Goal: Communication & Community: Answer question/provide support

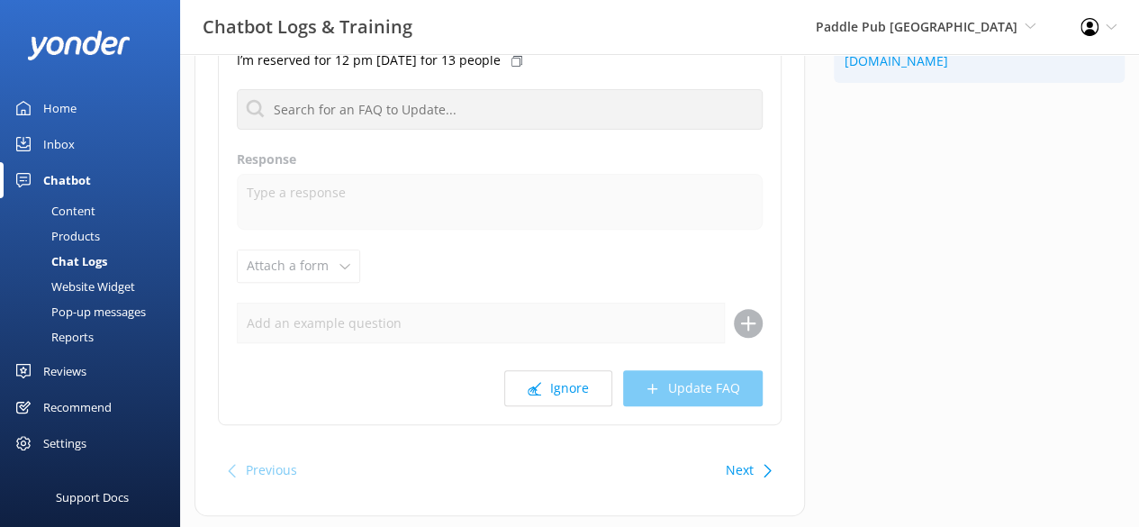
scroll to position [212, 0]
click at [572, 370] on button "Ignore" at bounding box center [558, 387] width 108 height 36
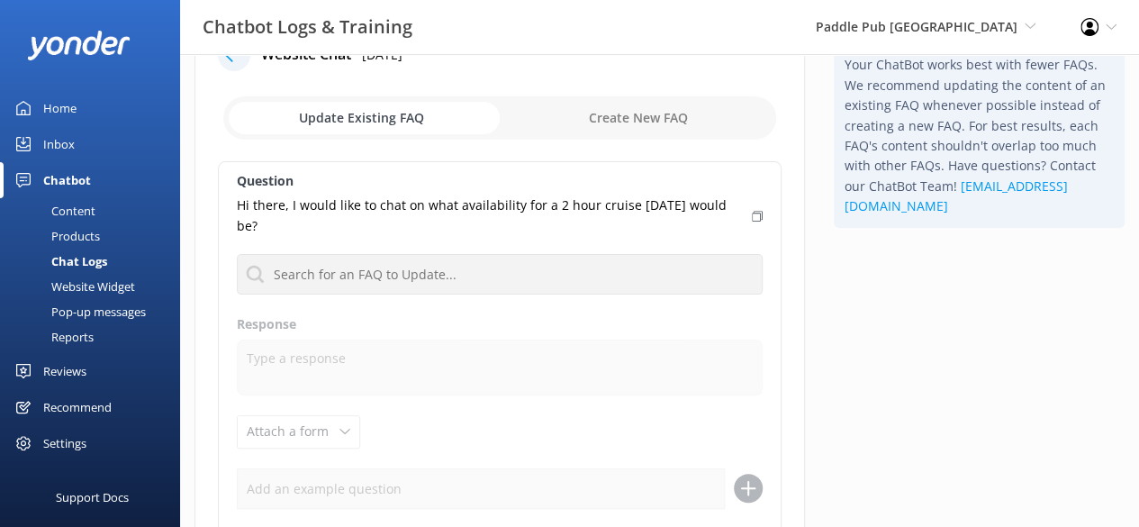
scroll to position [65, 0]
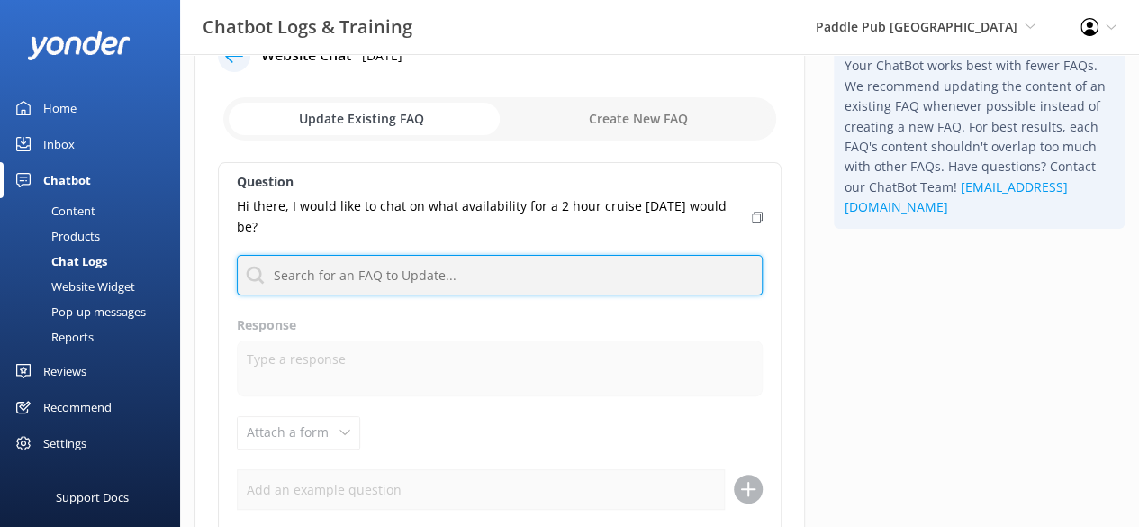
click at [607, 281] on input "text" at bounding box center [500, 275] width 526 height 41
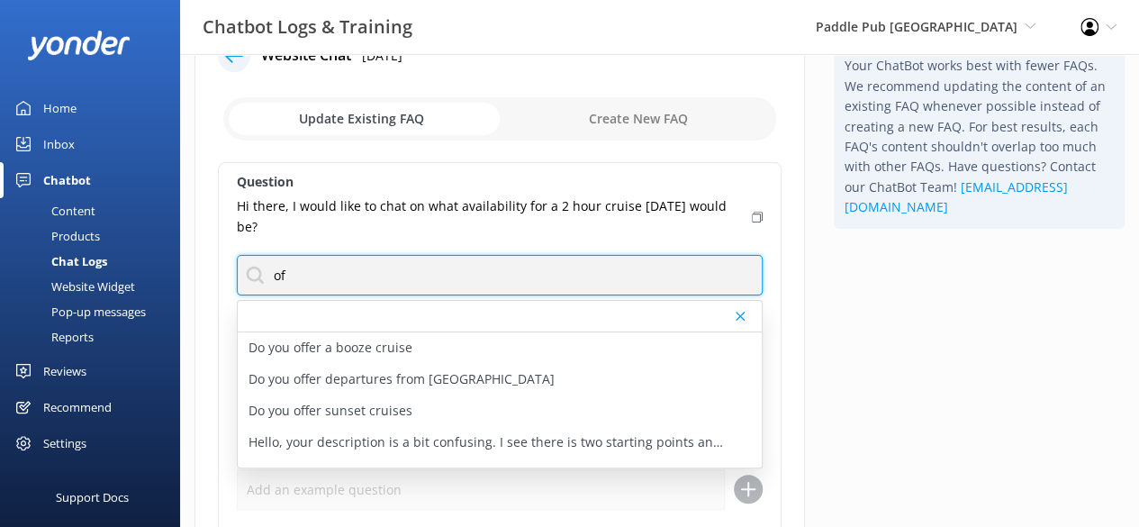
type input "o"
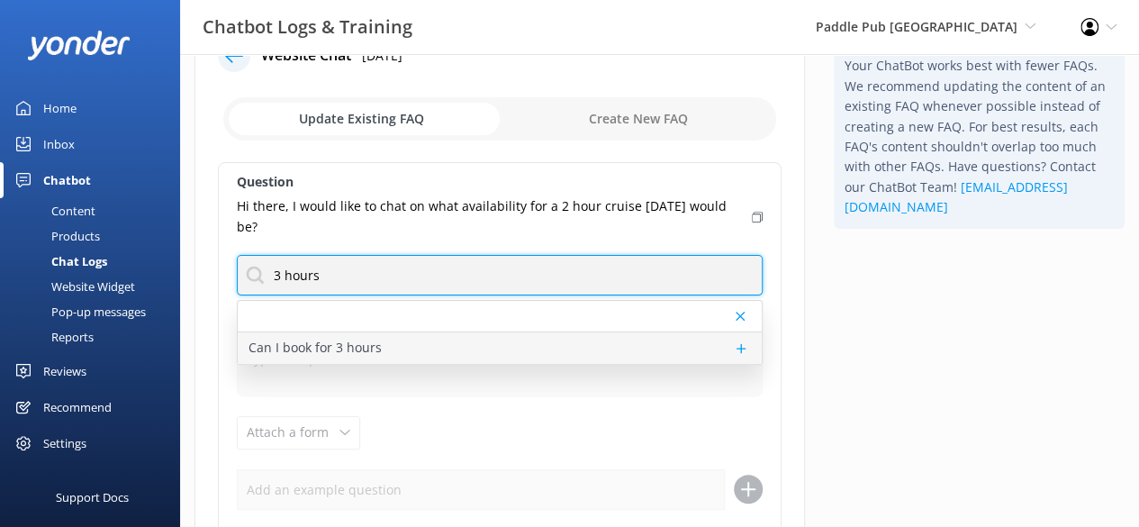
type input "3 hours"
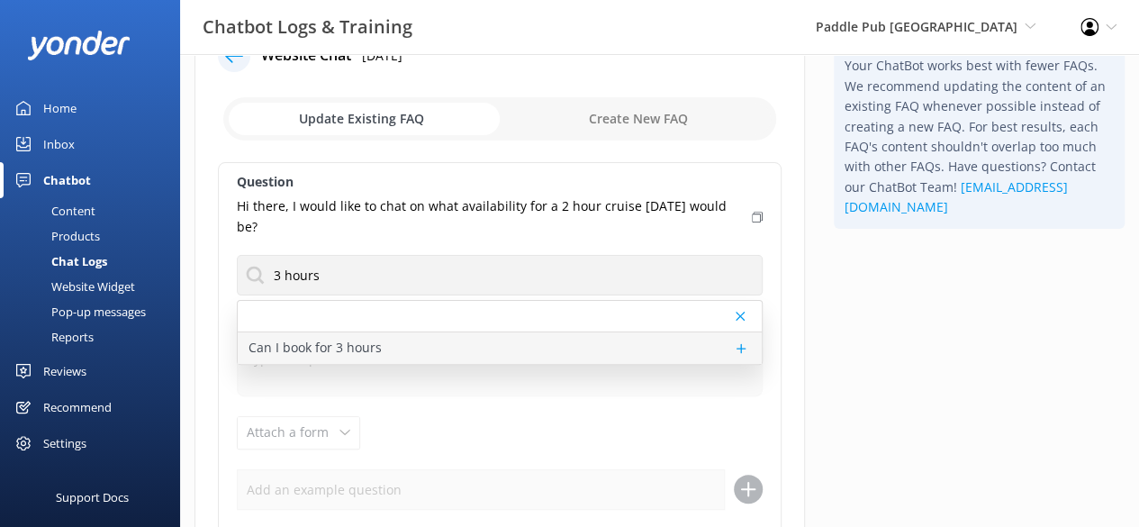
click at [430, 352] on div "Can I book for 3 hours" at bounding box center [500, 348] width 524 height 32
type textarea "We will occasionally offer extended cruises for special occasions. Call into ou…"
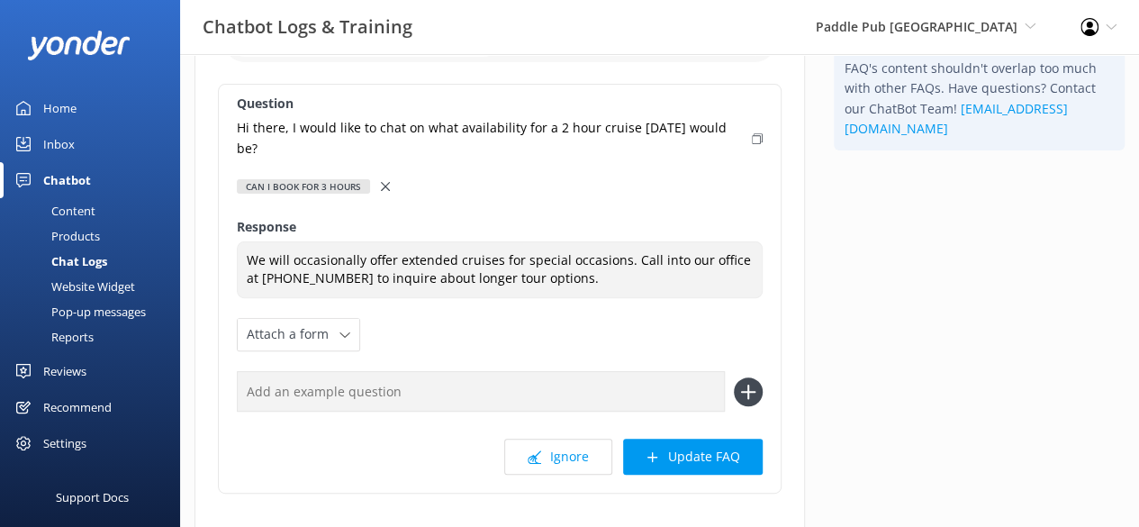
scroll to position [144, 0]
click at [709, 453] on button "Update FAQ" at bounding box center [693, 455] width 140 height 36
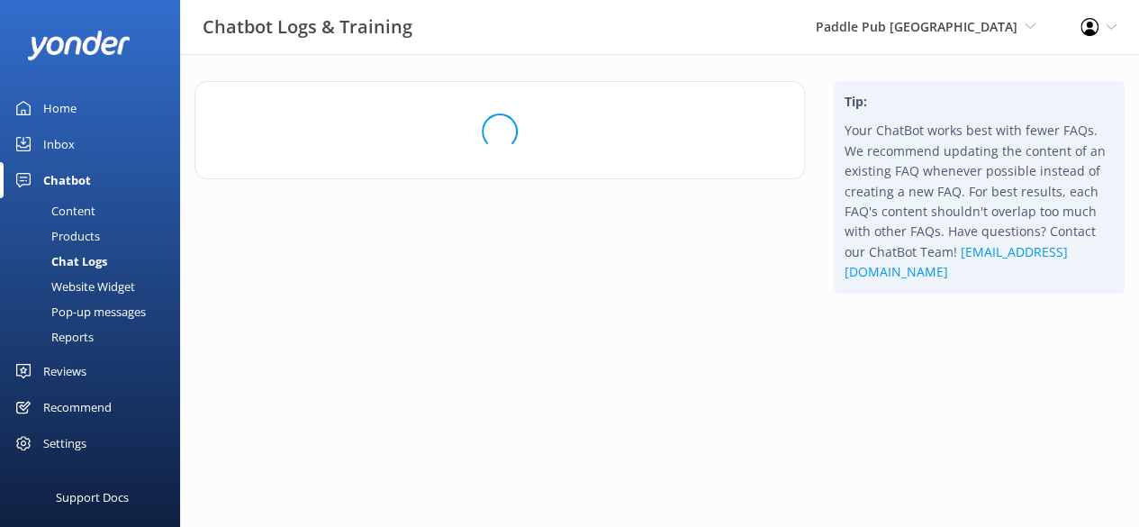
scroll to position [0, 0]
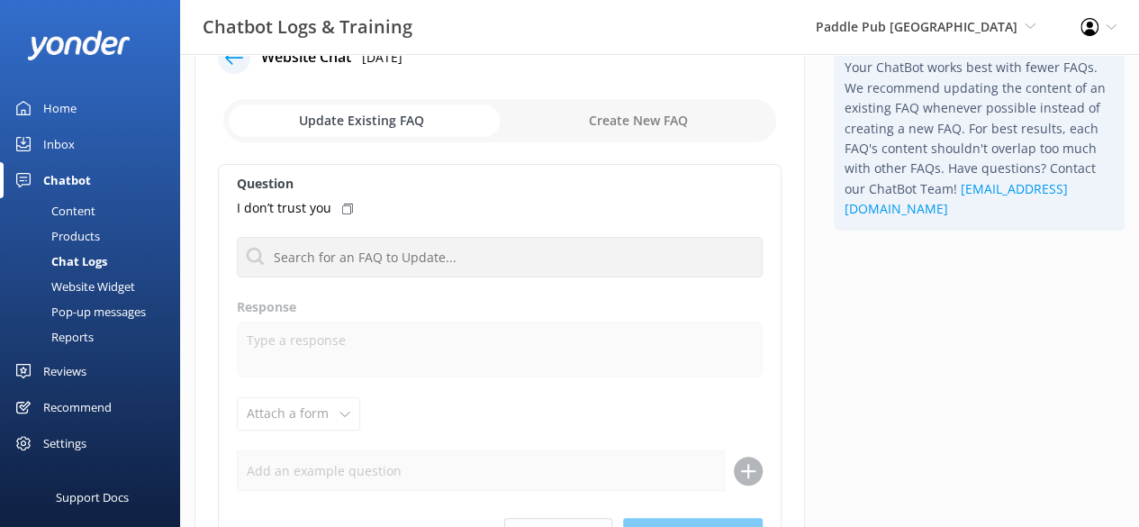
scroll to position [59, 0]
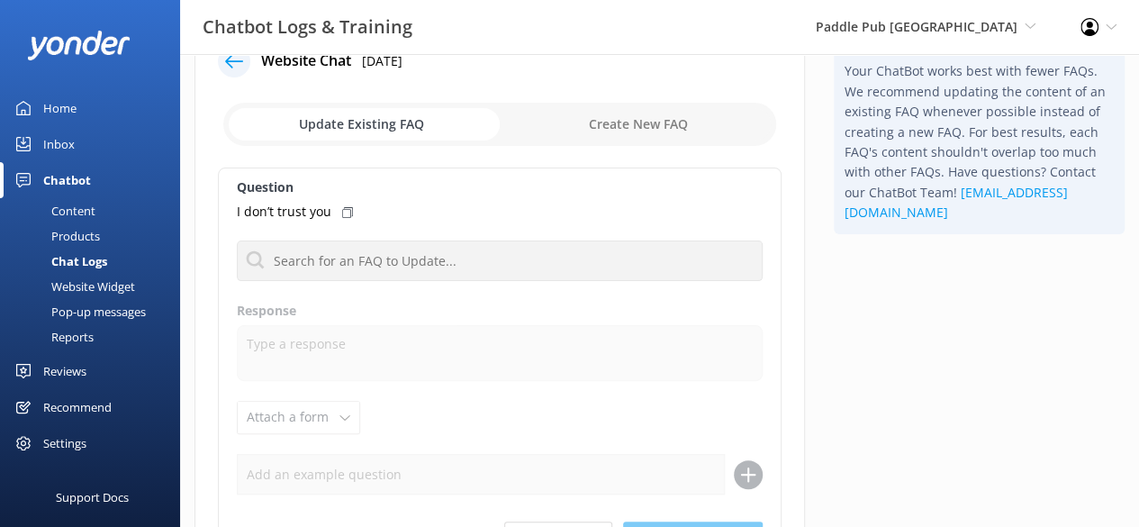
click at [632, 116] on input "checkbox" at bounding box center [499, 124] width 553 height 43
checkbox input "true"
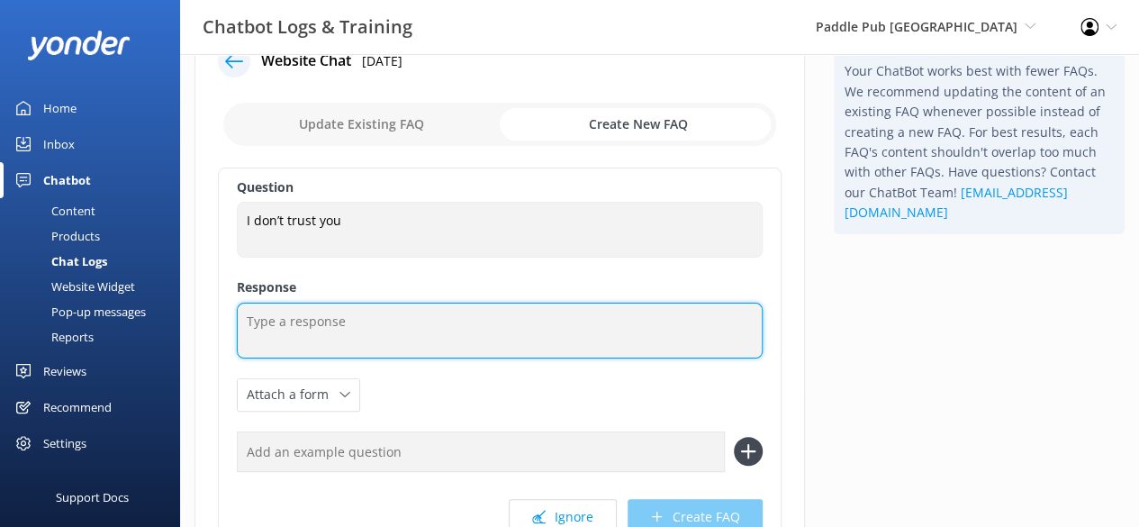
click at [326, 340] on textarea at bounding box center [500, 330] width 526 height 56
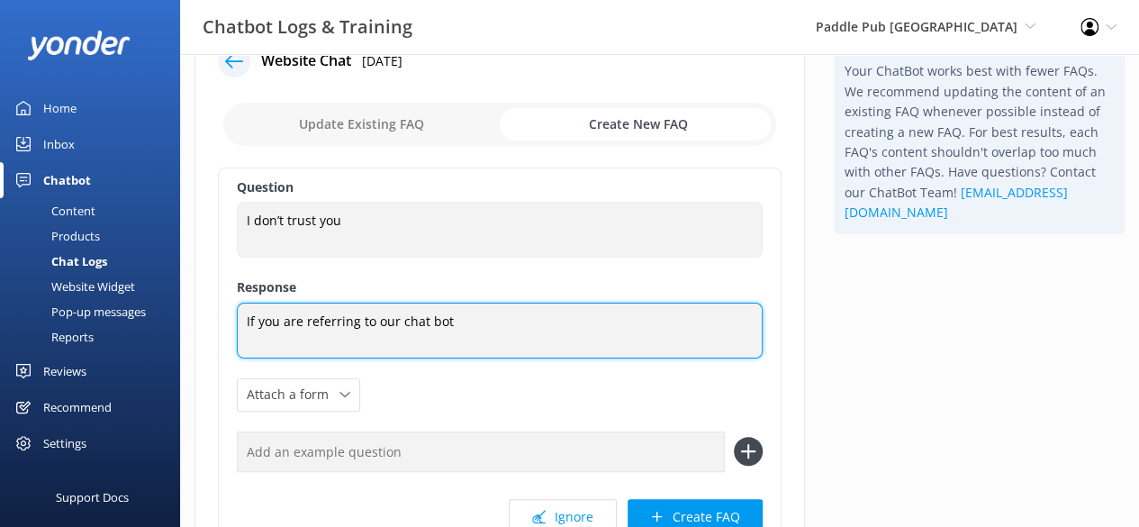
click at [485, 323] on textarea "If you are referring to our chat bot" at bounding box center [500, 330] width 526 height 56
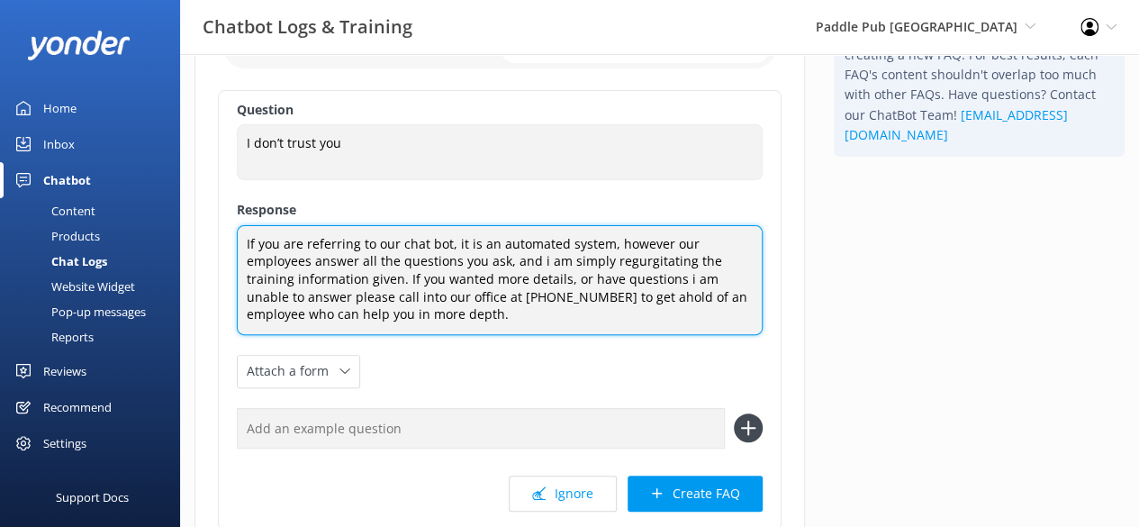
scroll to position [176, 0]
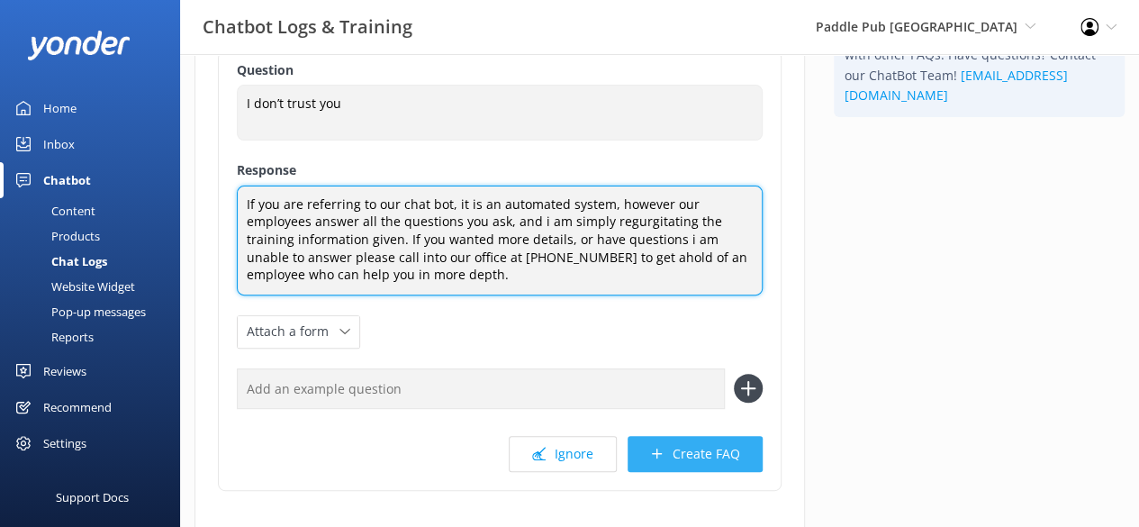
type textarea "If you are referring to our chat bot, it is an automated system, however our em…"
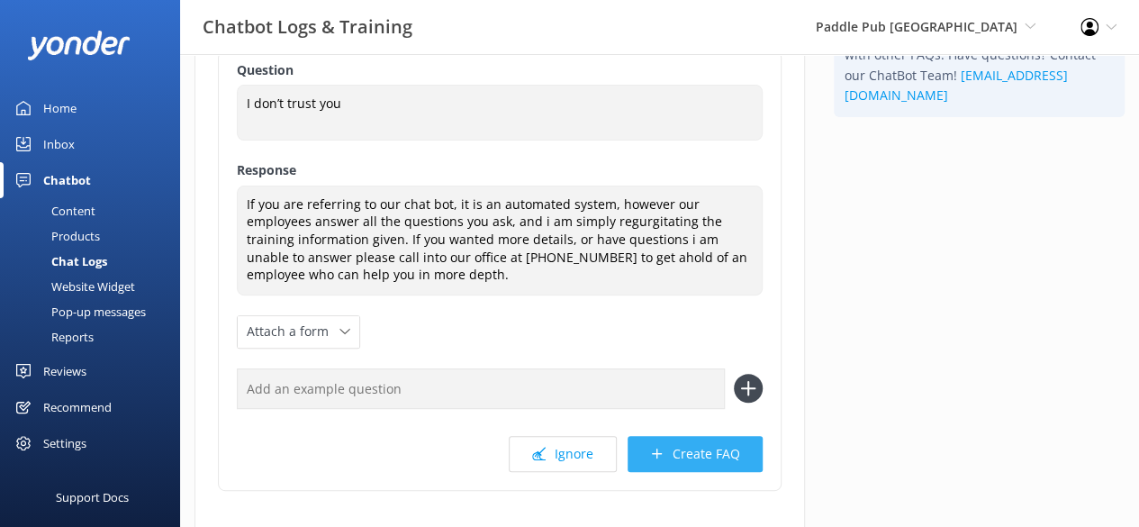
click at [689, 455] on button "Create FAQ" at bounding box center [694, 454] width 135 height 36
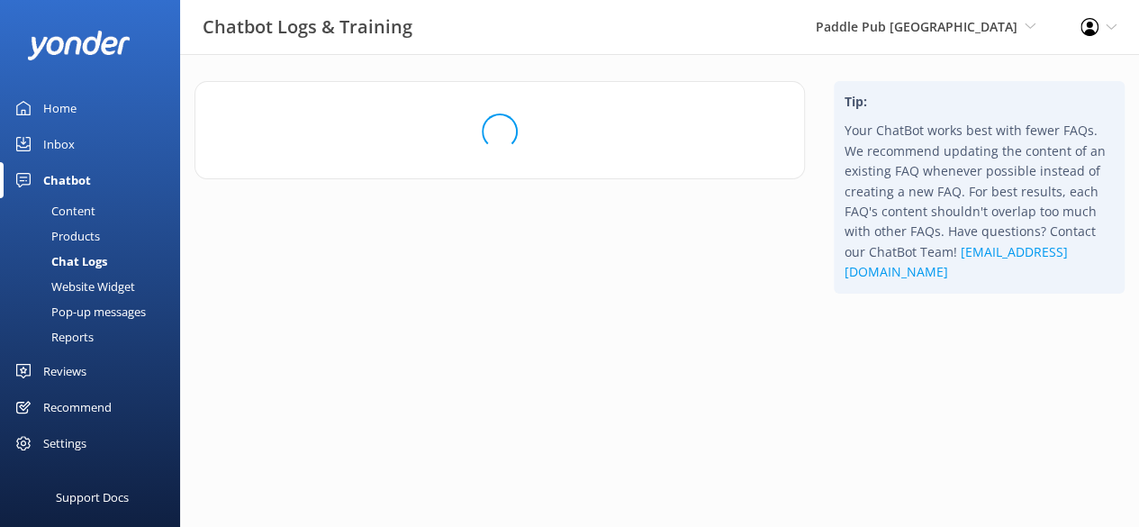
scroll to position [0, 0]
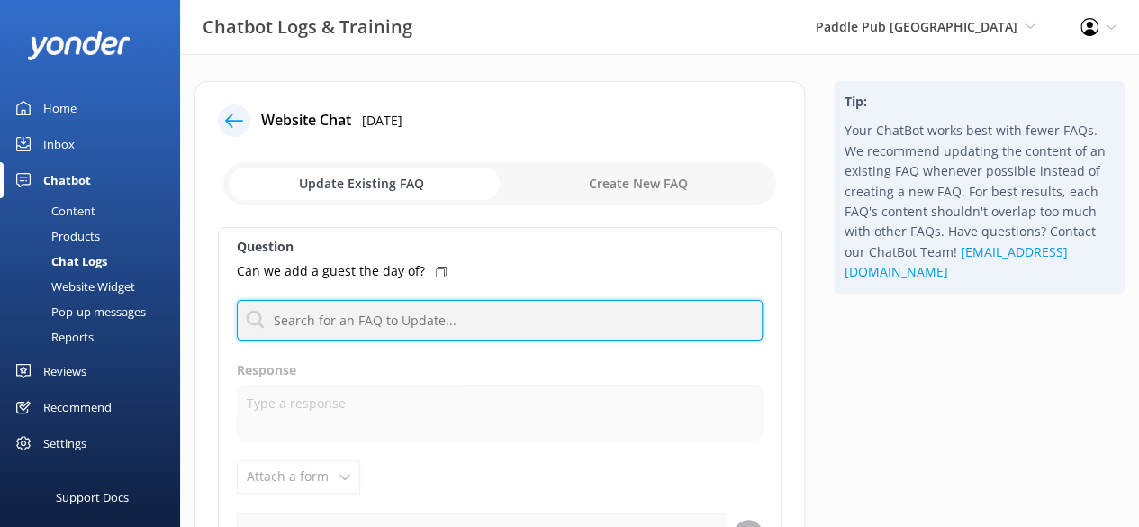
click at [492, 308] on input "text" at bounding box center [500, 320] width 526 height 41
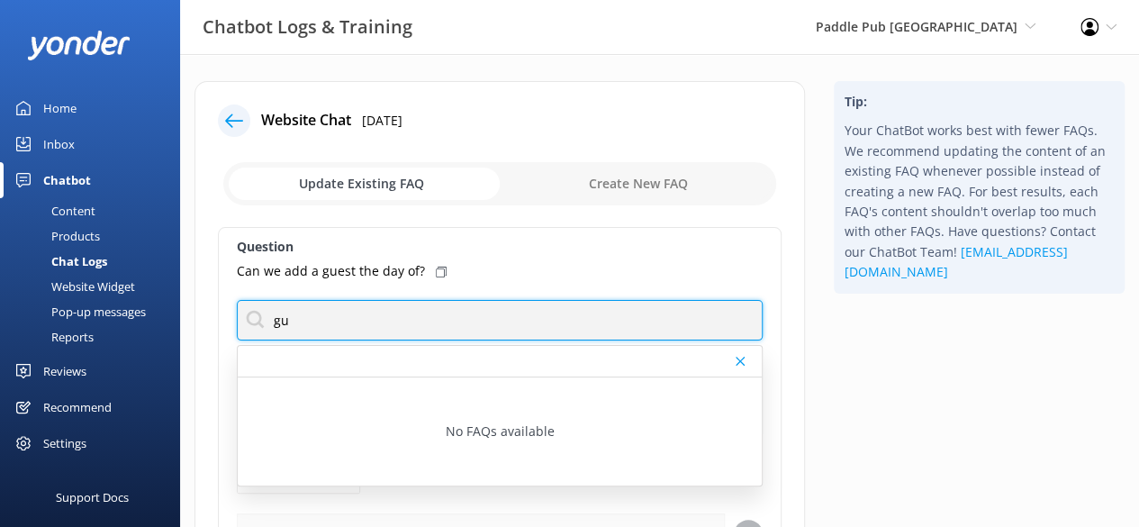
type input "g"
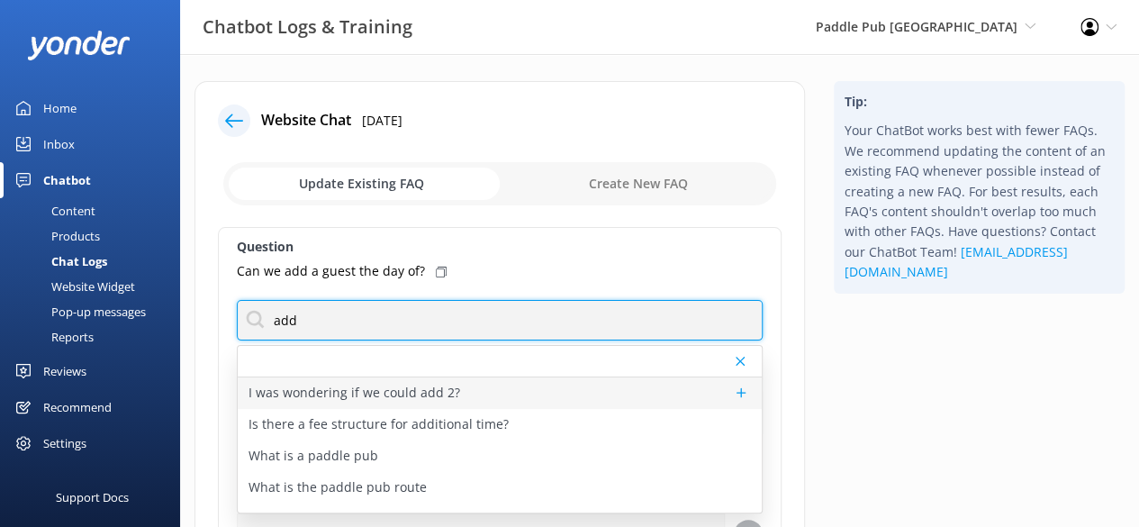
type input "add"
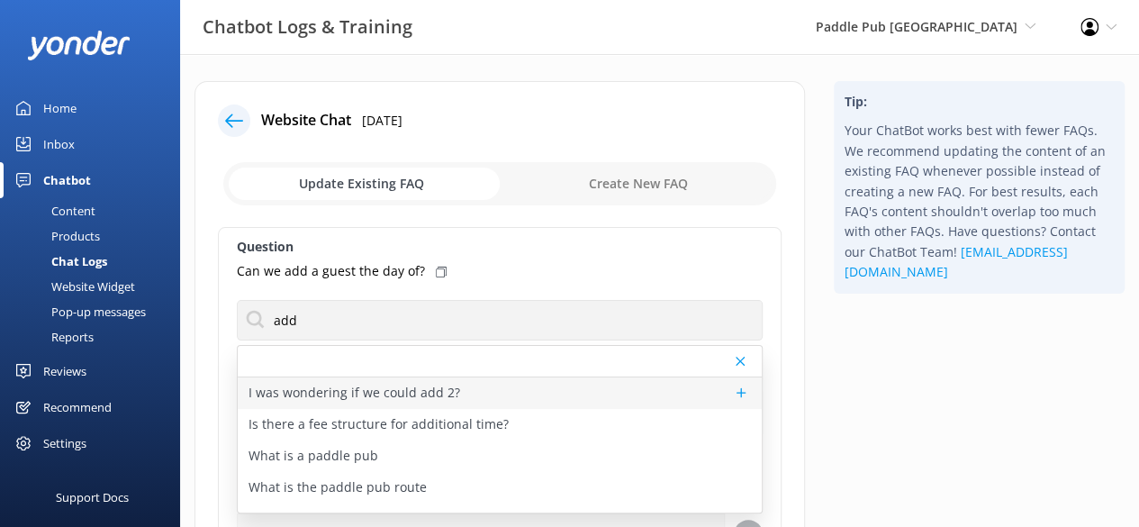
click at [495, 393] on div "I was wondering if we could add 2?" at bounding box center [500, 393] width 524 height 32
type textarea "To add additional guests for a mixer tour, simply purchase additional mixer tic…"
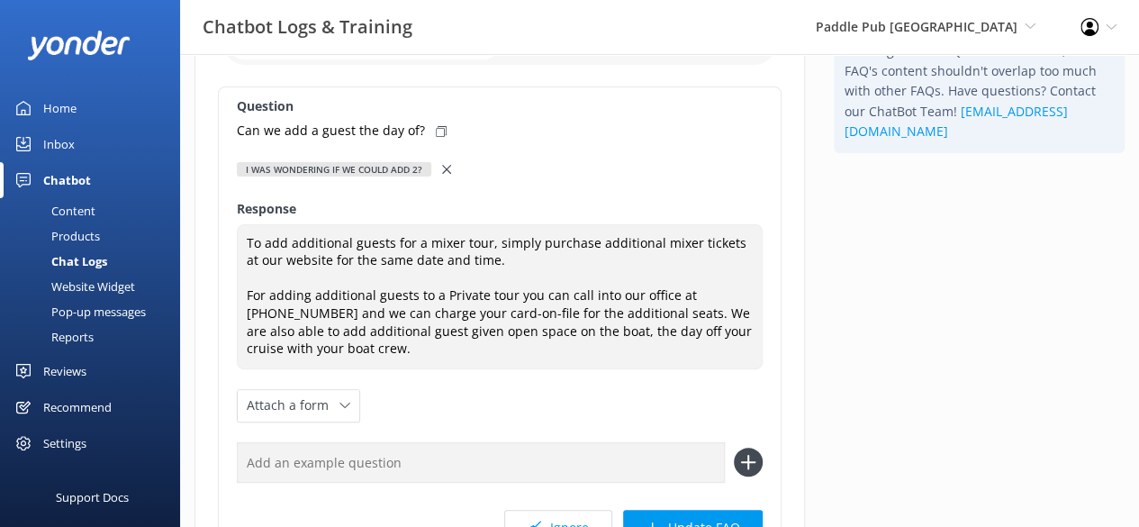
scroll to position [143, 0]
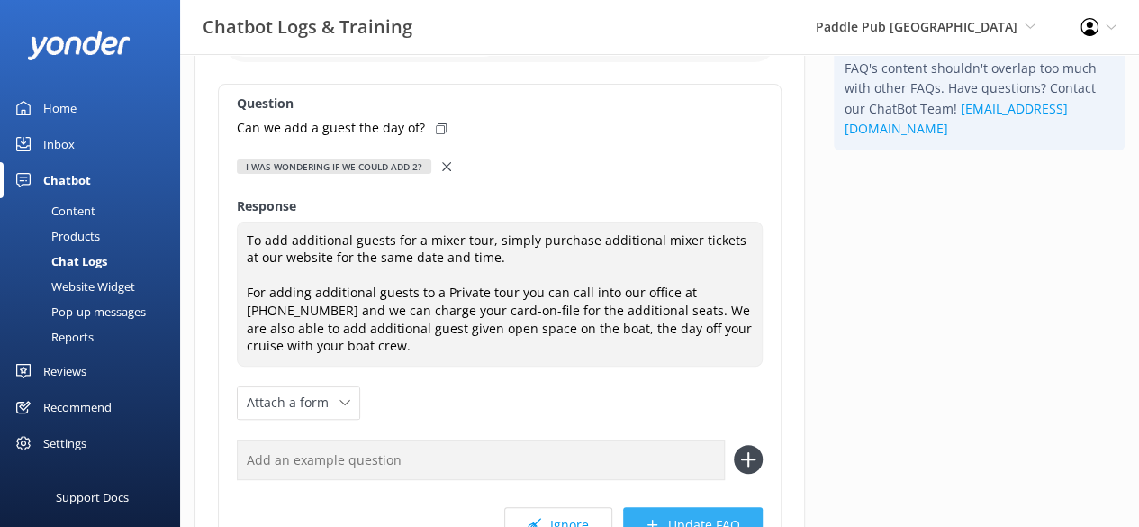
click at [709, 523] on button "Update FAQ" at bounding box center [693, 525] width 140 height 36
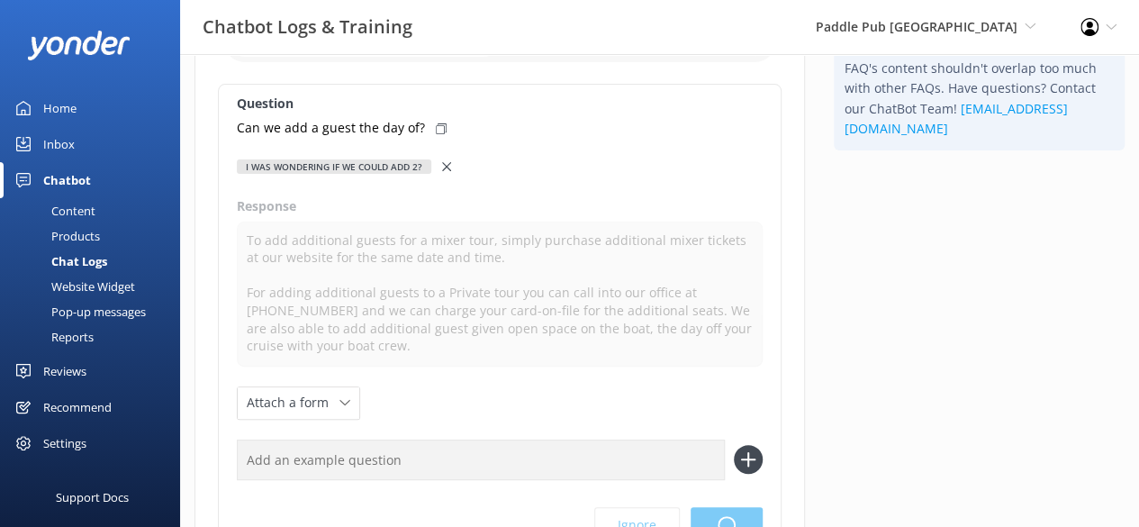
scroll to position [0, 0]
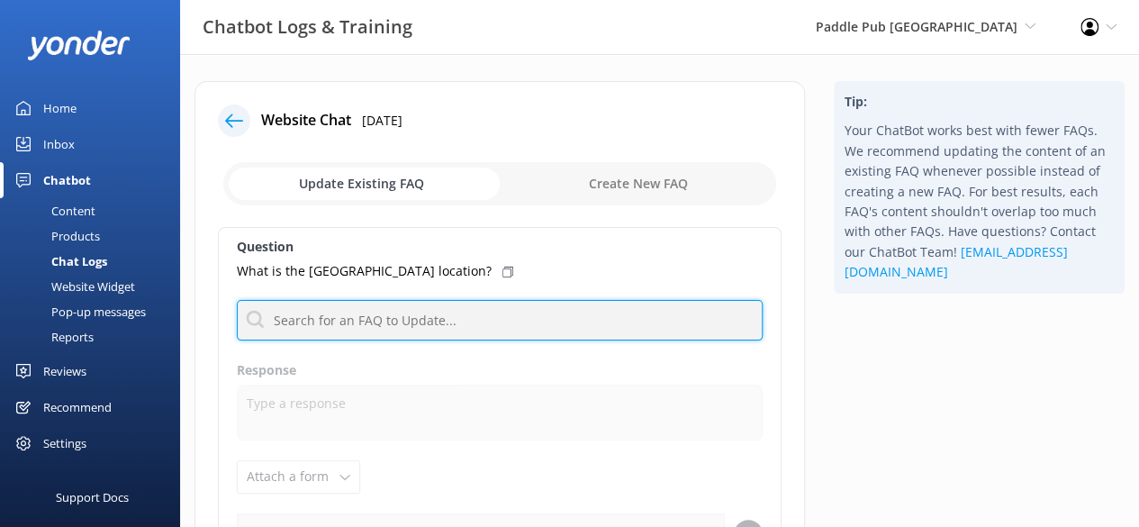
click at [517, 323] on input "text" at bounding box center [500, 320] width 526 height 41
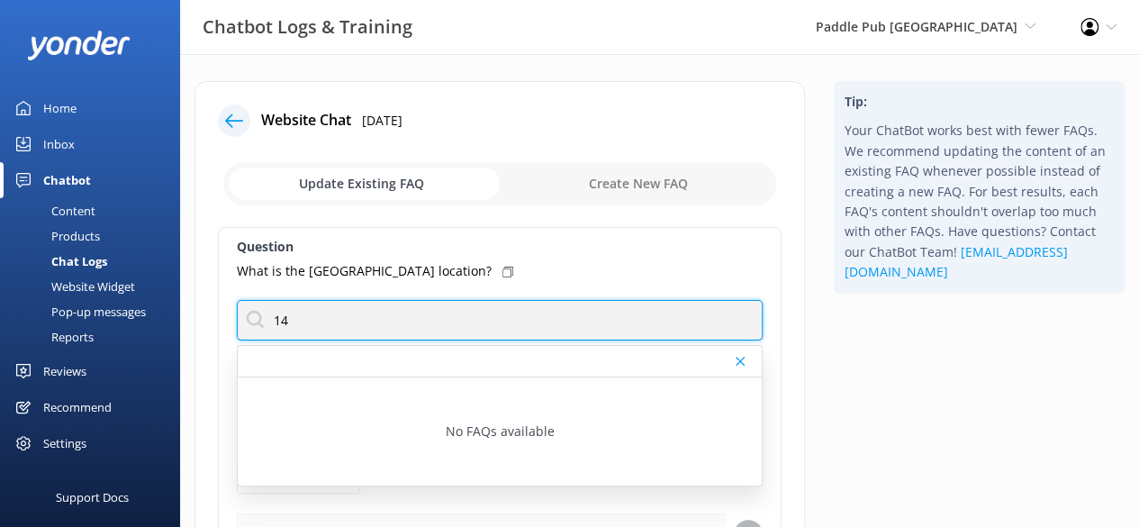
type input "1"
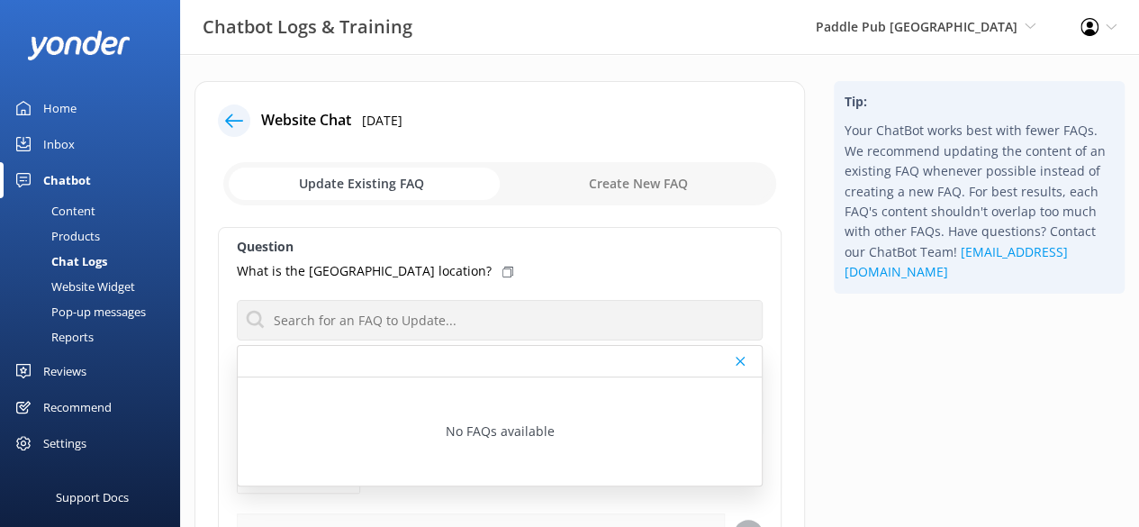
click at [609, 185] on input "checkbox" at bounding box center [499, 183] width 553 height 43
checkbox input "true"
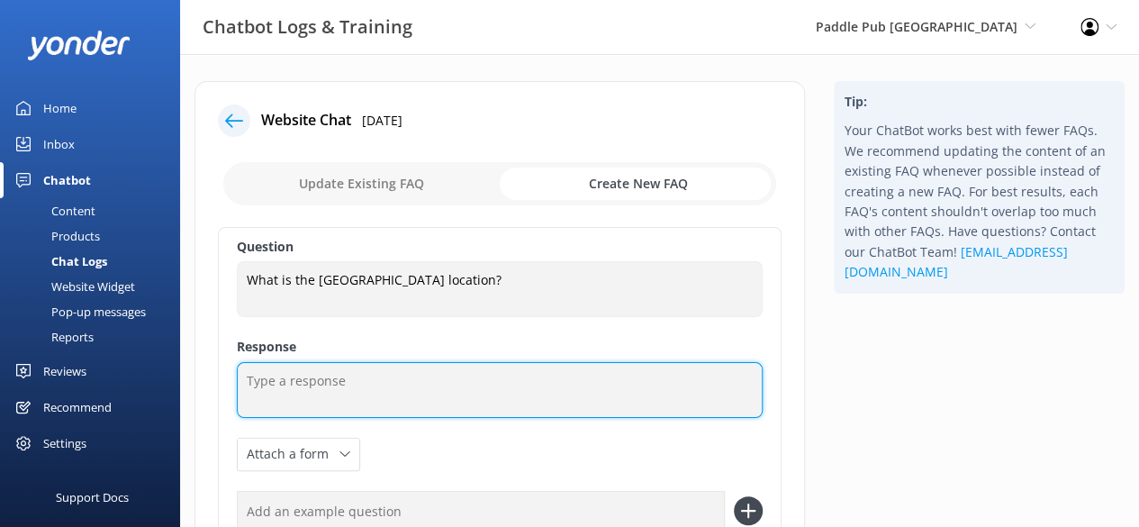
click at [401, 366] on textarea at bounding box center [500, 390] width 526 height 56
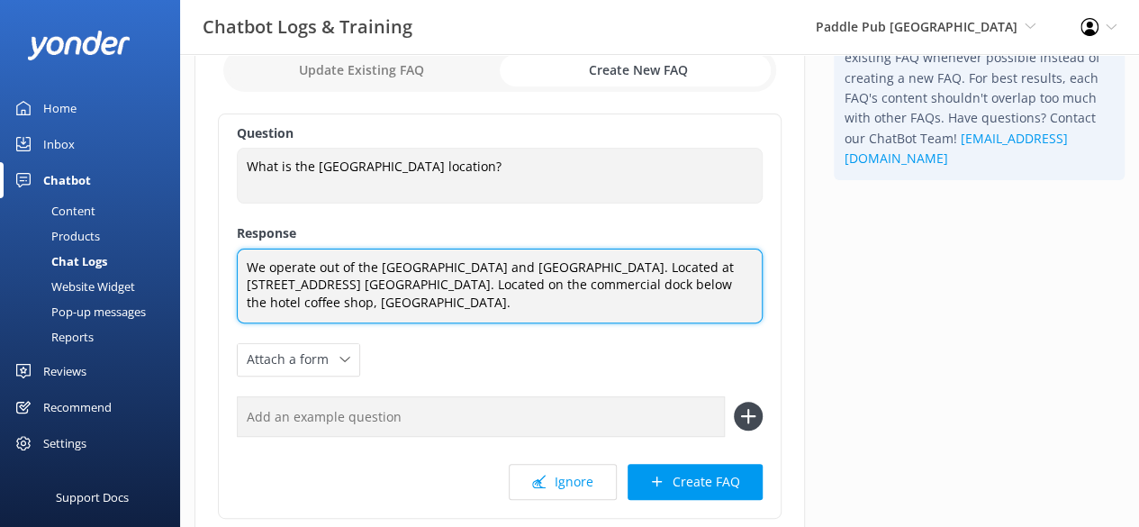
scroll to position [115, 0]
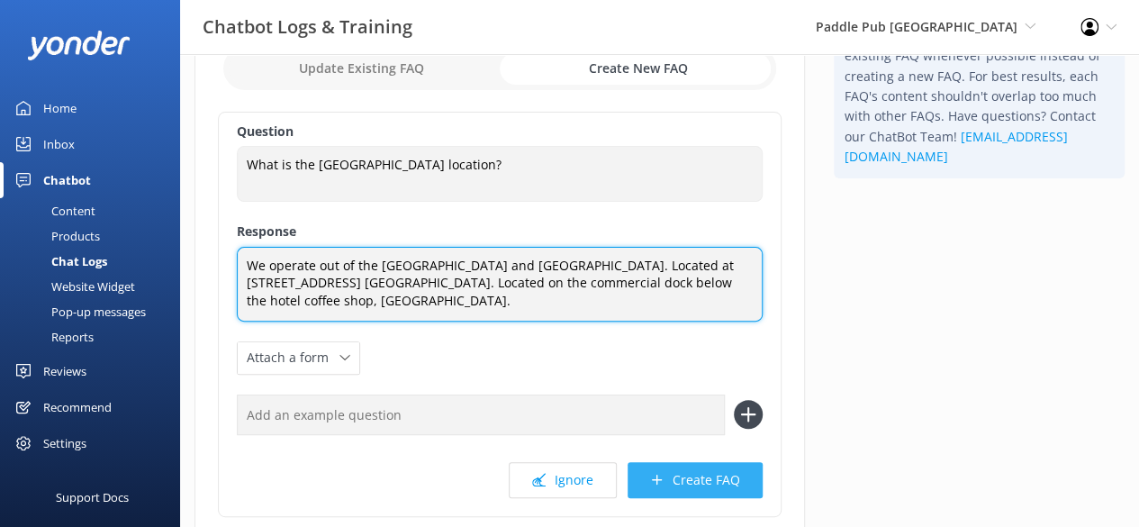
type textarea "We operate out of the [GEOGRAPHIC_DATA] and [GEOGRAPHIC_DATA]. Located at [STRE…"
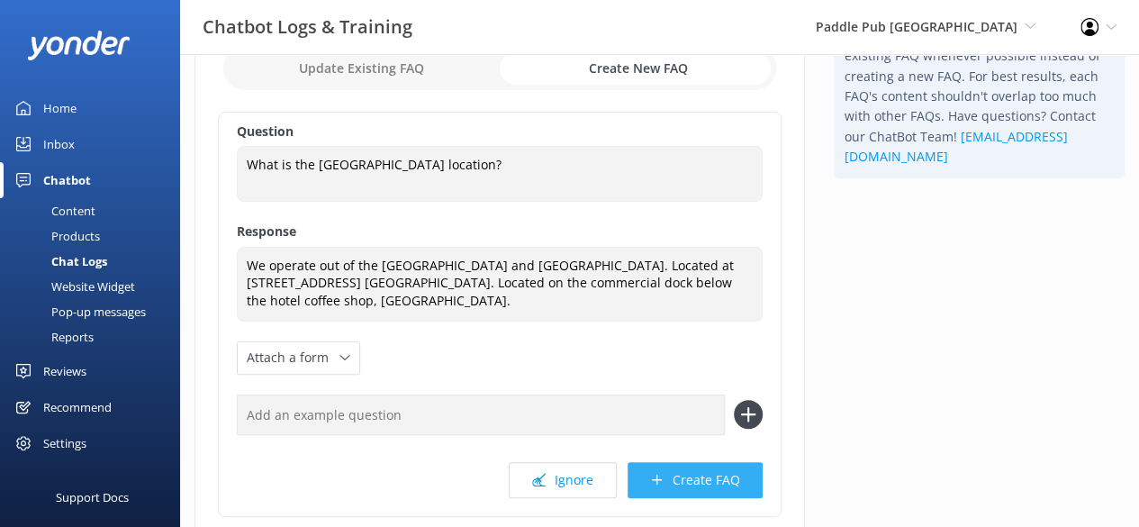
click at [685, 485] on button "Create FAQ" at bounding box center [694, 480] width 135 height 36
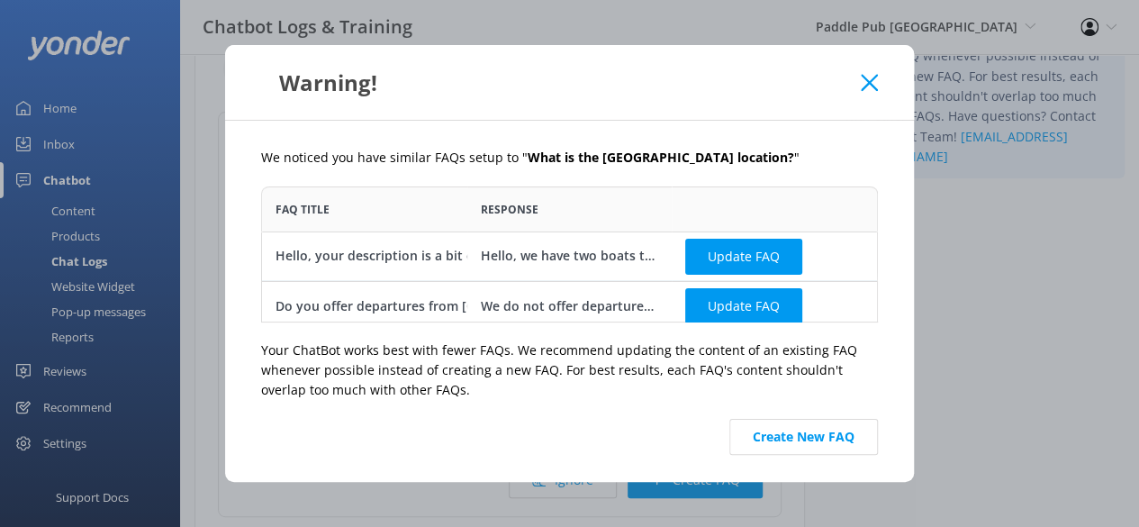
scroll to position [9, 0]
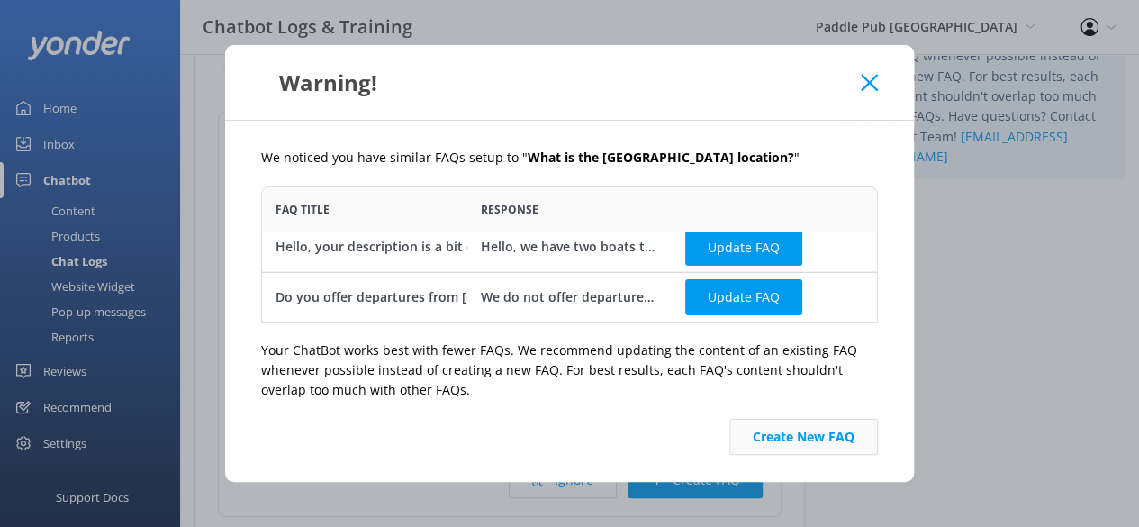
click at [810, 436] on button "Create New FAQ" at bounding box center [803, 437] width 149 height 36
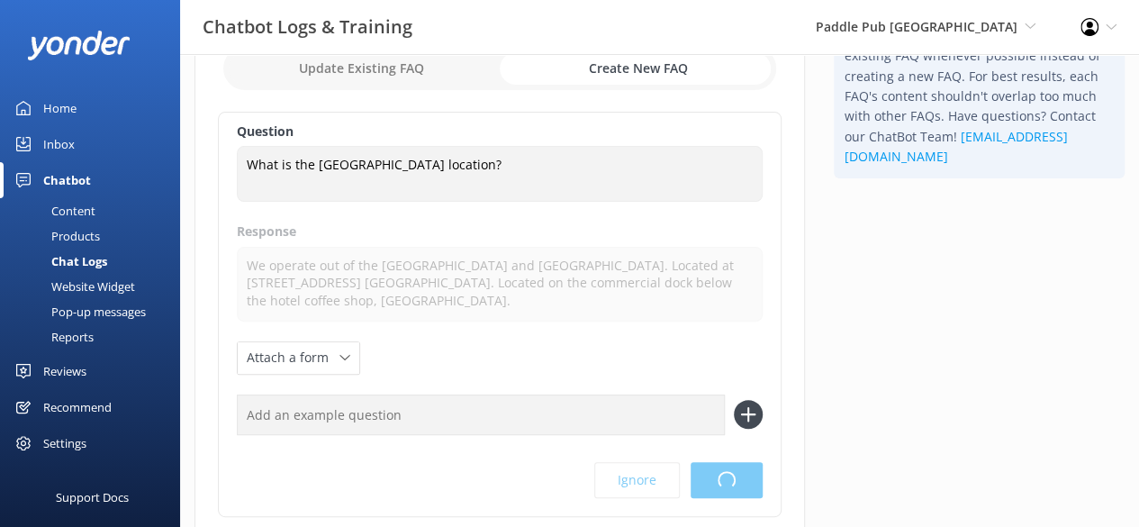
scroll to position [0, 0]
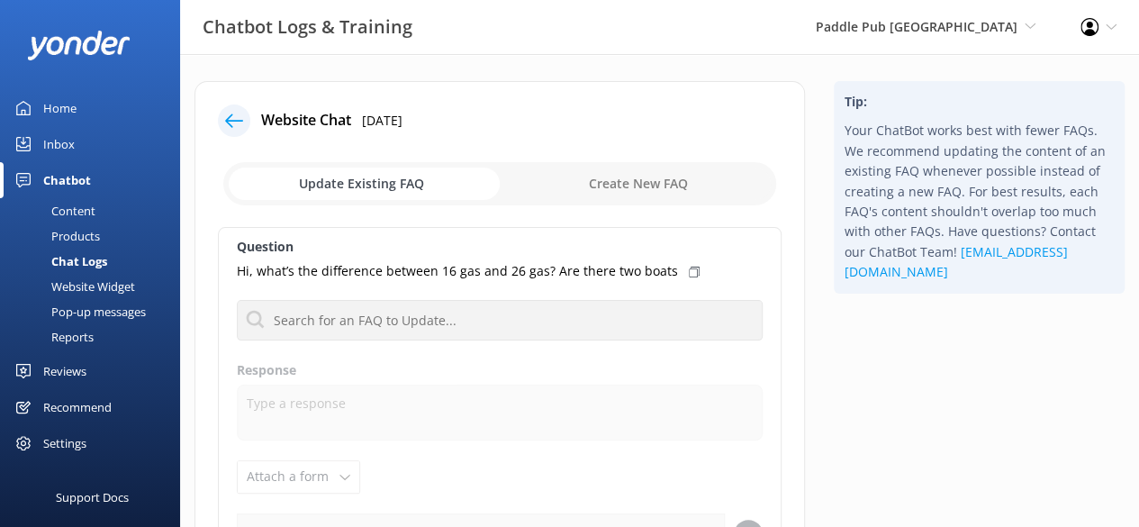
click at [644, 181] on input "checkbox" at bounding box center [499, 183] width 553 height 43
checkbox input "true"
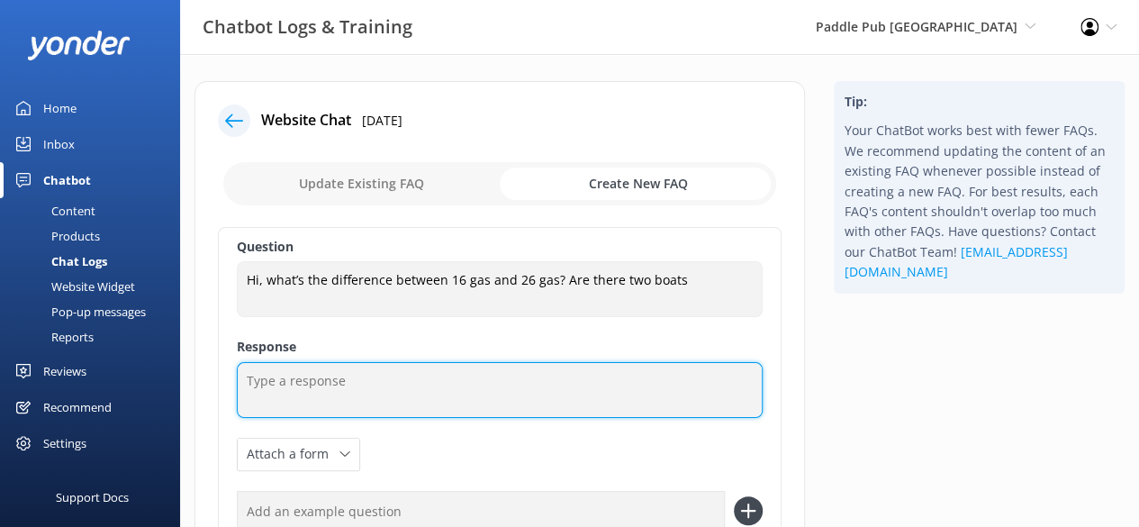
click at [341, 369] on textarea at bounding box center [500, 390] width 526 height 56
type textarea "W"
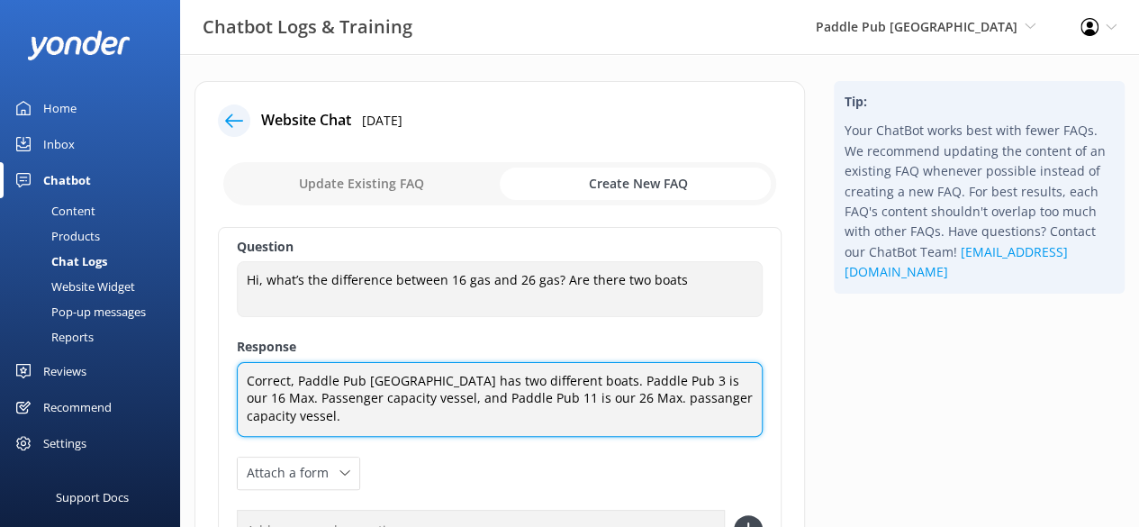
click at [253, 399] on textarea "Correct, Paddle Pub [GEOGRAPHIC_DATA] has two different boats. Paddle Pub 3 is …" at bounding box center [500, 399] width 526 height 75
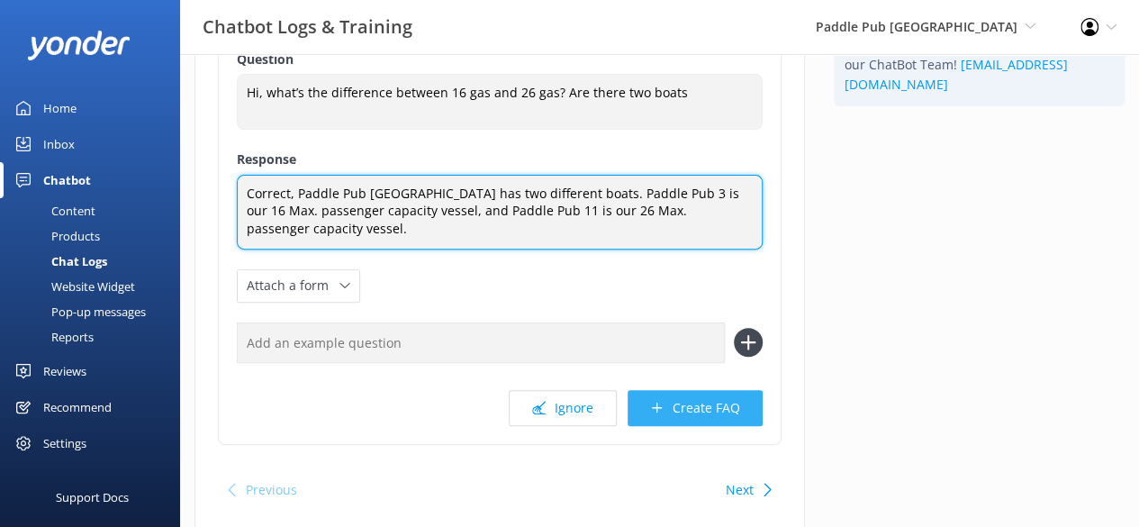
type textarea "Correct, Paddle Pub [GEOGRAPHIC_DATA] has two different boats. Paddle Pub 3 is …"
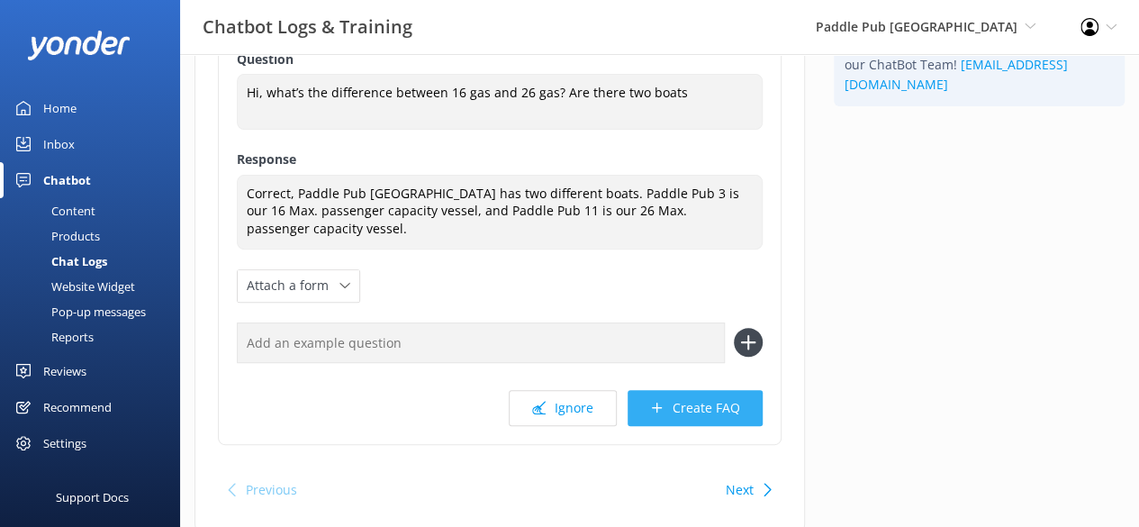
click at [711, 402] on button "Create FAQ" at bounding box center [694, 408] width 135 height 36
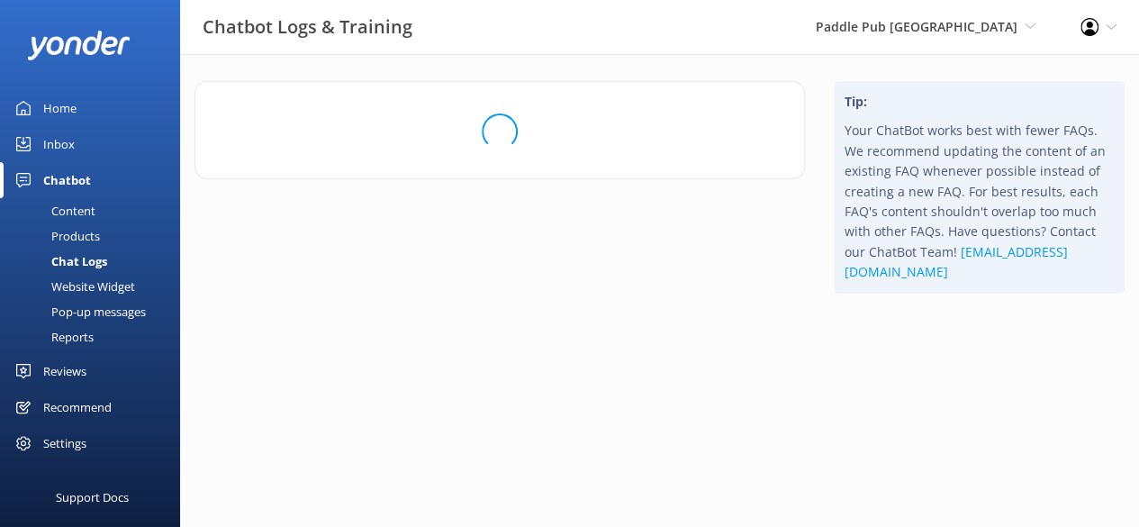
scroll to position [0, 0]
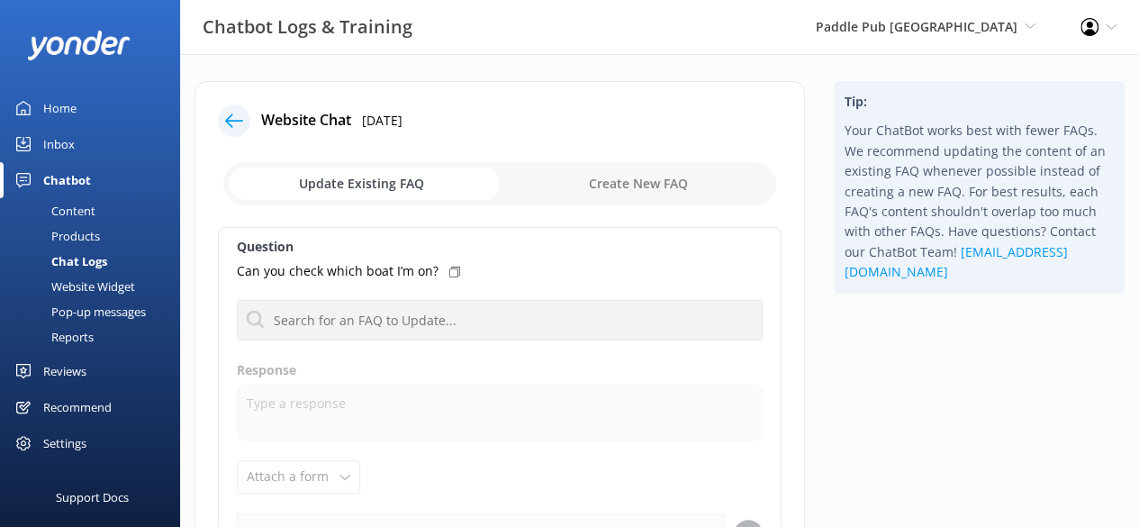
click at [698, 193] on input "checkbox" at bounding box center [499, 183] width 553 height 43
checkbox input "true"
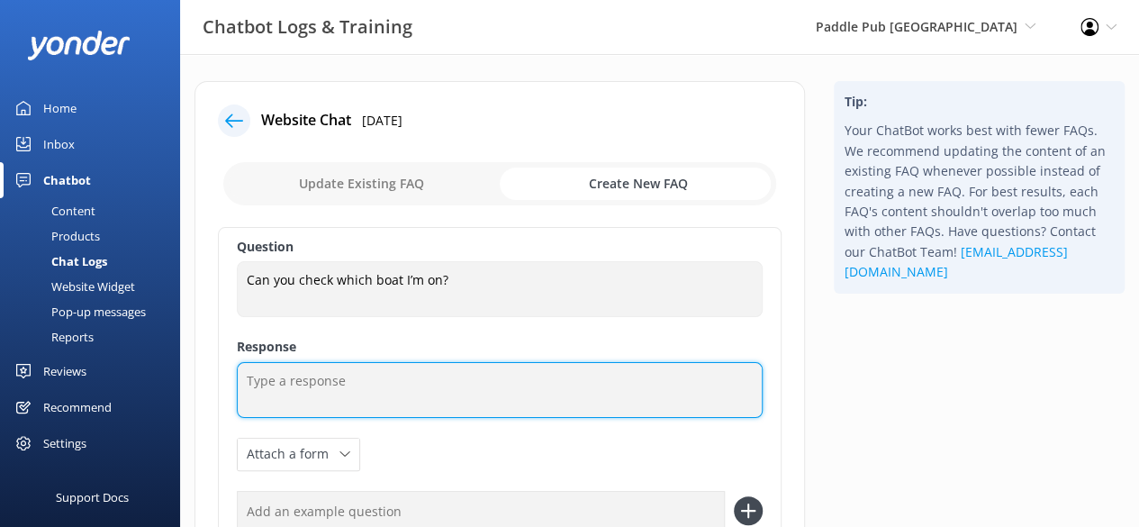
click at [473, 365] on textarea at bounding box center [500, 390] width 526 height 56
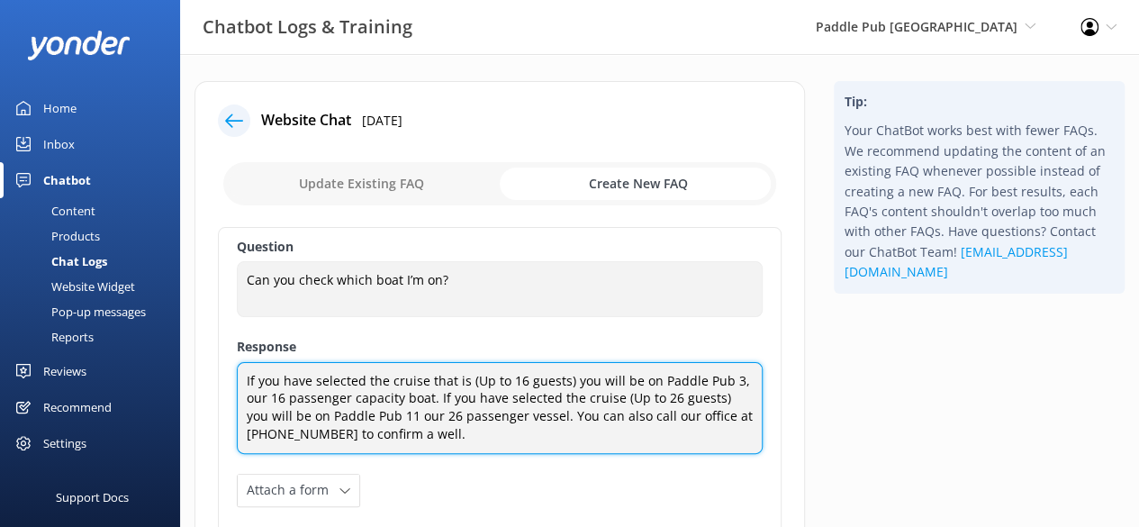
click at [517, 415] on textarea "If you have selected the cruise that is (Up to 16 guests) you will be on Paddle…" at bounding box center [500, 408] width 526 height 92
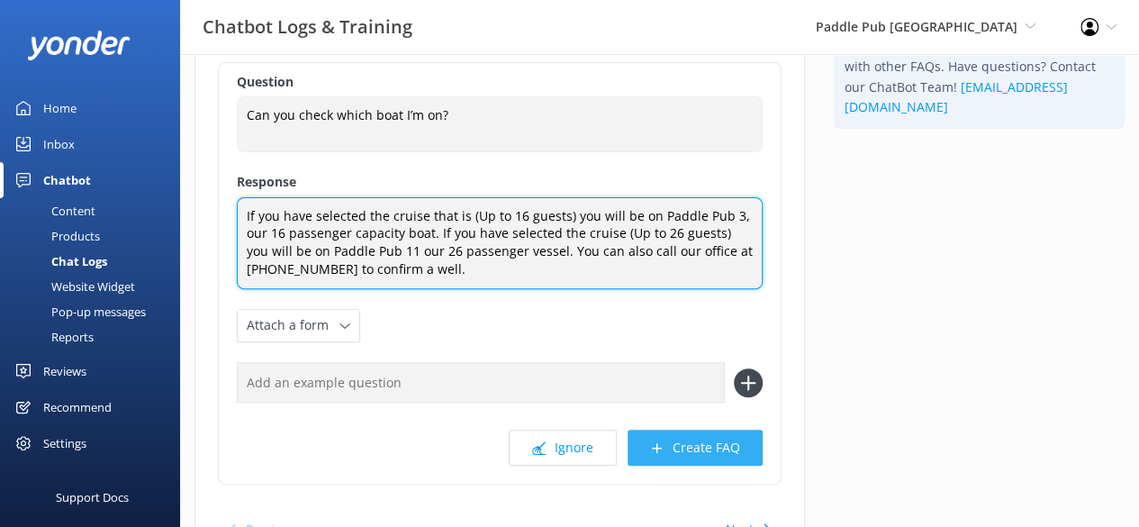
type textarea "If you have selected the cruise that is (Up to 16 guests) you will be on Paddle…"
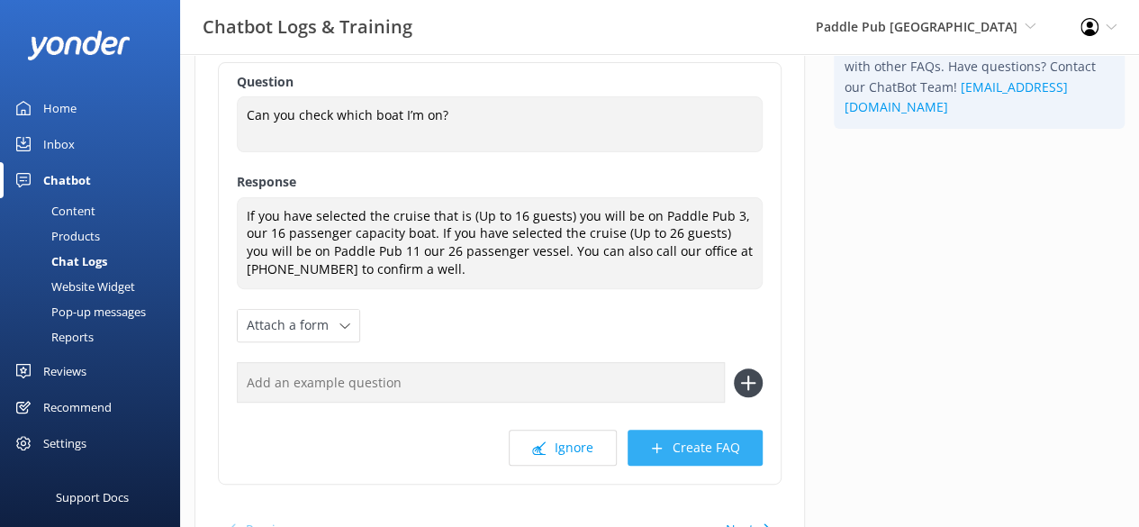
click at [671, 438] on button "Create FAQ" at bounding box center [694, 447] width 135 height 36
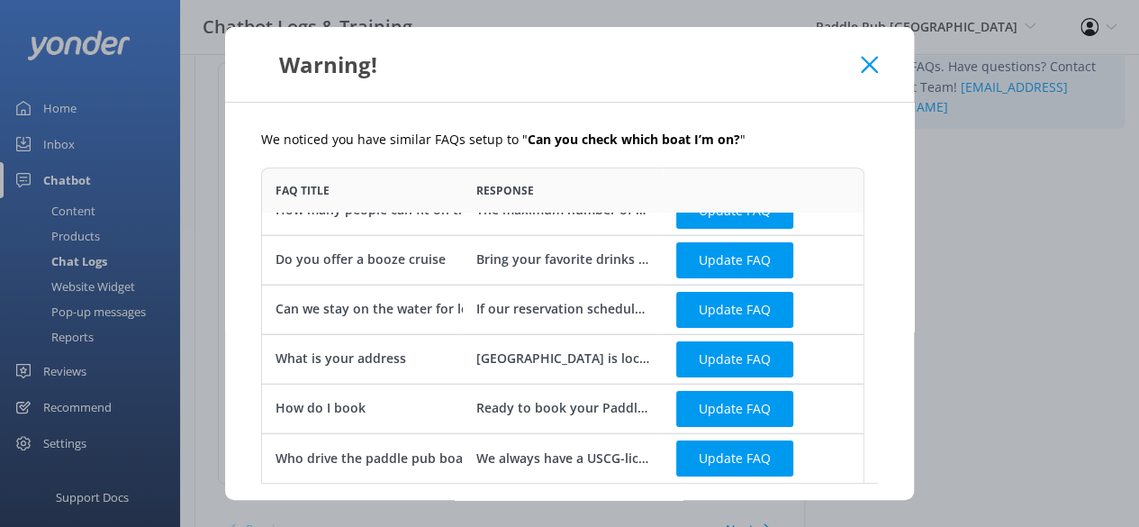
scroll to position [142, 0]
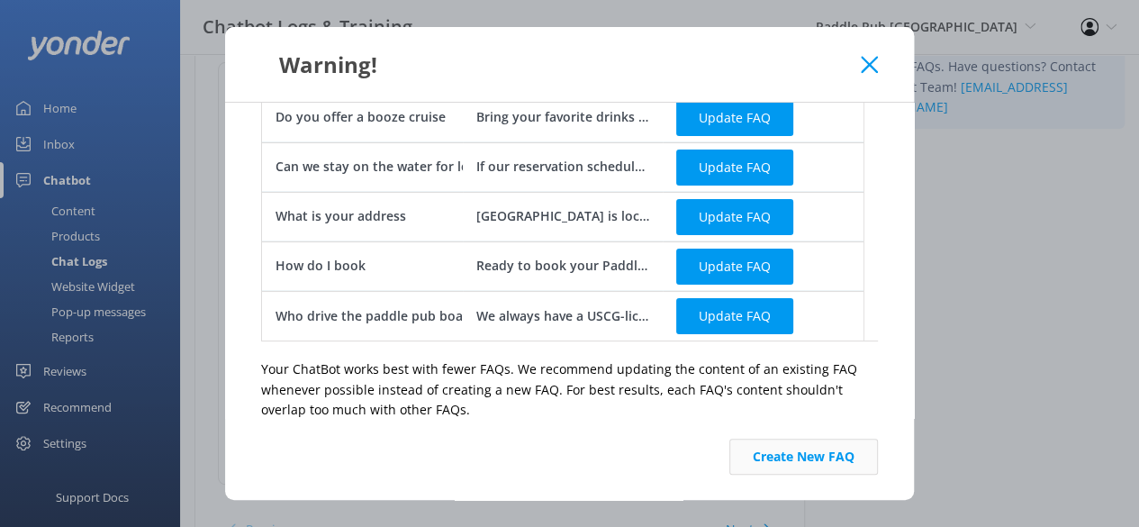
click at [803, 440] on button "Create New FAQ" at bounding box center [803, 456] width 149 height 36
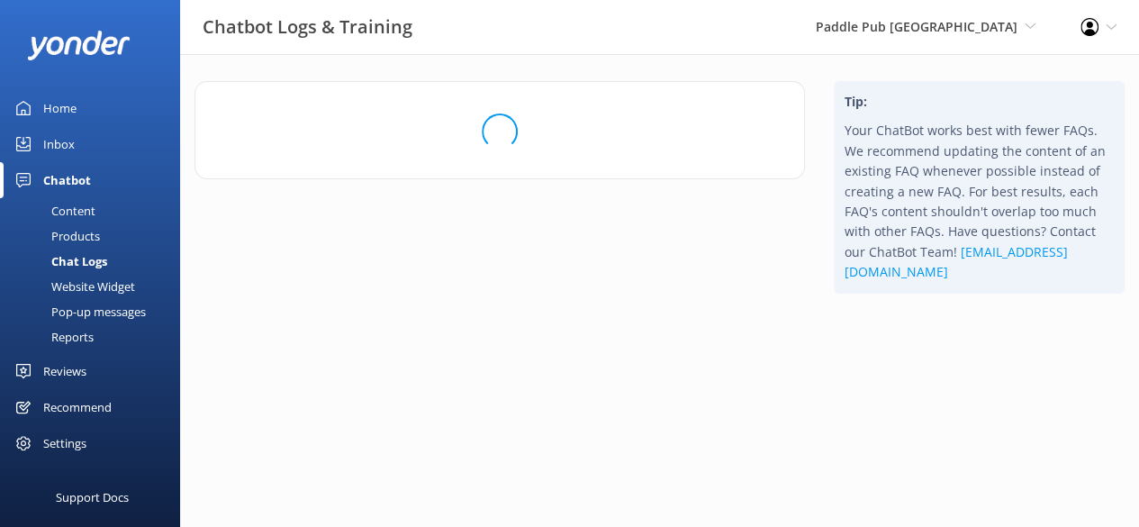
scroll to position [0, 0]
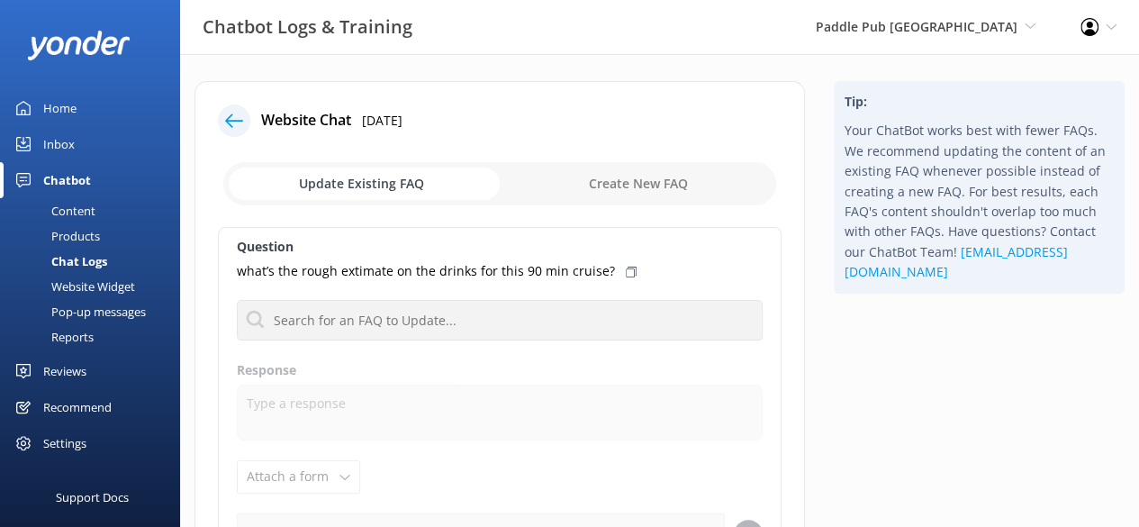
click at [662, 188] on input "checkbox" at bounding box center [499, 183] width 553 height 43
checkbox input "true"
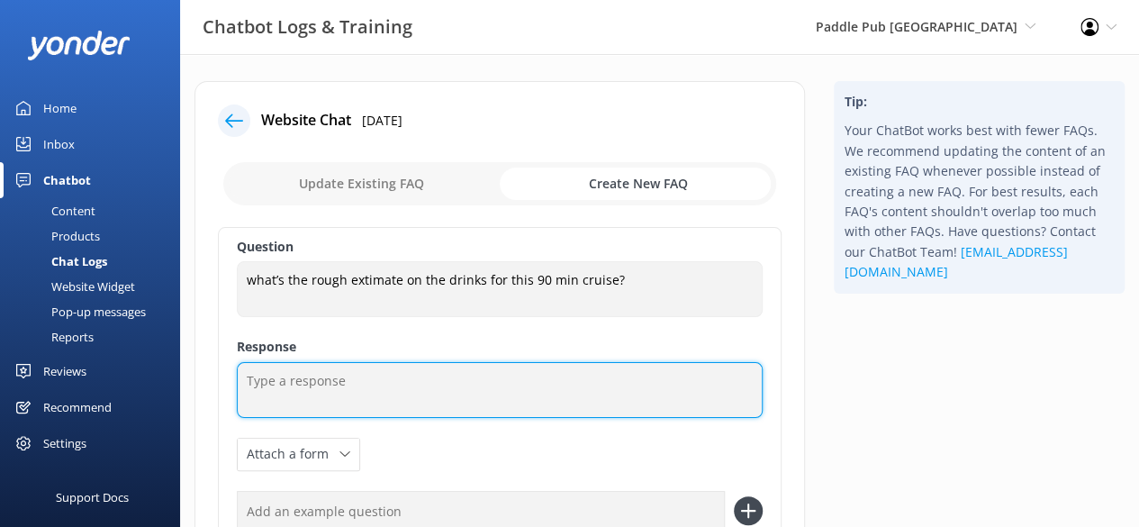
click at [365, 396] on textarea at bounding box center [500, 390] width 526 height 56
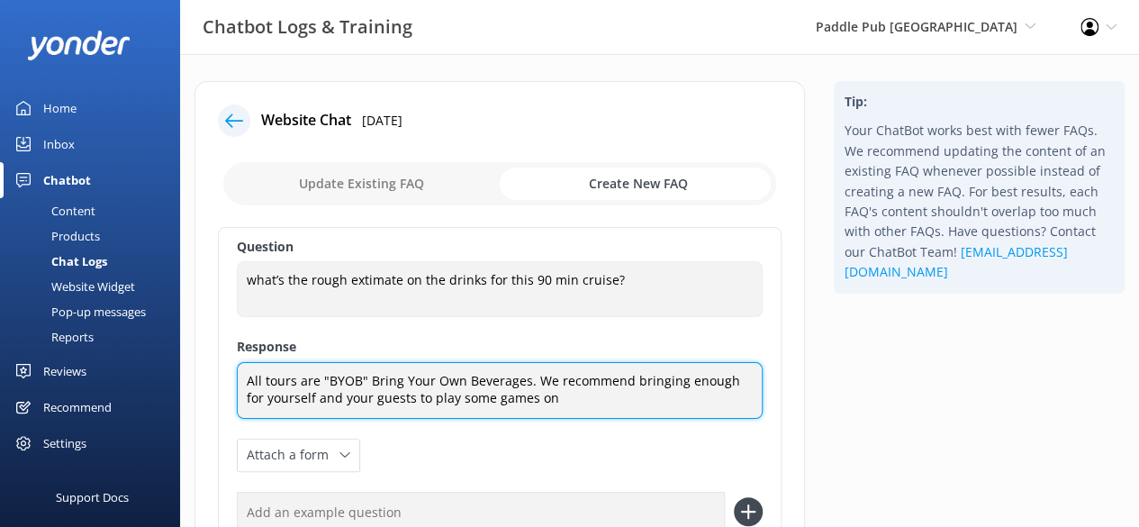
drag, startPoint x: 533, startPoint y: 380, endPoint x: 562, endPoint y: 401, distance: 35.5
click at [562, 401] on textarea "All tours are "BYOB" Bring Your Own Beverages. We recommend bringing enough for…" at bounding box center [500, 390] width 526 height 57
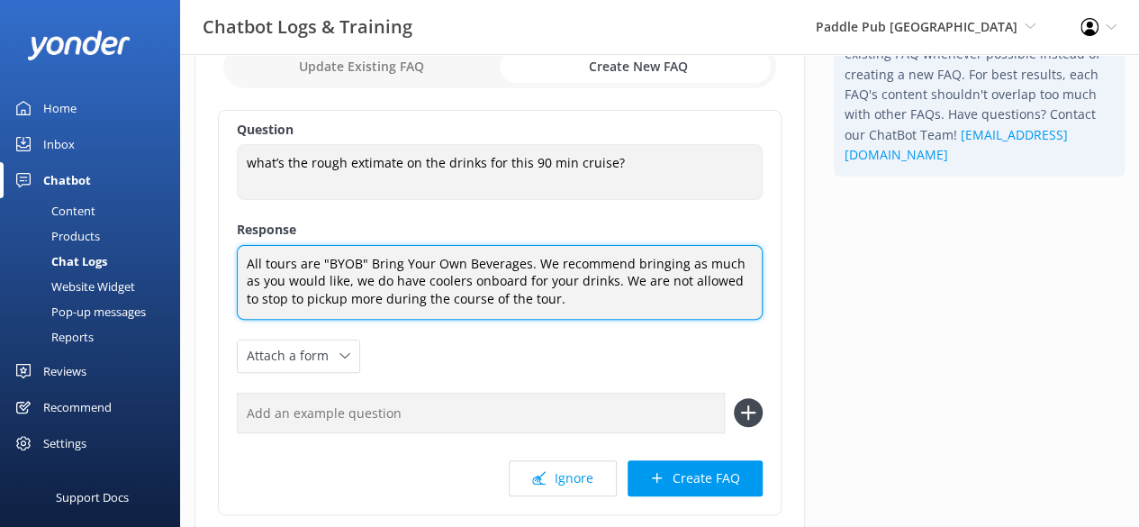
scroll to position [118, 0]
type textarea "All tours are "BYOB" Bring Your Own Beverages. We recommend bringing as much as…"
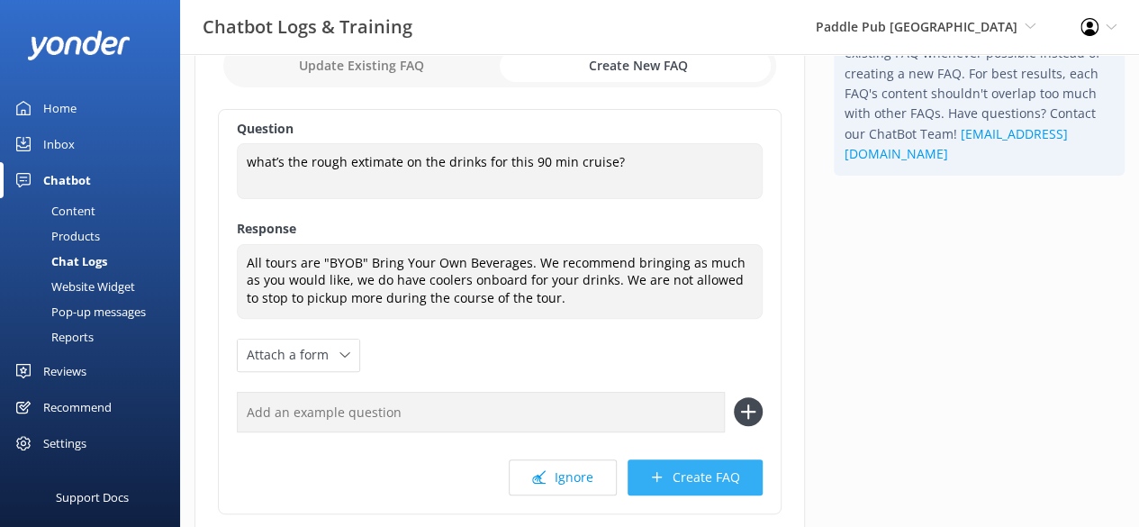
click at [684, 466] on button "Create FAQ" at bounding box center [694, 477] width 135 height 36
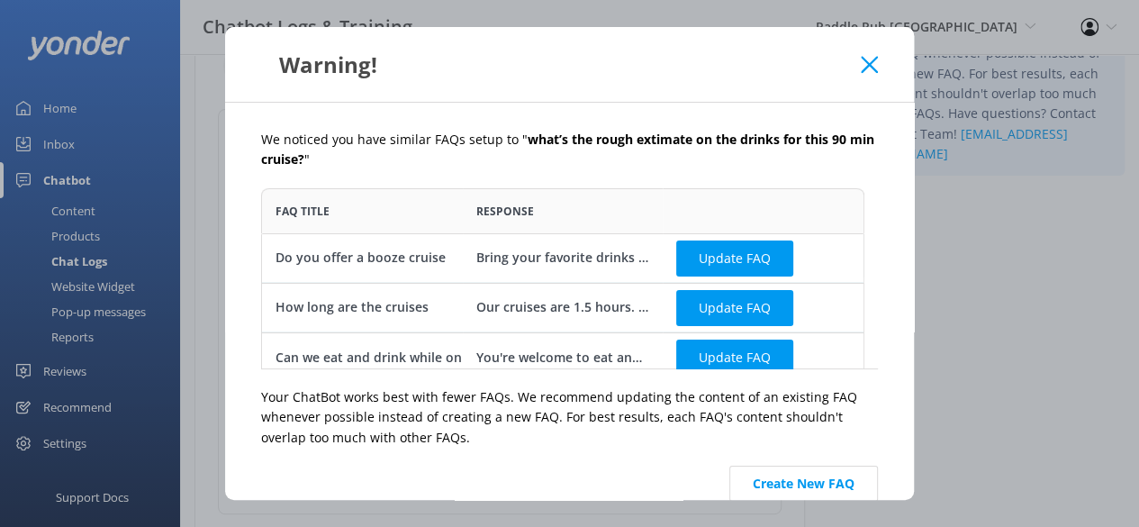
scroll to position [167, 589]
click at [874, 58] on use at bounding box center [868, 64] width 17 height 17
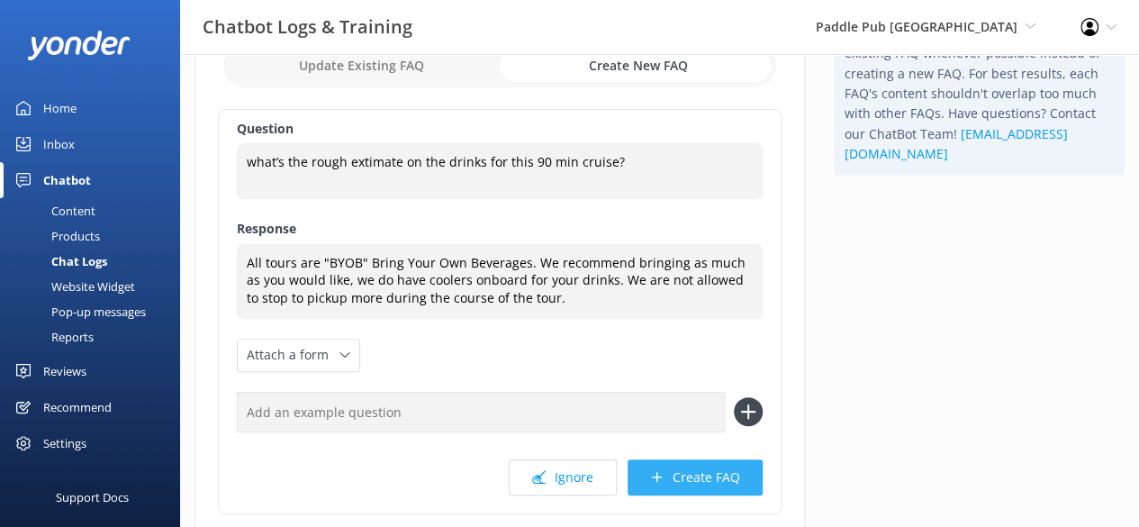
click at [689, 477] on button "Create FAQ" at bounding box center [694, 477] width 135 height 36
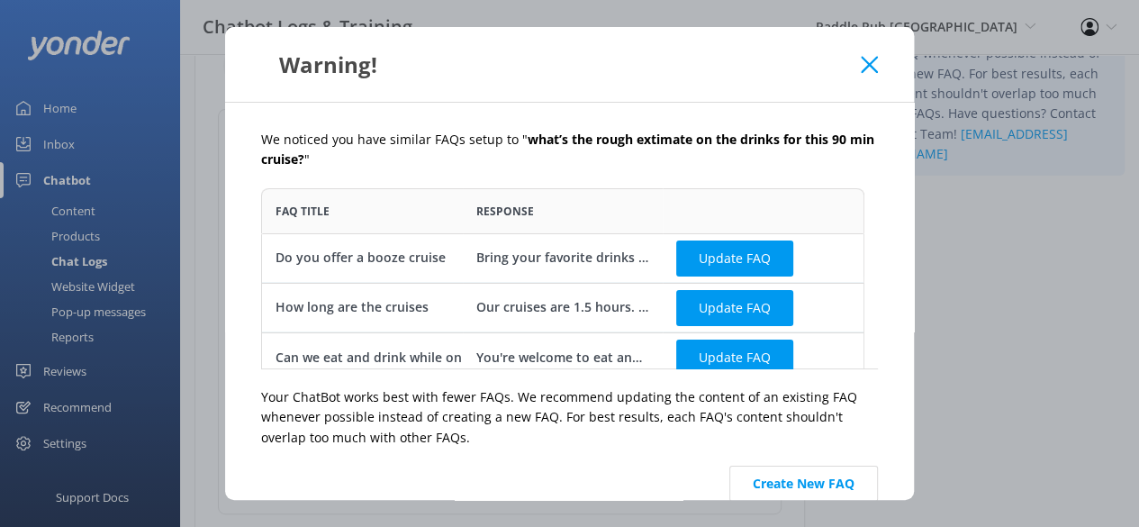
scroll to position [14, 0]
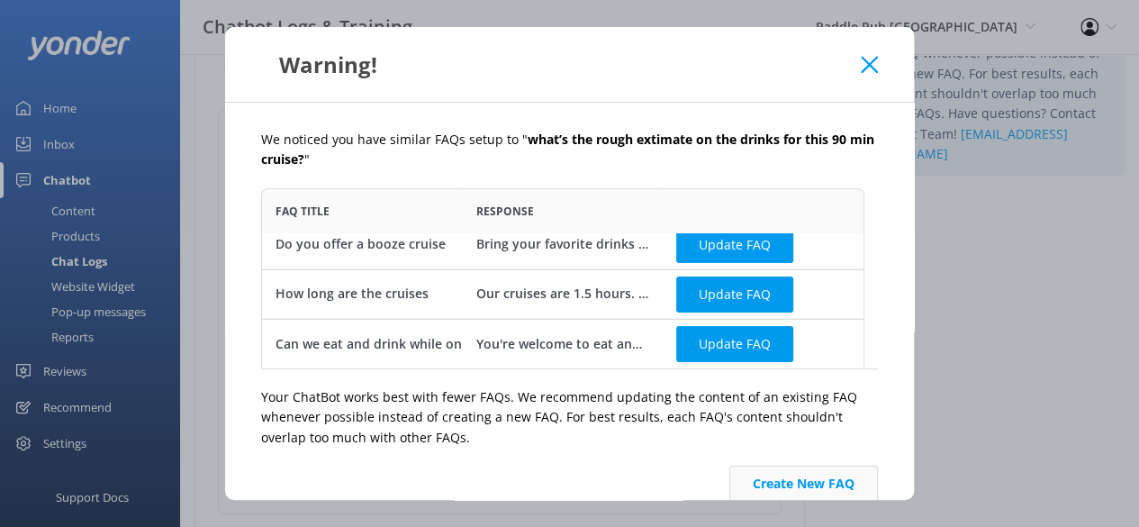
click at [777, 486] on button "Create New FAQ" at bounding box center [803, 483] width 149 height 36
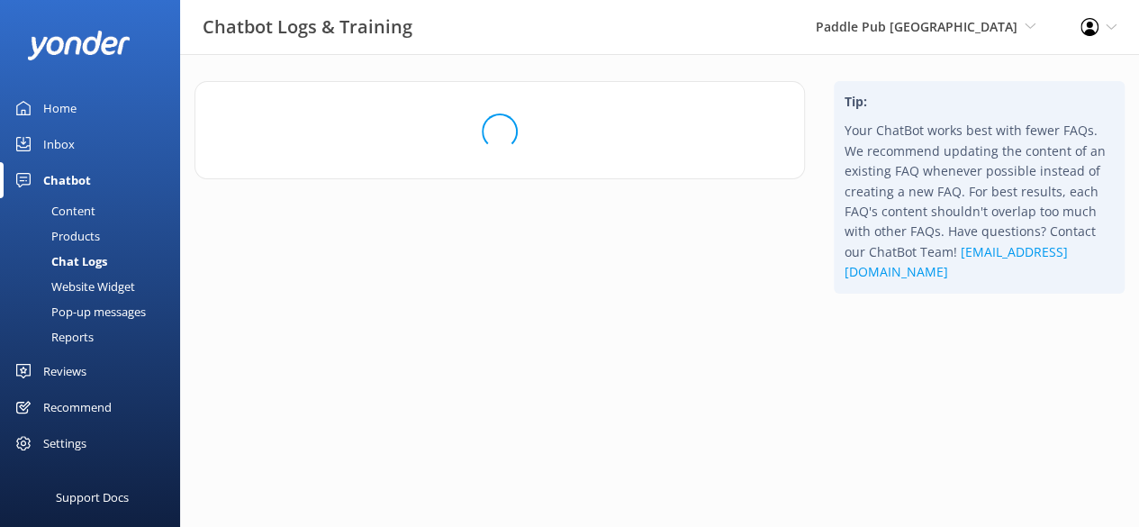
scroll to position [0, 0]
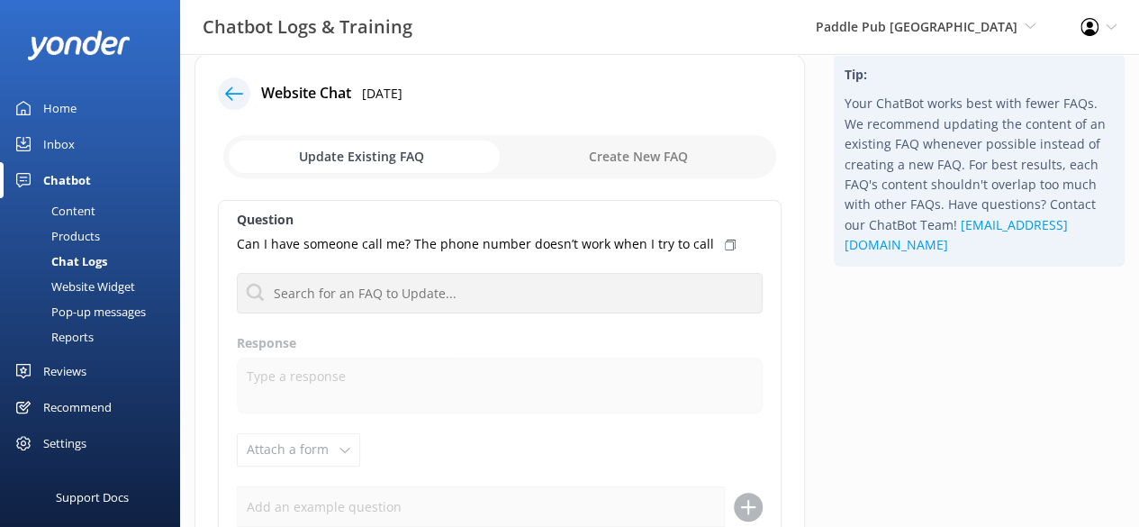
scroll to position [17, 0]
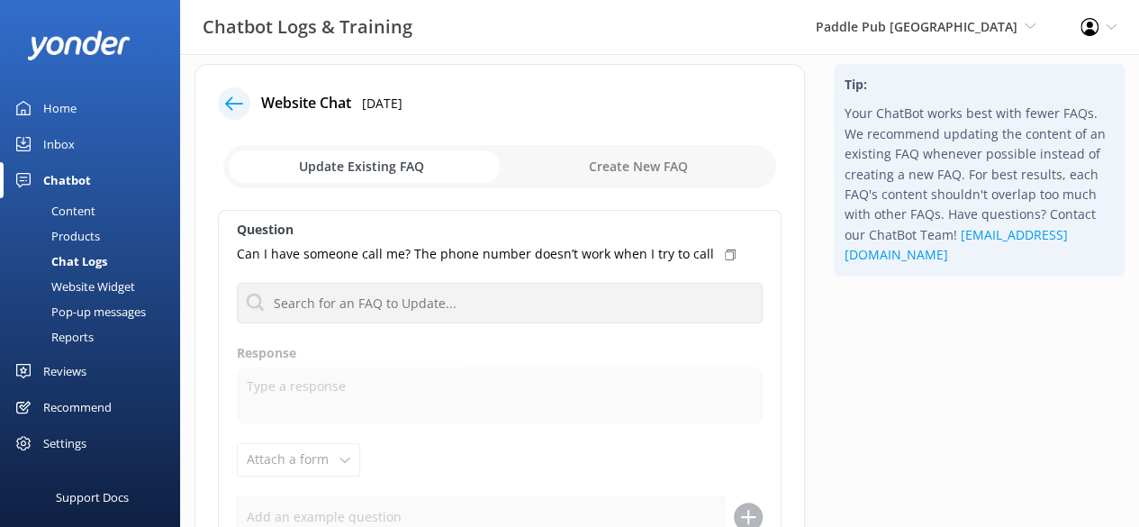
click at [682, 174] on input "checkbox" at bounding box center [499, 166] width 553 height 43
checkbox input "true"
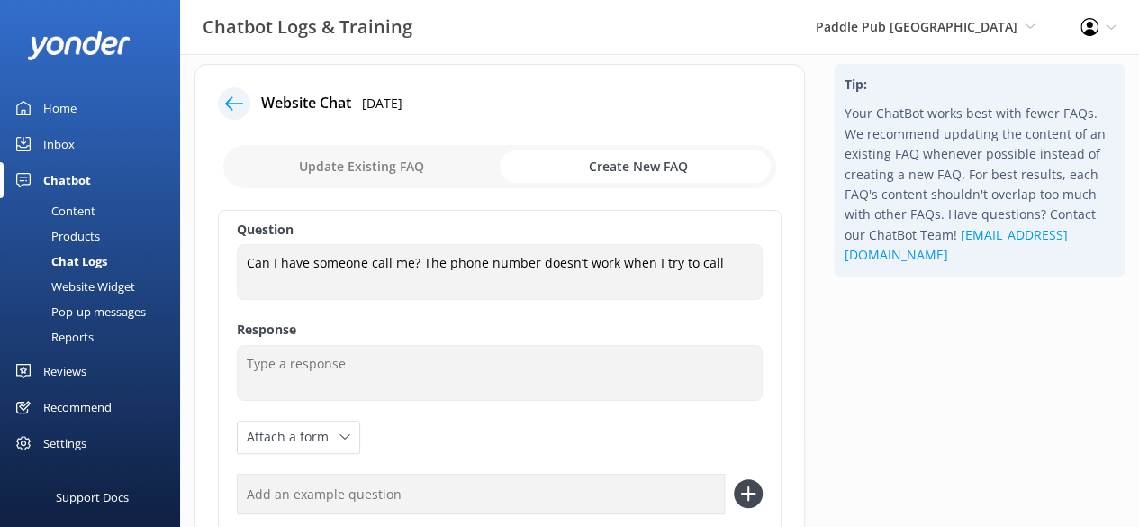
scroll to position [59, 0]
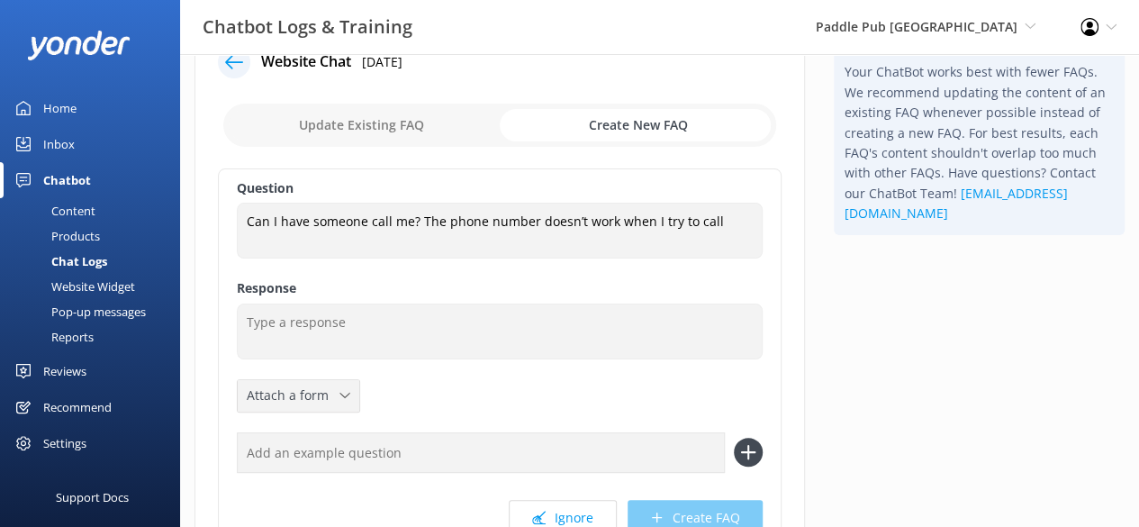
click at [346, 390] on icon at bounding box center [344, 395] width 11 height 11
click at [321, 442] on link "Leave contact details" at bounding box center [319, 434] width 160 height 36
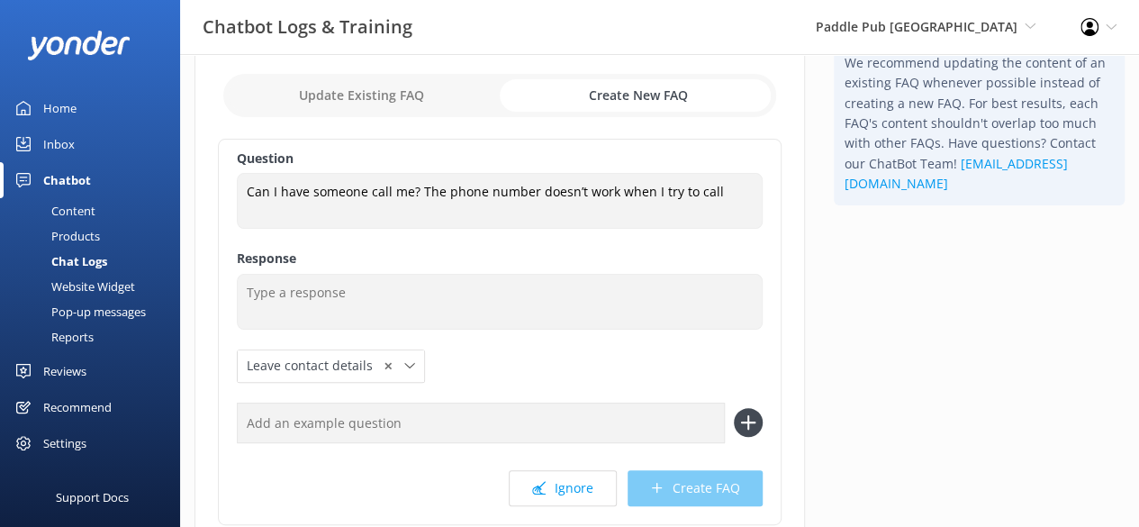
scroll to position [89, 0]
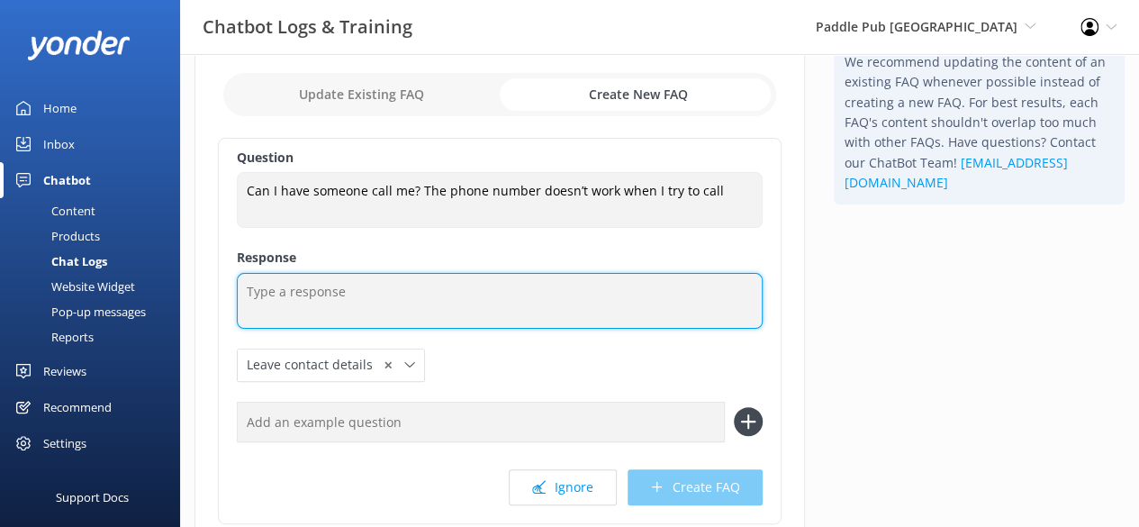
click at [462, 294] on textarea at bounding box center [500, 301] width 526 height 56
type textarea "S"
click at [462, 294] on textarea "S" at bounding box center [500, 301] width 526 height 56
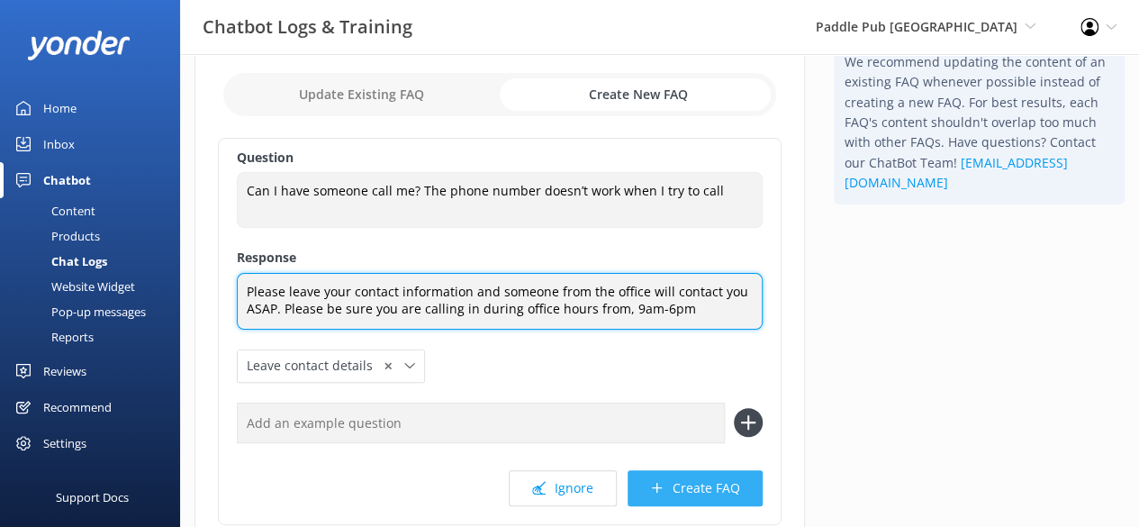
type textarea "Please leave your contact information and someone from the office will contact …"
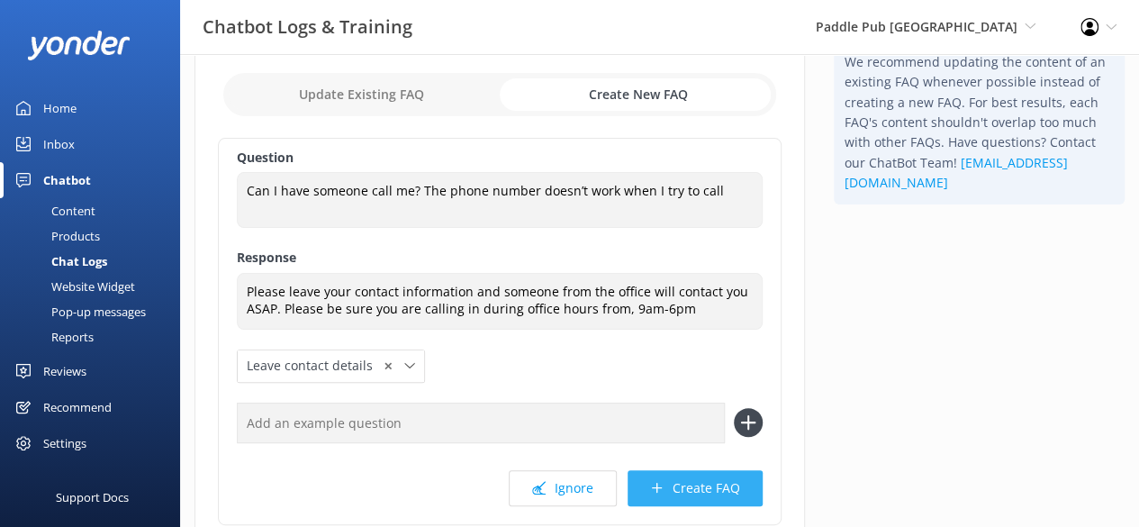
click at [682, 489] on button "Create FAQ" at bounding box center [694, 488] width 135 height 36
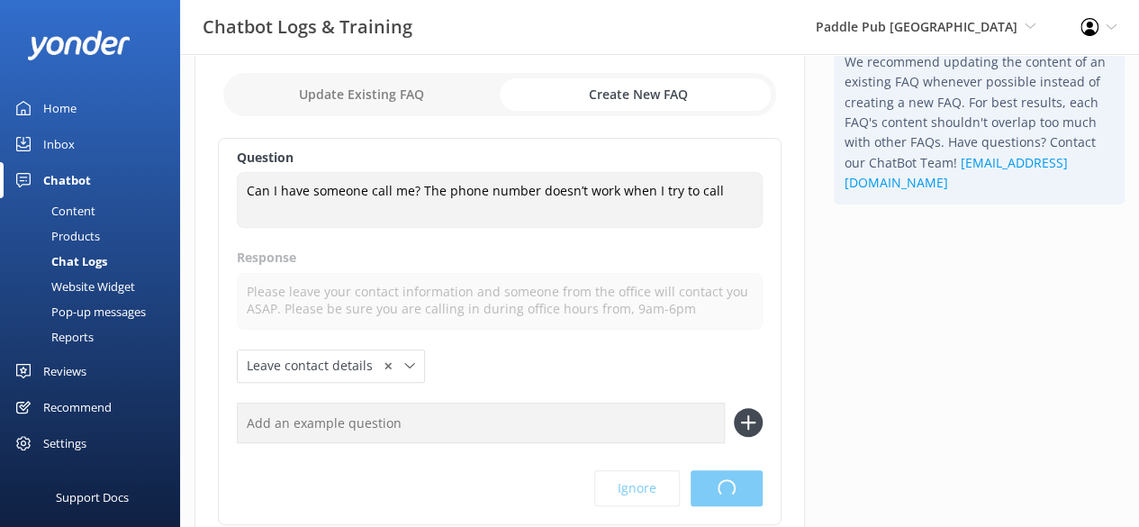
scroll to position [0, 0]
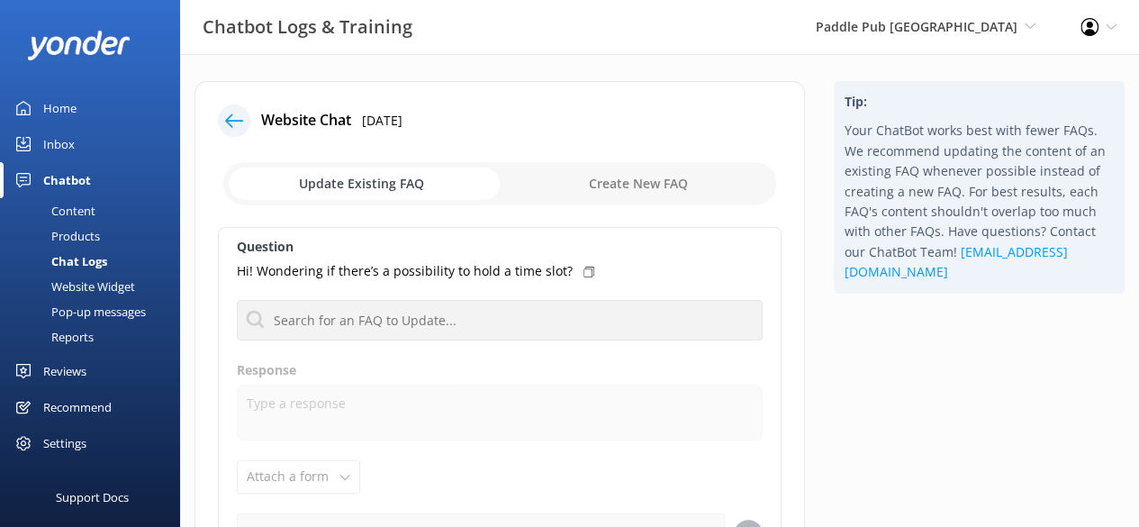
click at [670, 188] on input "checkbox" at bounding box center [499, 183] width 553 height 43
checkbox input "true"
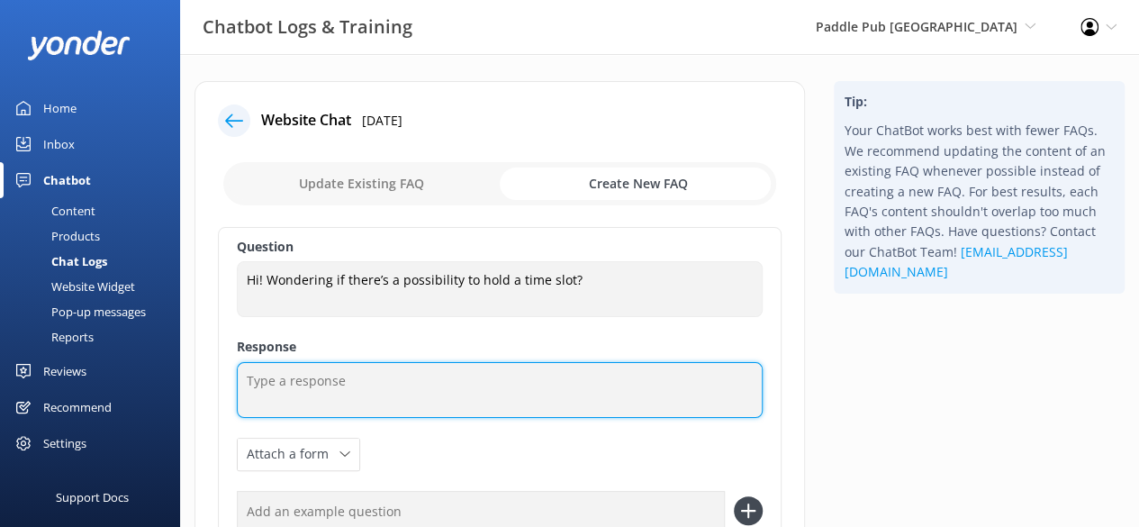
click at [263, 397] on textarea at bounding box center [500, 390] width 526 height 56
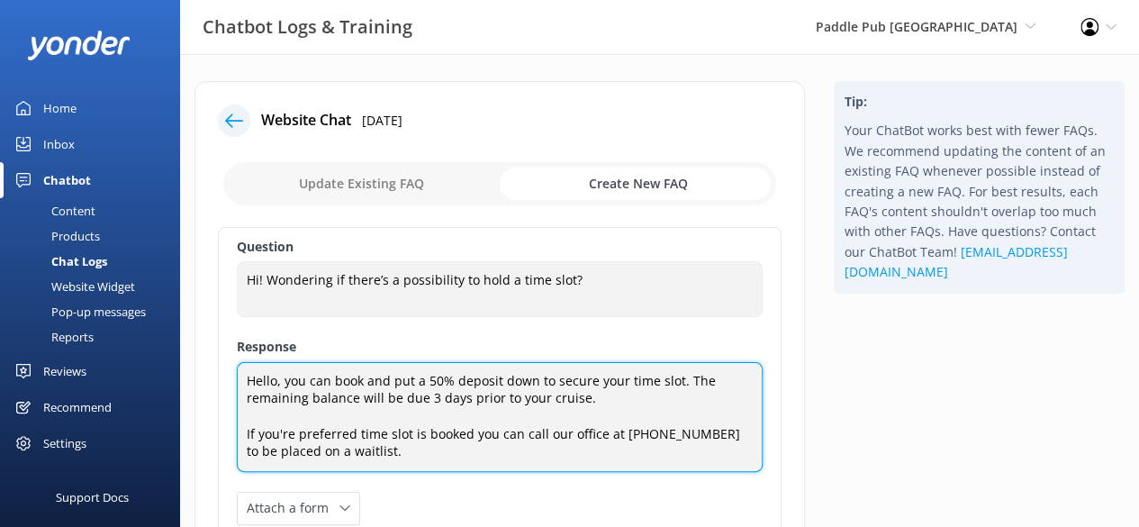
click at [365, 387] on textarea "Hello, you can book and put a 50% deposit down to secure your time slot. The re…" at bounding box center [500, 417] width 526 height 110
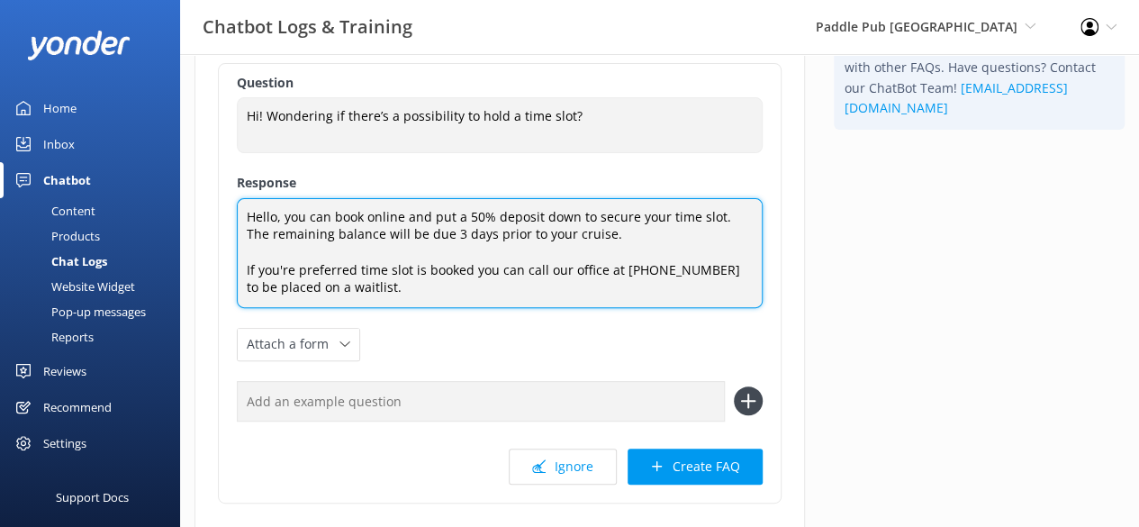
scroll to position [166, 0]
type textarea "Hello, you can book online and put a 50% deposit down to secure your time slot.…"
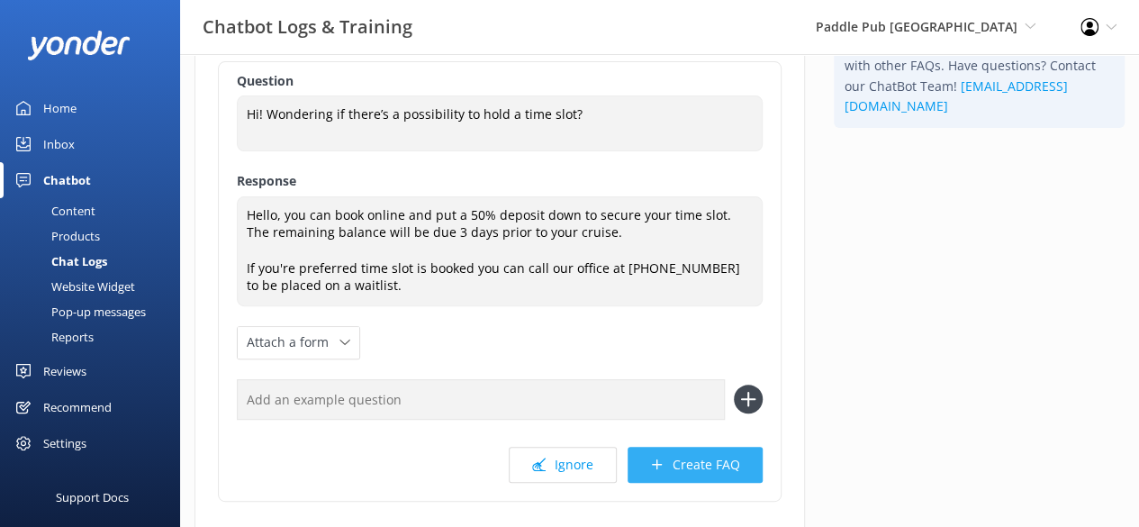
click at [662, 450] on button "Create FAQ" at bounding box center [694, 464] width 135 height 36
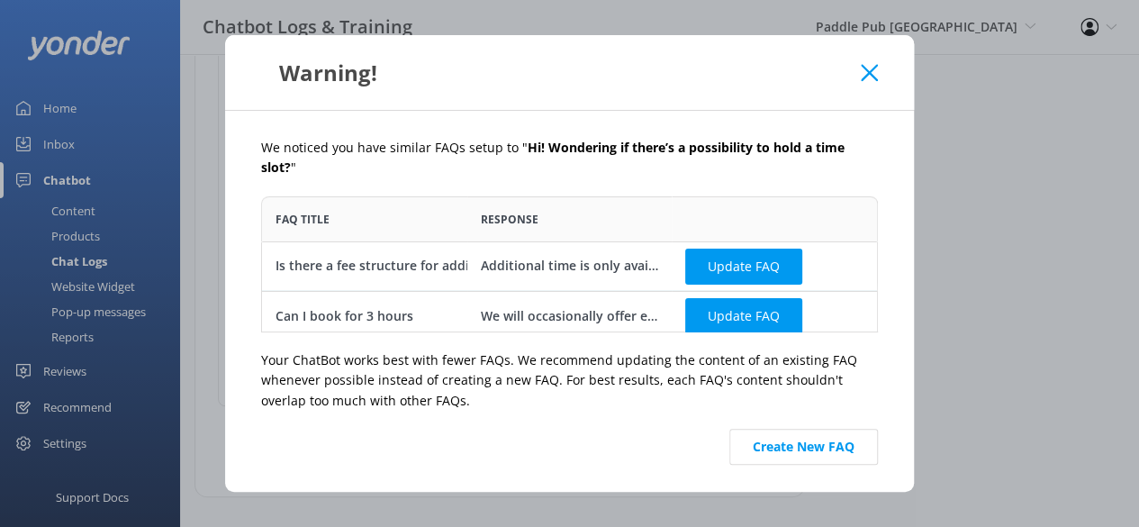
scroll to position [9, 0]
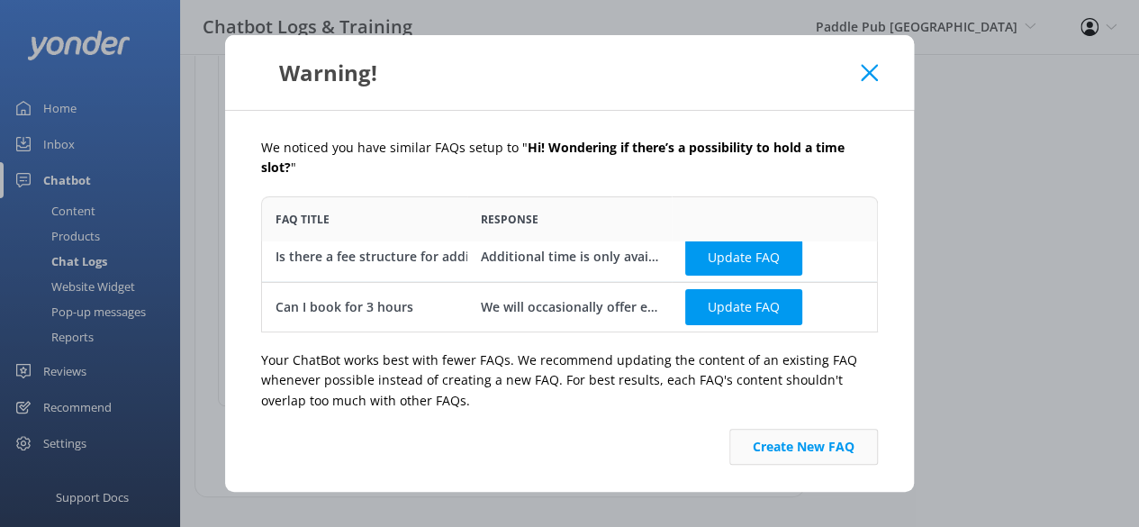
click at [816, 440] on button "Create New FAQ" at bounding box center [803, 446] width 149 height 36
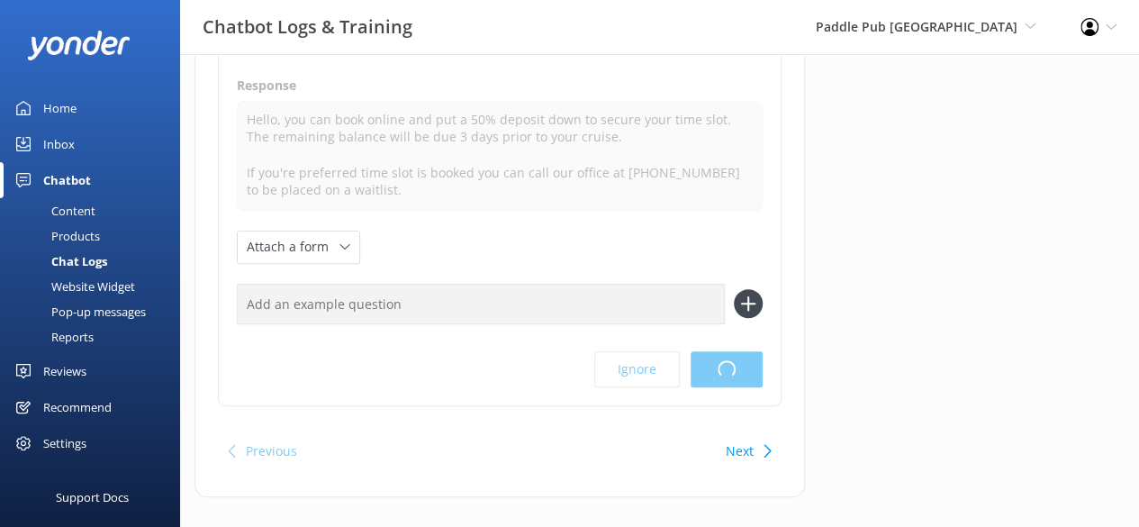
scroll to position [0, 0]
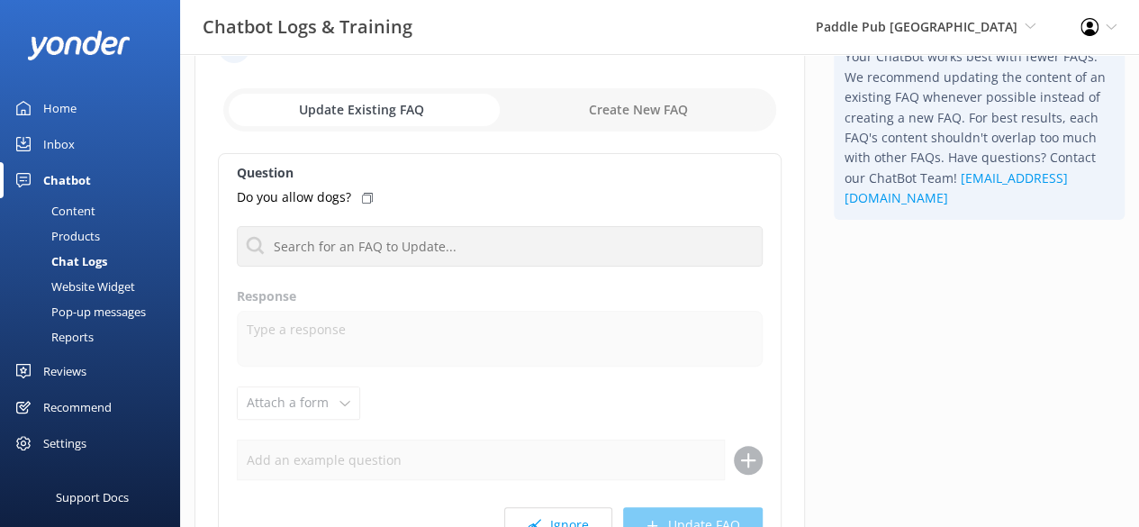
scroll to position [74, 0]
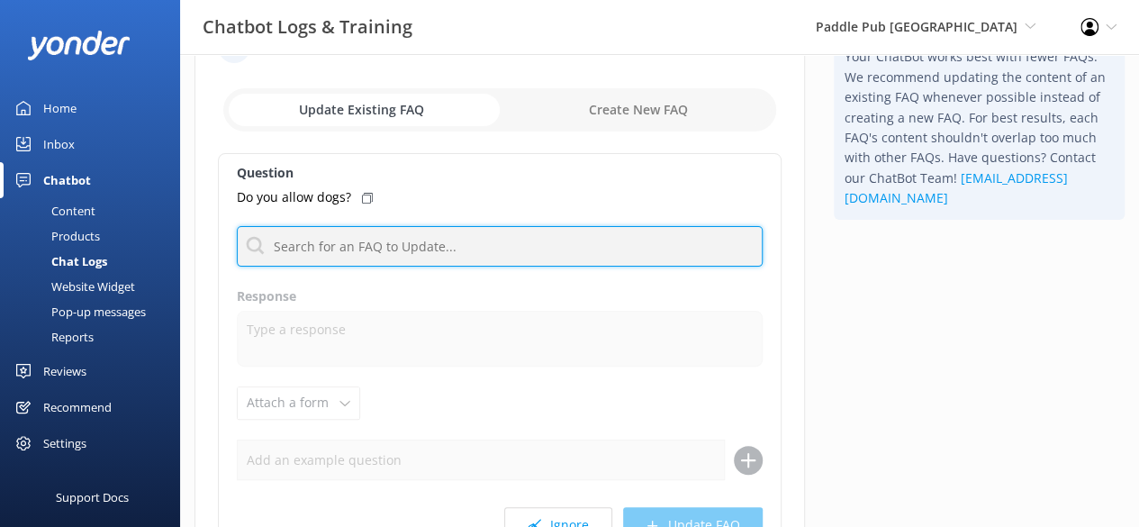
click at [514, 239] on input "text" at bounding box center [500, 246] width 526 height 41
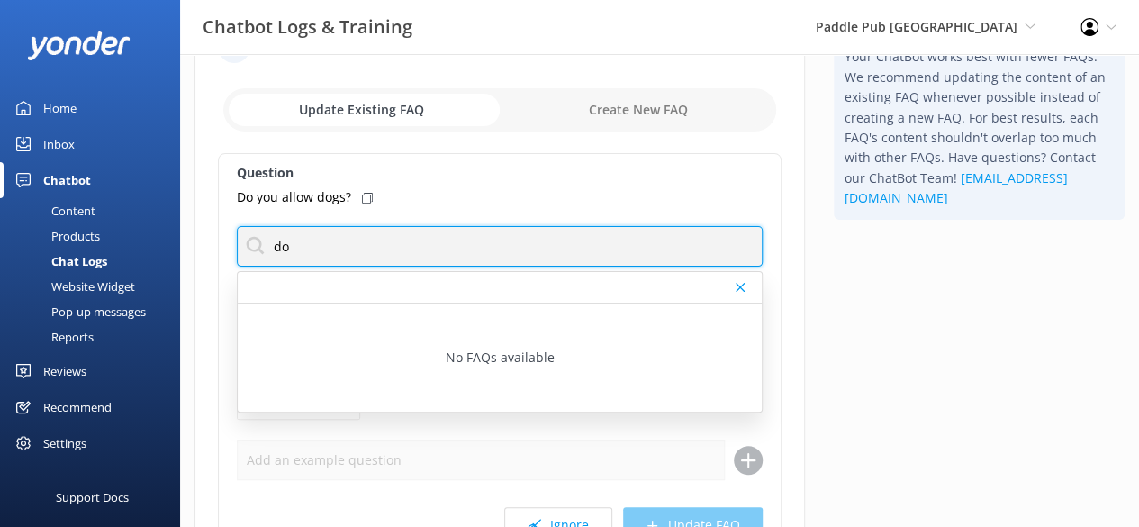
type input "d"
type input "pets"
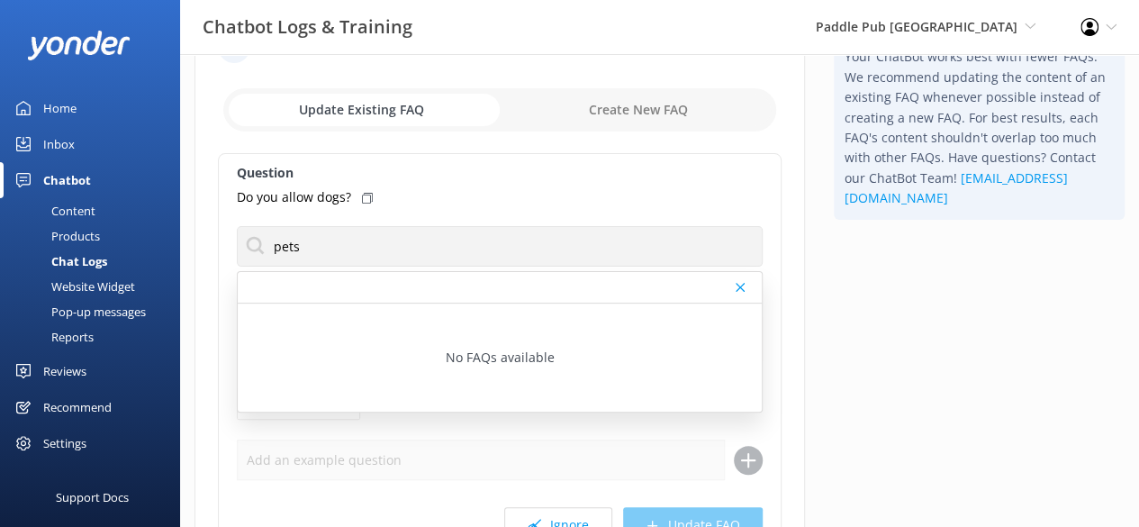
click at [758, 177] on label "Question" at bounding box center [500, 173] width 526 height 20
drag, startPoint x: 661, startPoint y: 69, endPoint x: 659, endPoint y: 116, distance: 46.8
click at [661, 72] on div "Website Chat [DATE] Update Existing FAQ Create New FAQ Question Do you allow do…" at bounding box center [499, 329] width 610 height 645
click at [659, 120] on input "checkbox" at bounding box center [499, 109] width 553 height 43
checkbox input "true"
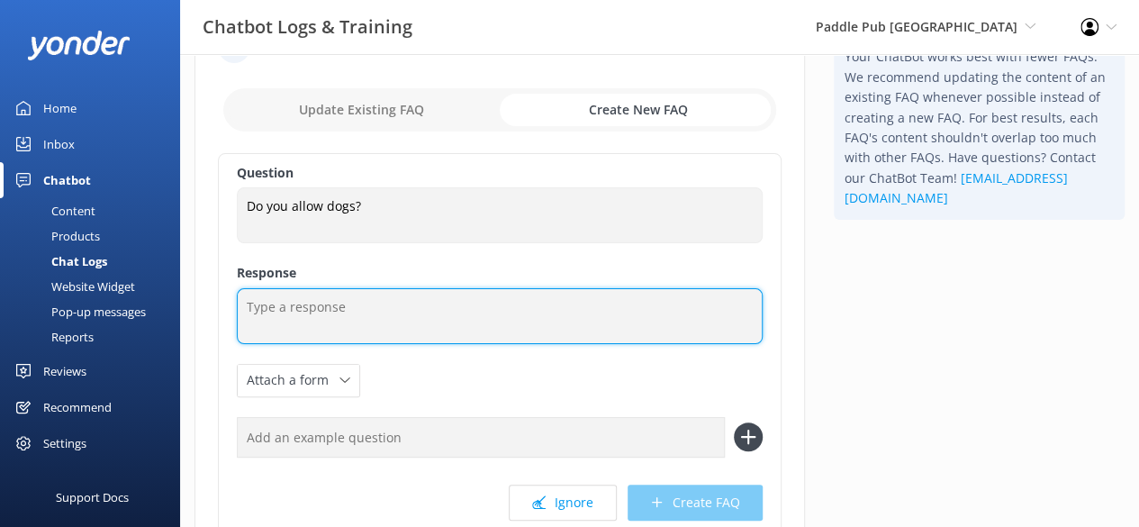
click at [392, 314] on textarea at bounding box center [500, 316] width 526 height 56
paste textarea "While we adore our furry friends, we prioritize their safety and the preservati…"
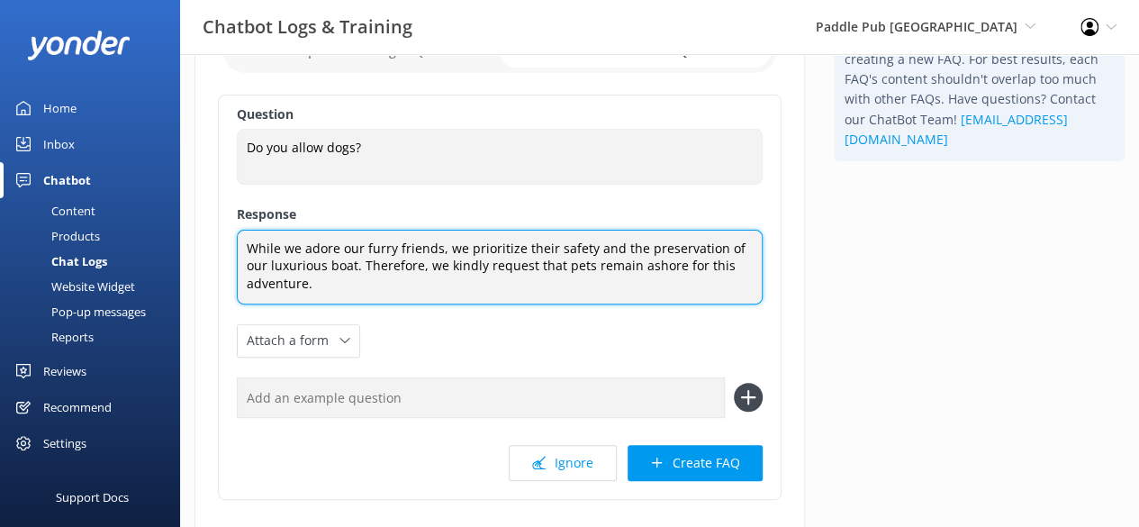
scroll to position [136, 0]
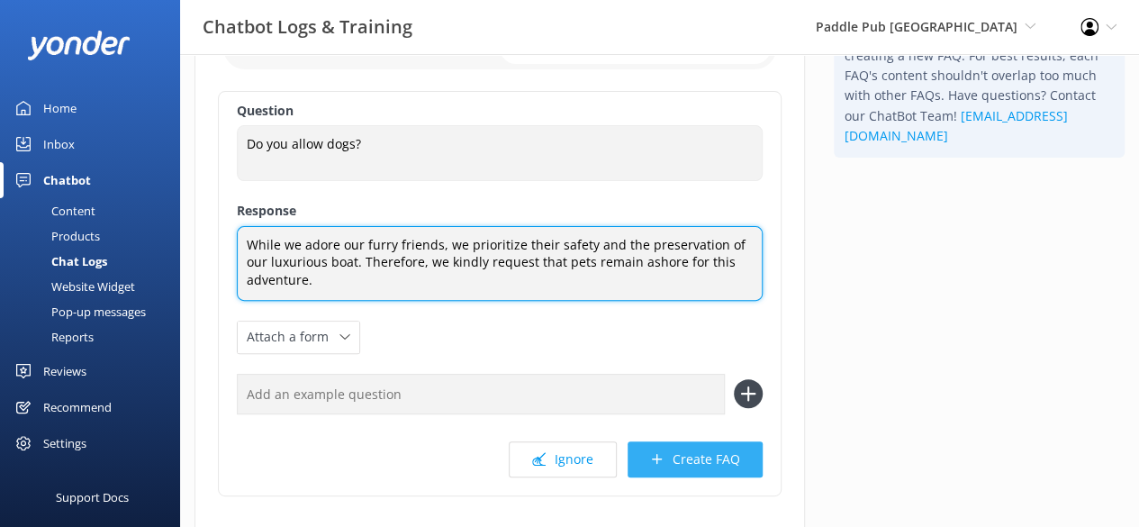
type textarea "While we adore our furry friends, we prioritize their safety and the preservati…"
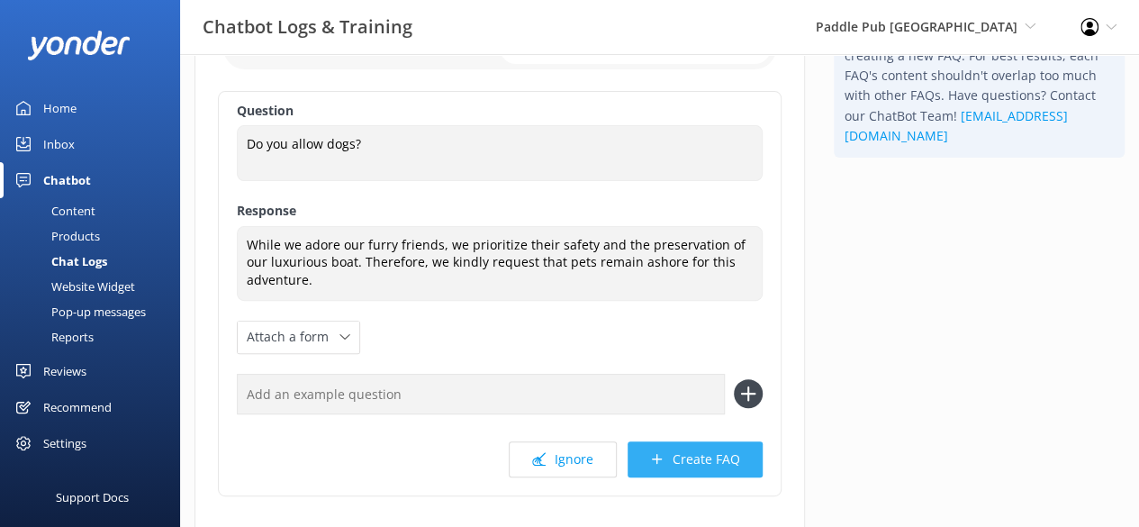
click at [702, 462] on button "Create FAQ" at bounding box center [694, 459] width 135 height 36
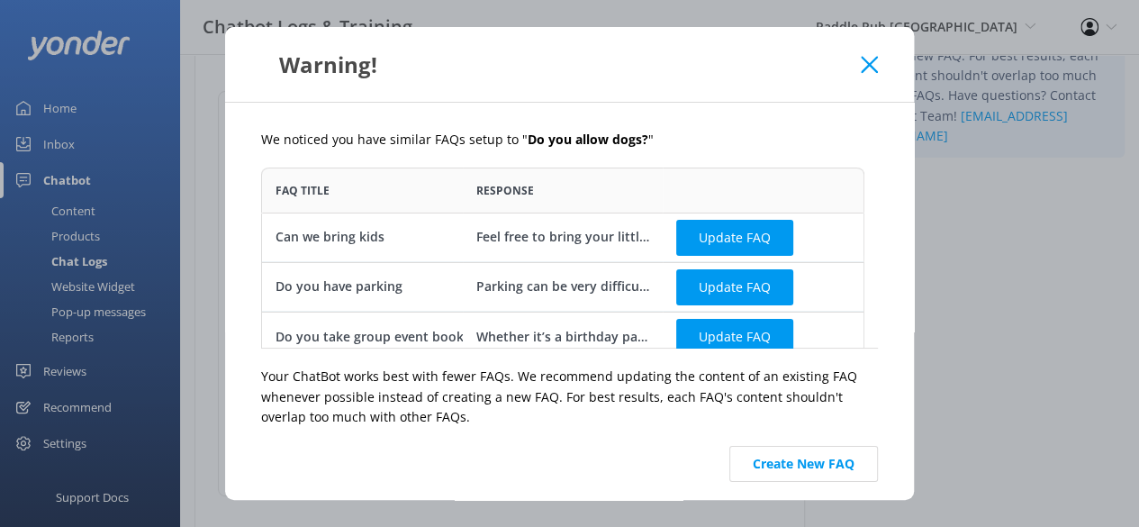
scroll to position [14, 0]
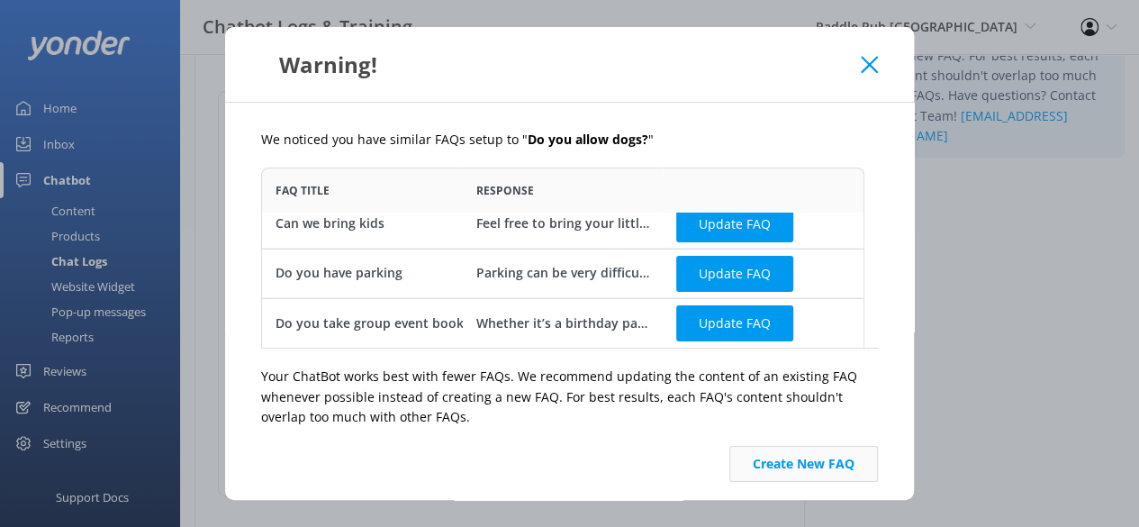
click at [810, 467] on button "Create New FAQ" at bounding box center [803, 464] width 149 height 36
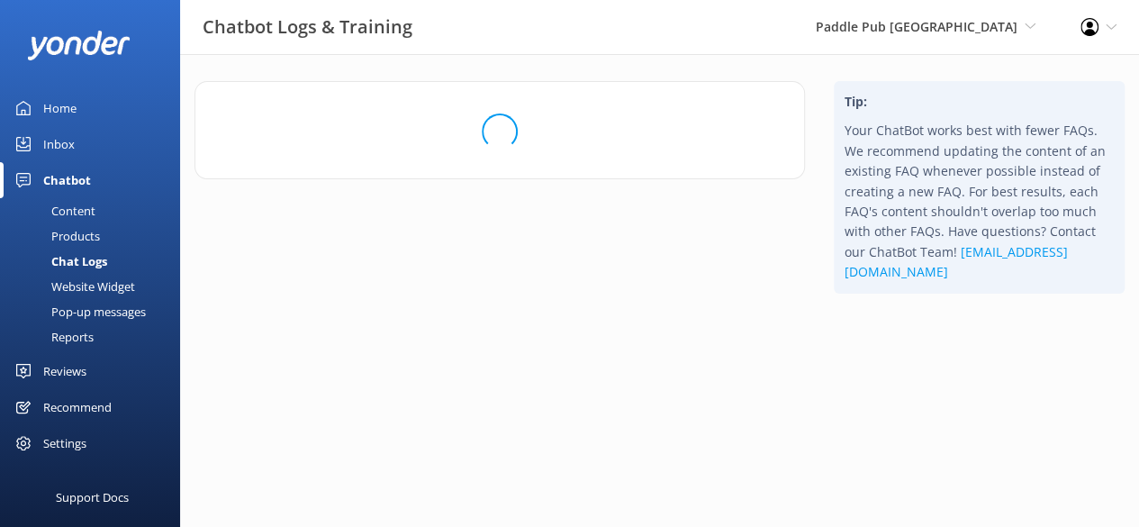
scroll to position [0, 0]
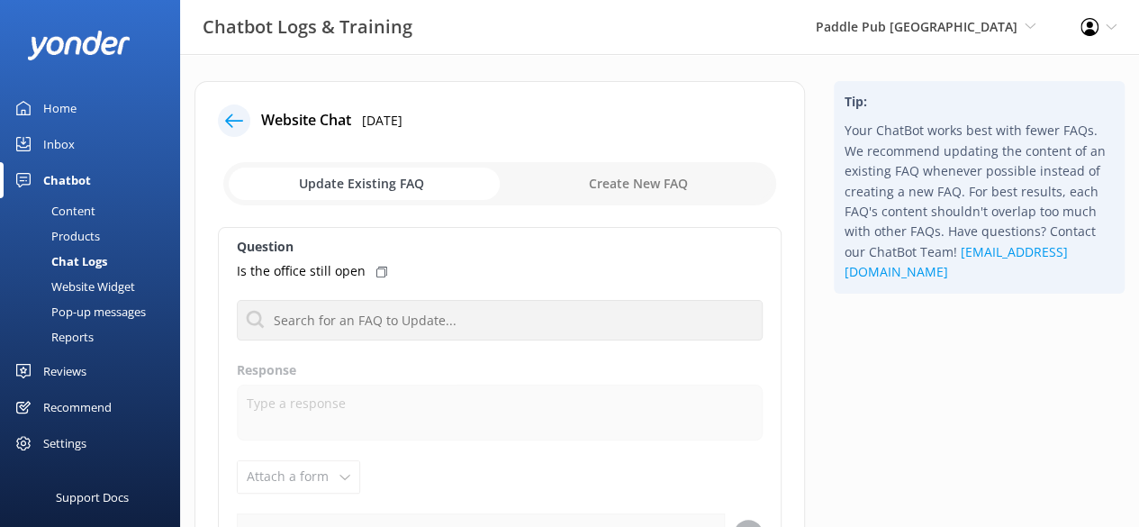
click at [668, 179] on input "checkbox" at bounding box center [499, 183] width 553 height 43
checkbox input "true"
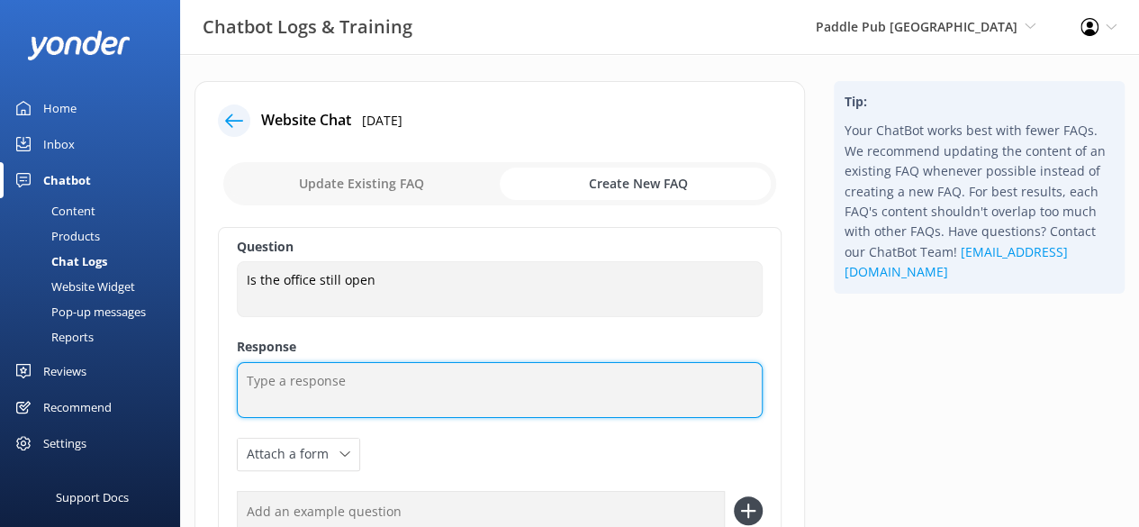
click at [358, 363] on textarea at bounding box center [500, 390] width 526 height 56
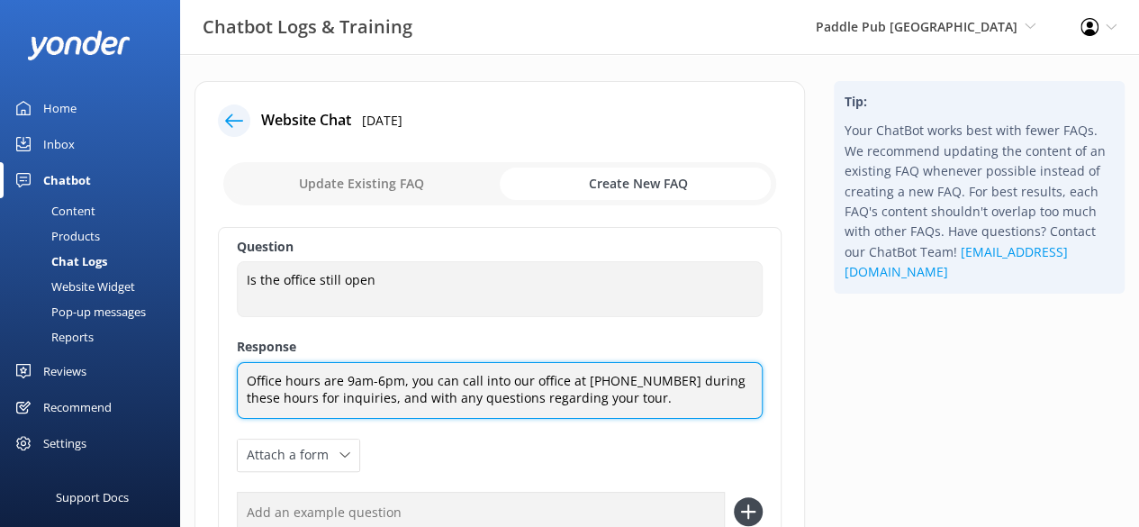
click at [407, 377] on textarea "Office hours are 9am-6pm, you can call into our office at [PHONE_NUMBER] during…" at bounding box center [500, 390] width 526 height 57
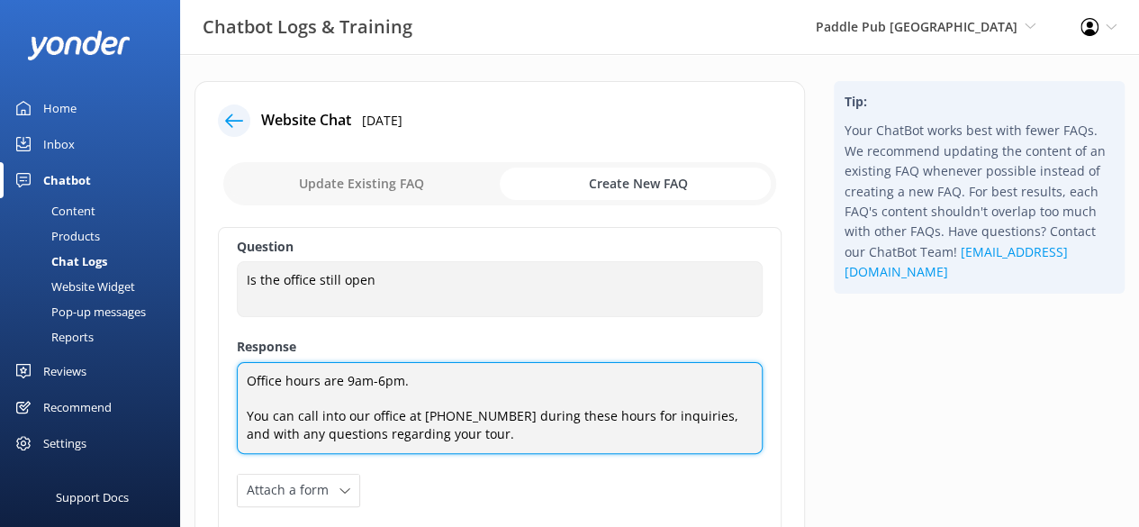
click at [419, 417] on textarea "Office hours are 9am-6pm. You can call into our office at [PHONE_NUMBER] during…" at bounding box center [500, 408] width 526 height 92
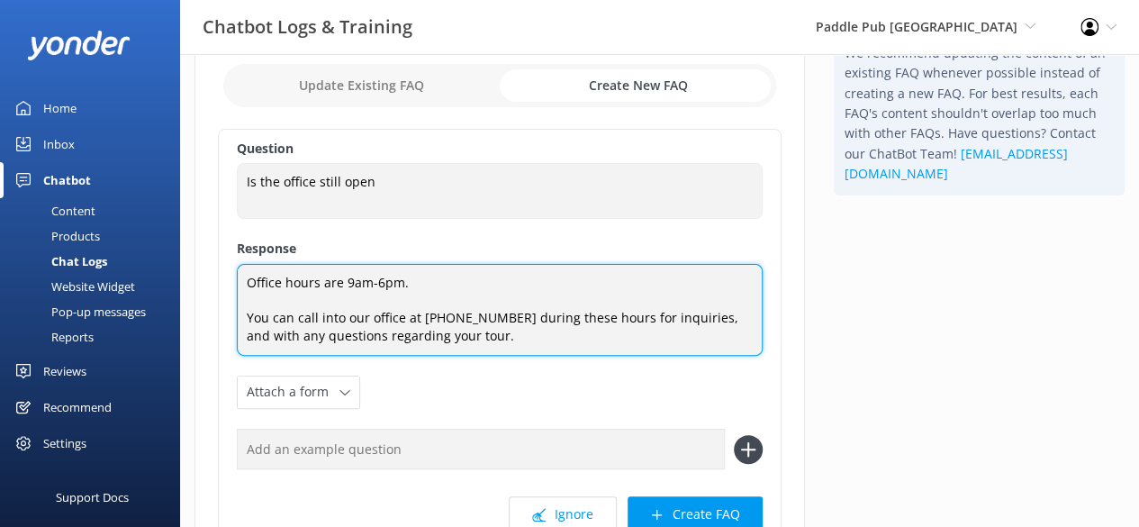
scroll to position [99, 0]
type textarea "Office hours are 9am-6pm. You can call into our office at [PHONE_NUMBER] during…"
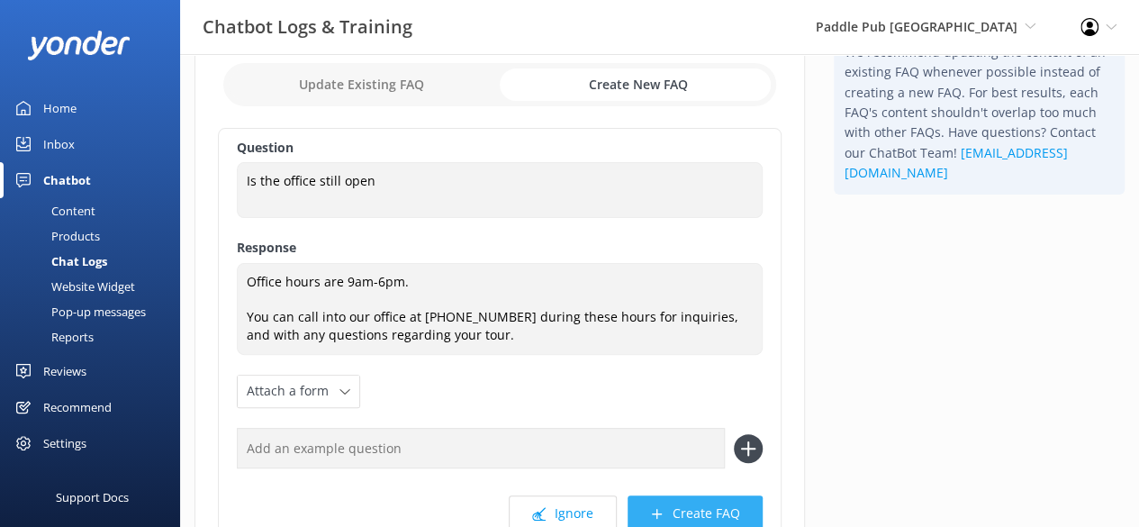
click at [681, 507] on button "Create FAQ" at bounding box center [694, 513] width 135 height 36
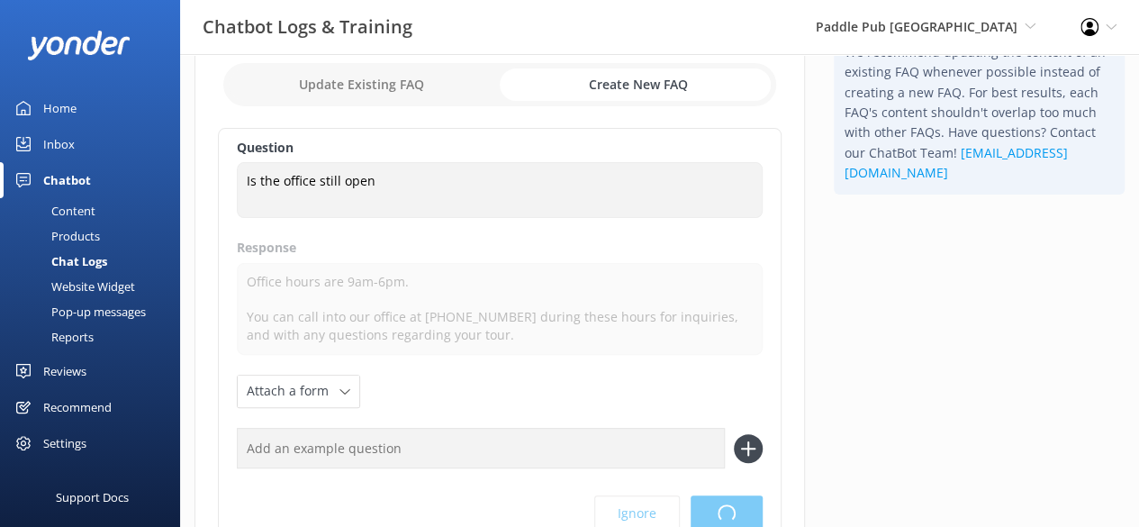
scroll to position [0, 0]
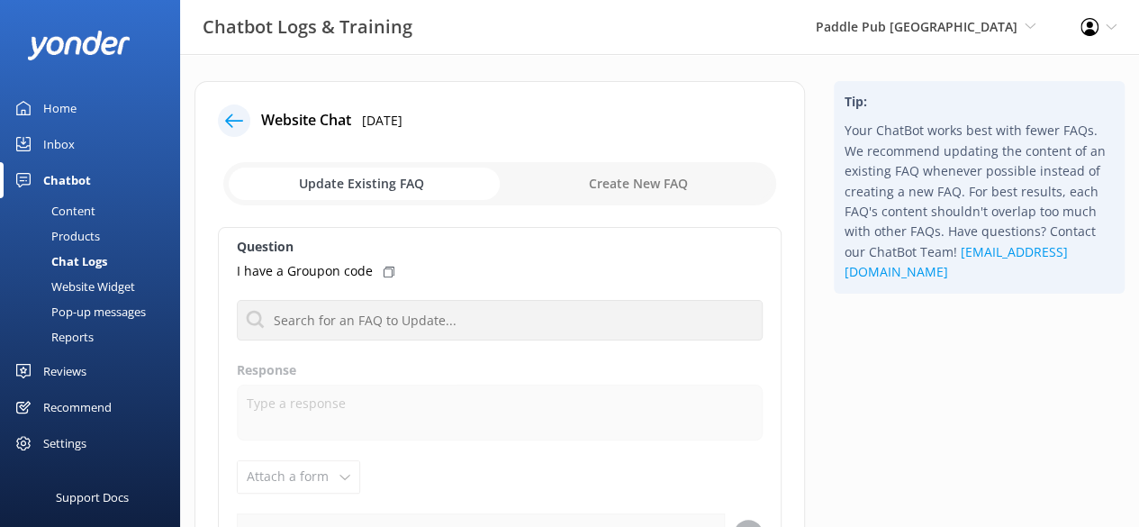
click at [664, 188] on input "checkbox" at bounding box center [499, 183] width 553 height 43
checkbox input "true"
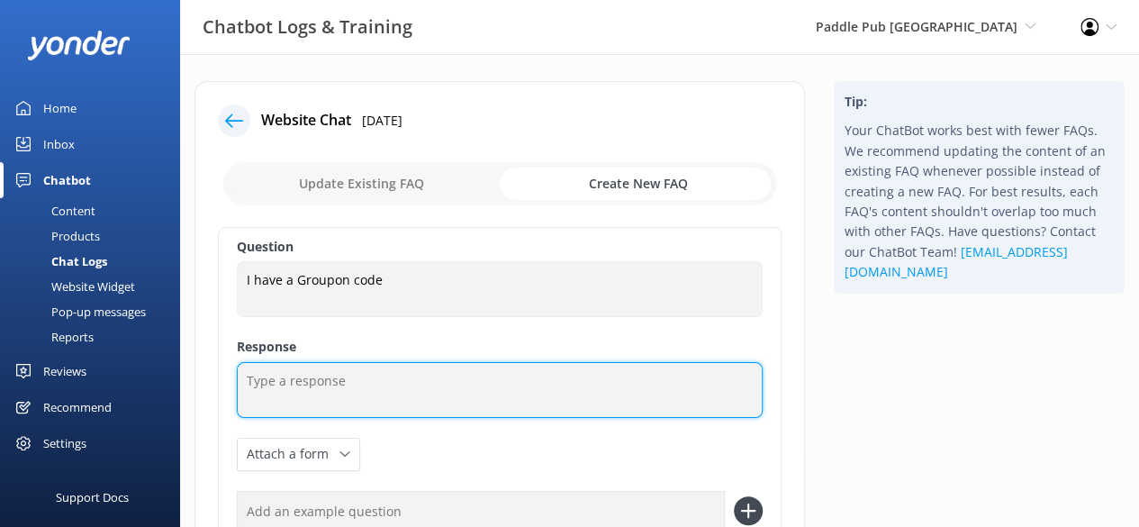
click at [374, 383] on textarea at bounding box center [500, 390] width 526 height 56
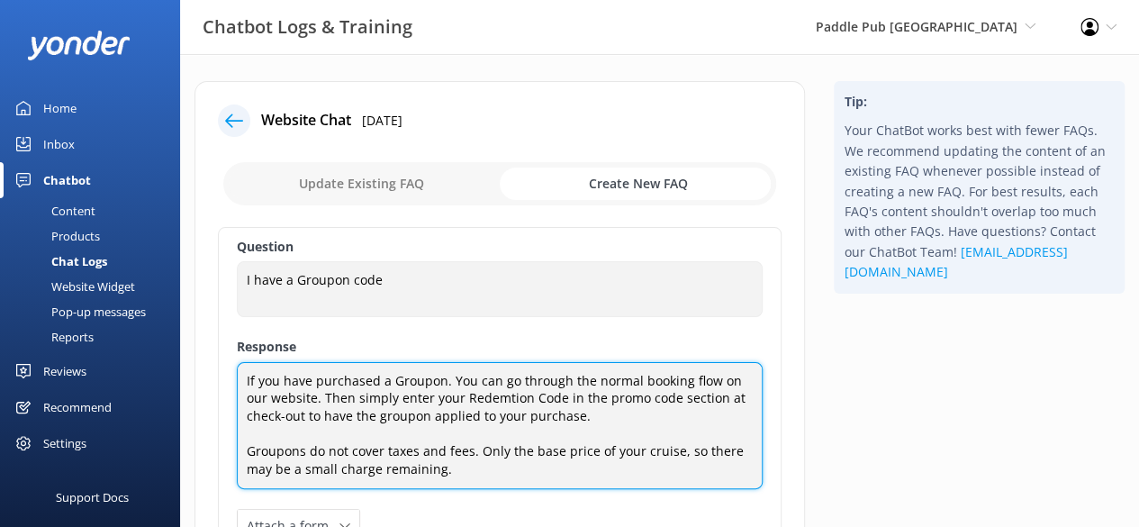
drag, startPoint x: 268, startPoint y: 451, endPoint x: 567, endPoint y: 480, distance: 300.2
click at [567, 480] on textarea "If you have purchased a Groupon. You can go through the normal booking flow on …" at bounding box center [500, 426] width 526 height 128
click at [390, 423] on textarea "If you have purchased a Groupon. You can go through the normal booking flow on …" at bounding box center [500, 426] width 526 height 128
click at [383, 415] on textarea "If you have purchased a Groupon. You can go through the normal booking flow on …" at bounding box center [500, 426] width 526 height 128
click at [634, 434] on textarea "If you have purchased a Groupon. You can go through the normal booking flow on …" at bounding box center [500, 426] width 526 height 128
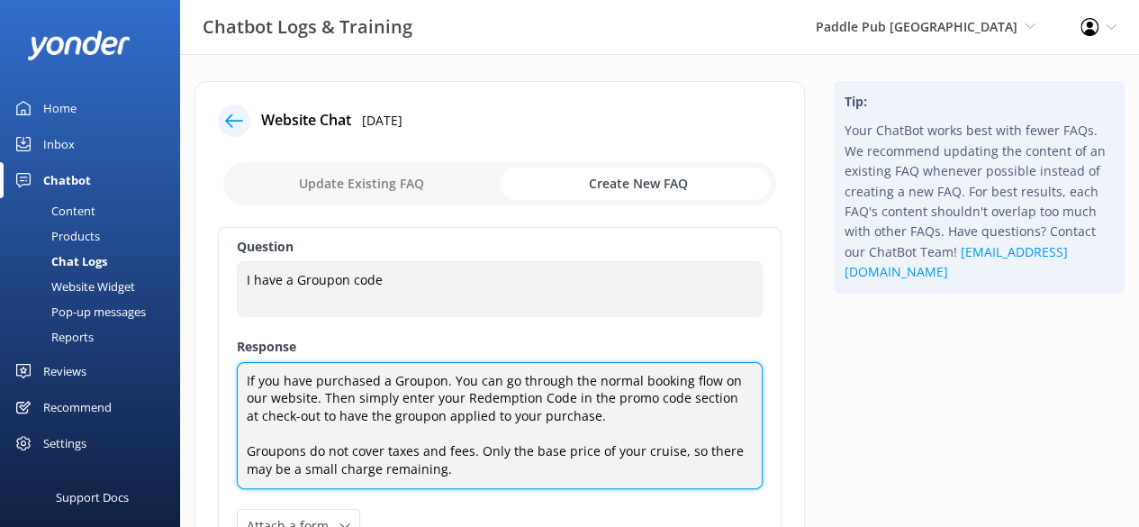
click at [380, 409] on textarea "If you have purchased a Groupon. You can go through the normal booking flow on …" at bounding box center [500, 426] width 526 height 128
click at [300, 448] on textarea "If you have purchased a Groupon. You can go through the normal booking flow on …" at bounding box center [500, 426] width 526 height 128
click at [597, 462] on textarea "If you have purchased a Groupon. You can go through the normal booking flow on …" at bounding box center [500, 426] width 526 height 128
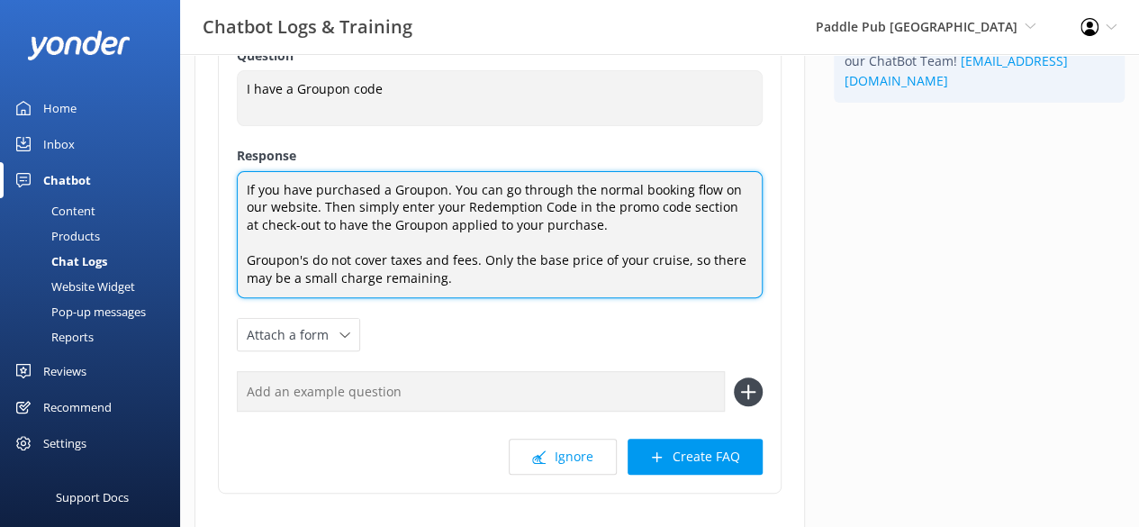
scroll to position [201, 0]
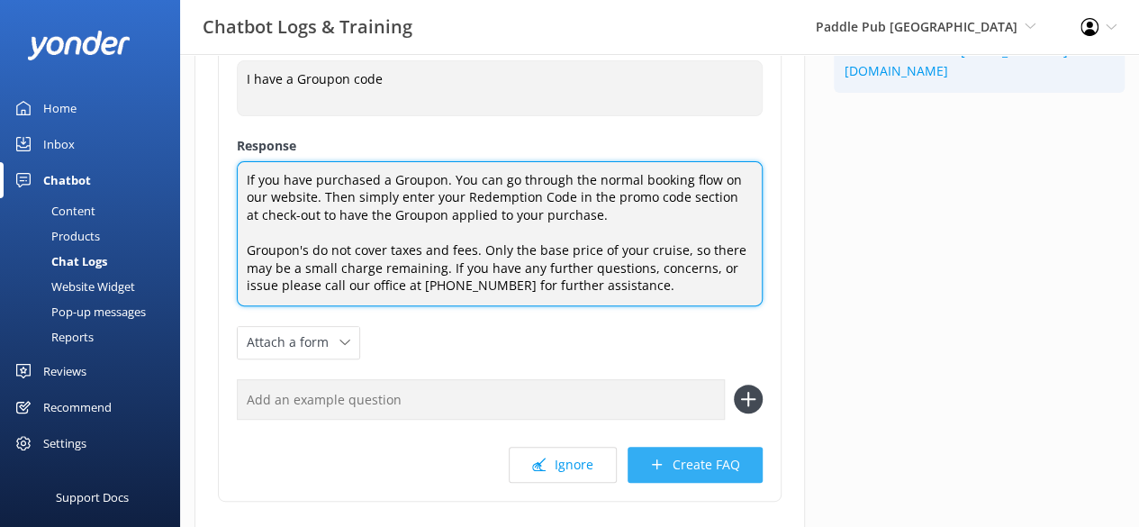
type textarea "If you have purchased a Groupon. You can go through the normal booking flow on …"
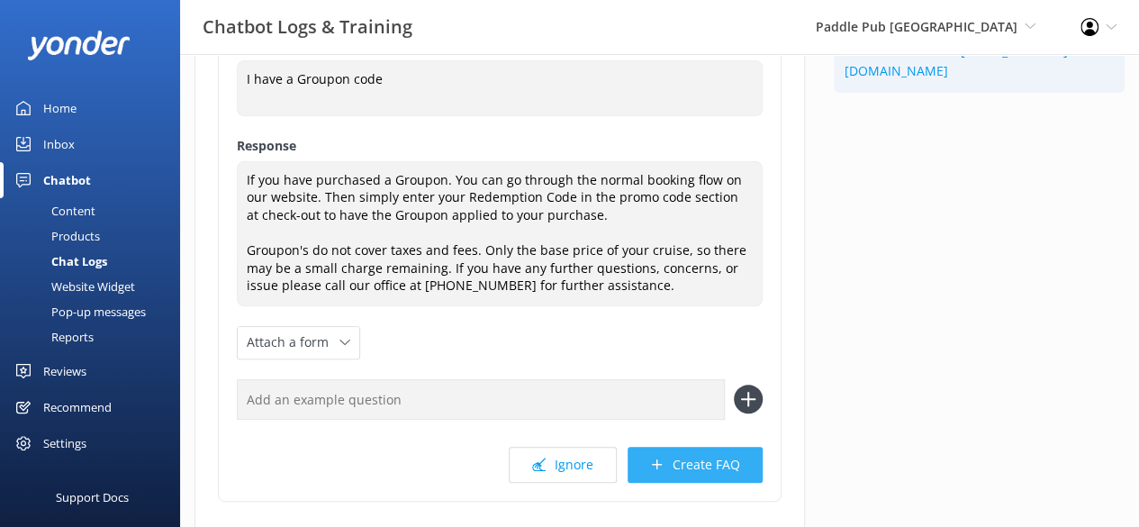
click at [689, 464] on button "Create FAQ" at bounding box center [694, 464] width 135 height 36
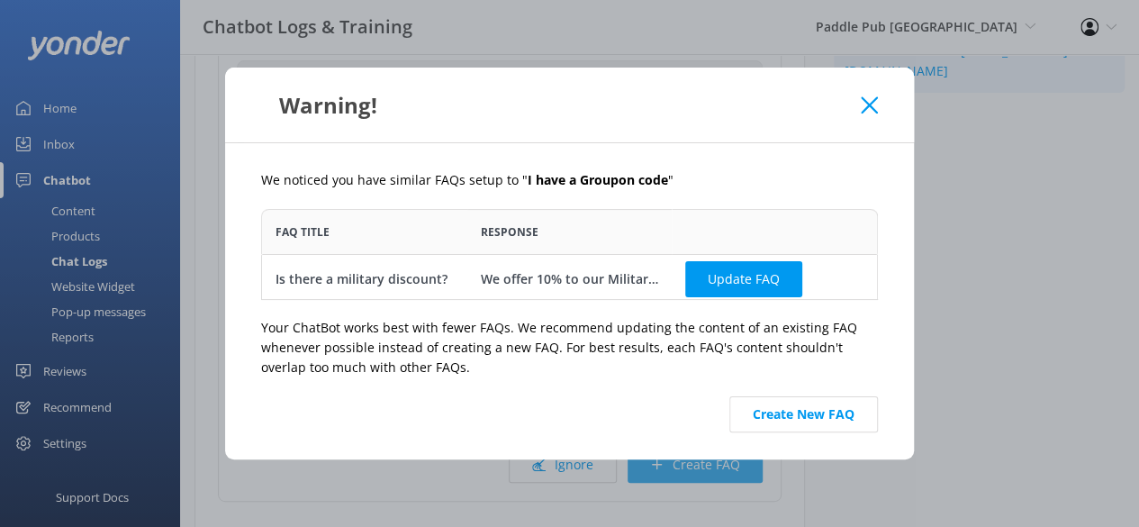
scroll to position [77, 602]
click at [796, 415] on button "Create New FAQ" at bounding box center [803, 414] width 149 height 36
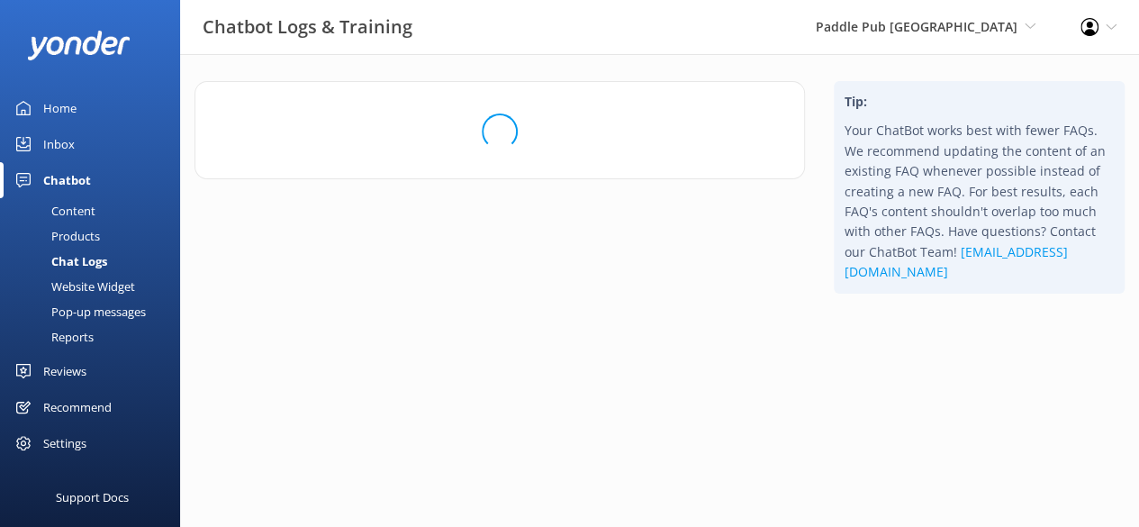
scroll to position [0, 0]
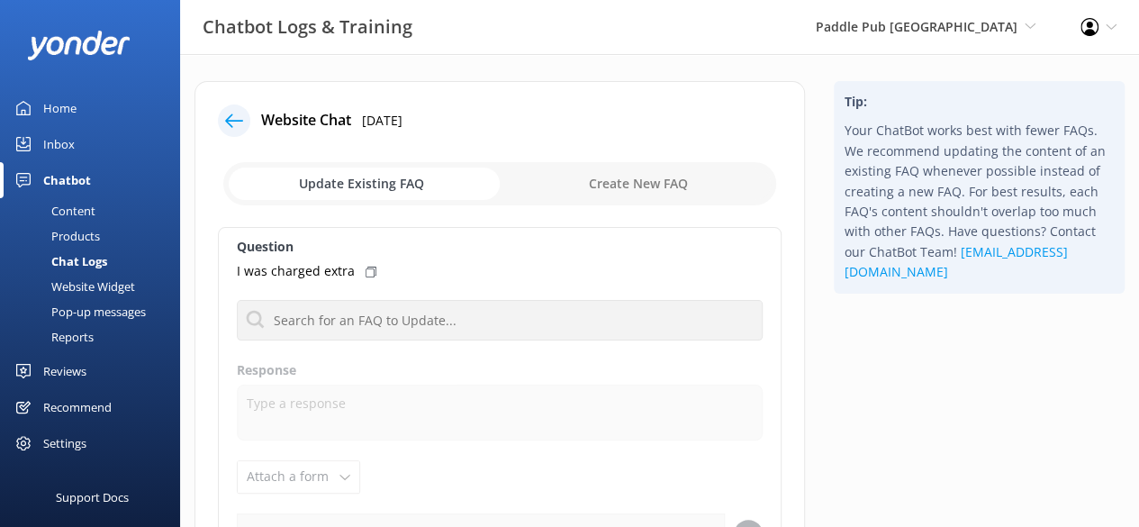
click at [649, 190] on input "checkbox" at bounding box center [499, 183] width 553 height 43
checkbox input "true"
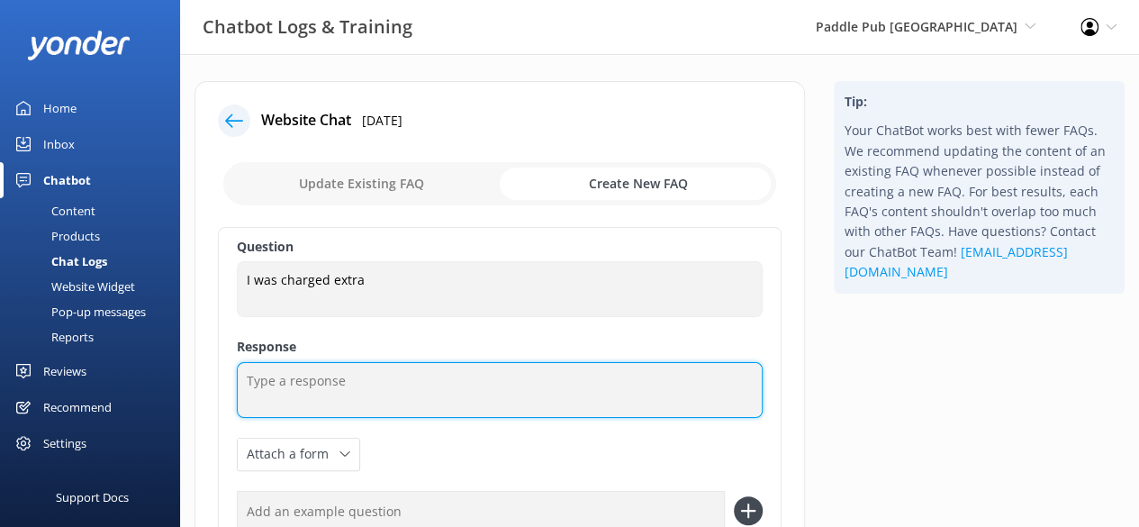
click at [459, 383] on textarea at bounding box center [500, 390] width 526 height 56
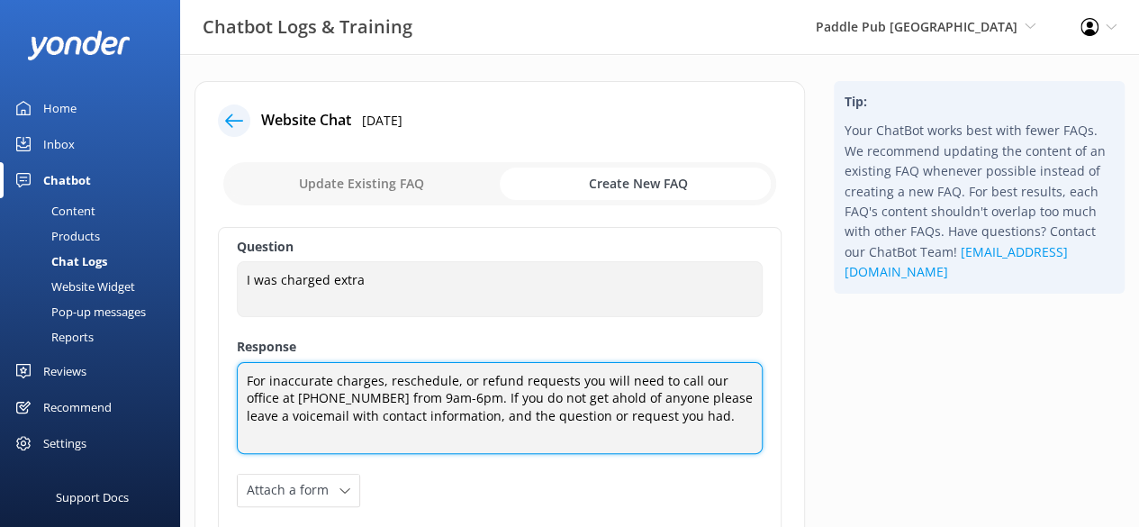
scroll to position [119, 0]
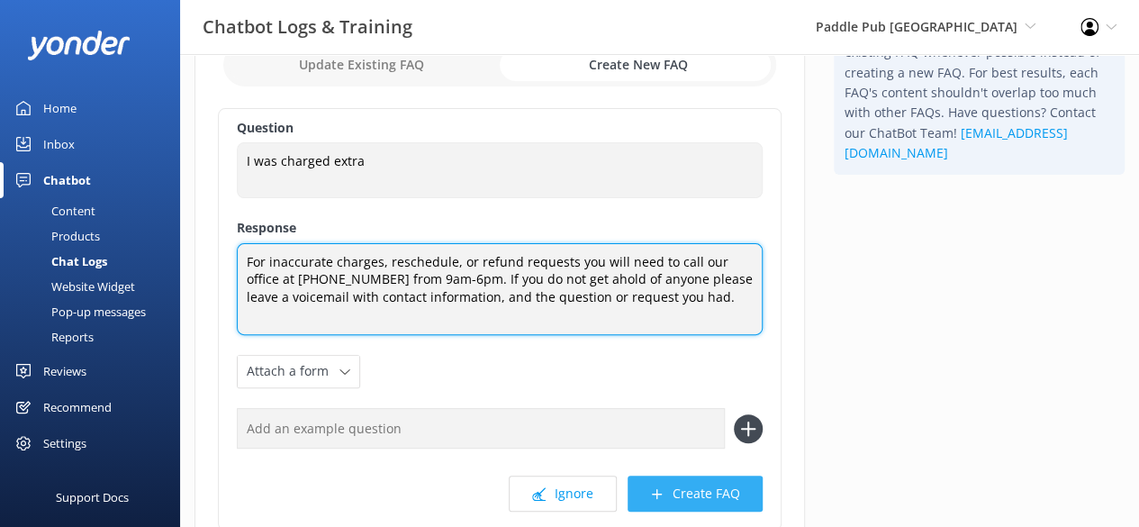
type textarea "For inaccurate charges, reschedule, or refund requests you will need to call ou…"
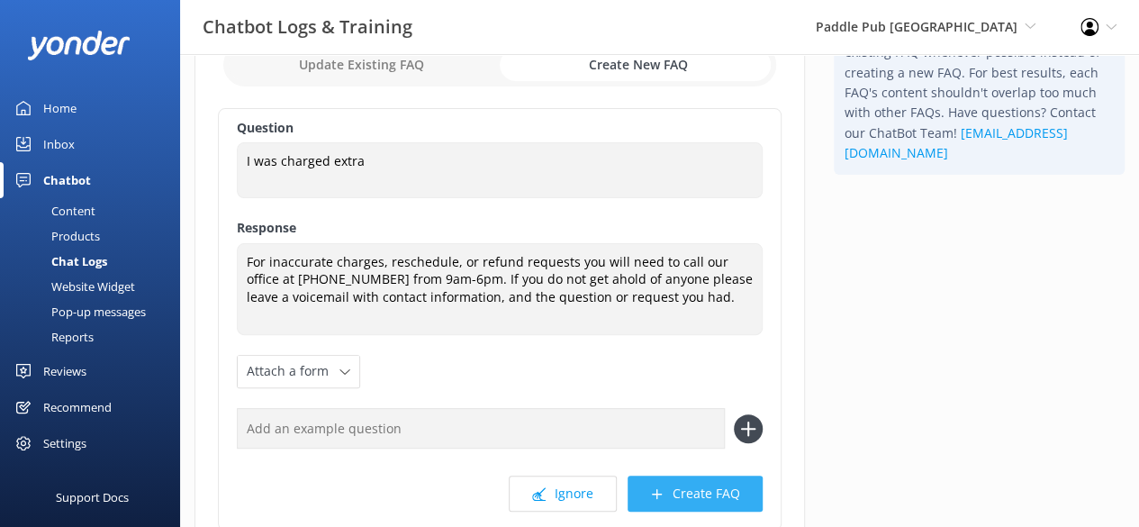
click at [695, 475] on button "Create FAQ" at bounding box center [694, 493] width 135 height 36
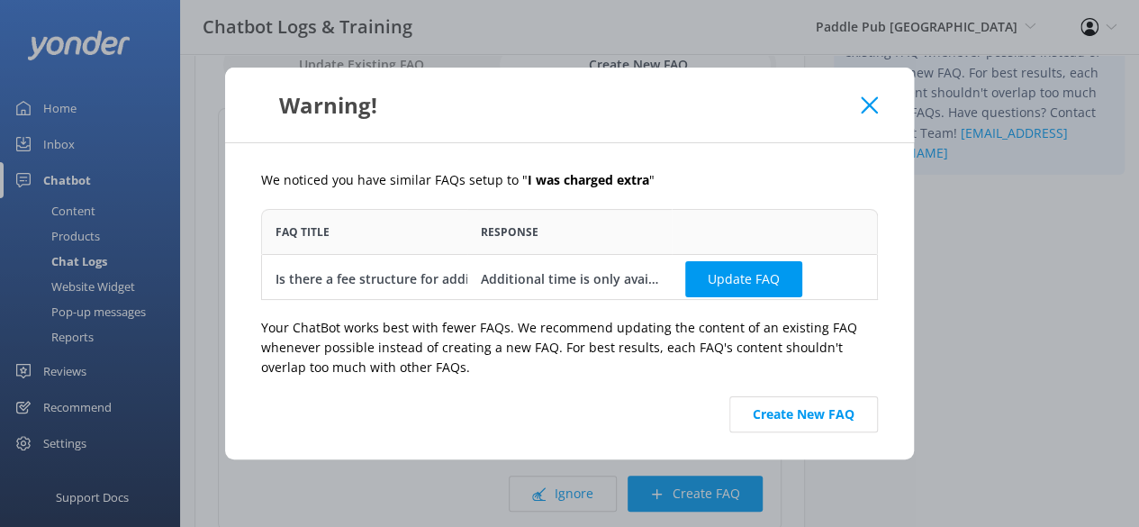
scroll to position [77, 602]
click at [799, 424] on button "Create New FAQ" at bounding box center [803, 414] width 149 height 36
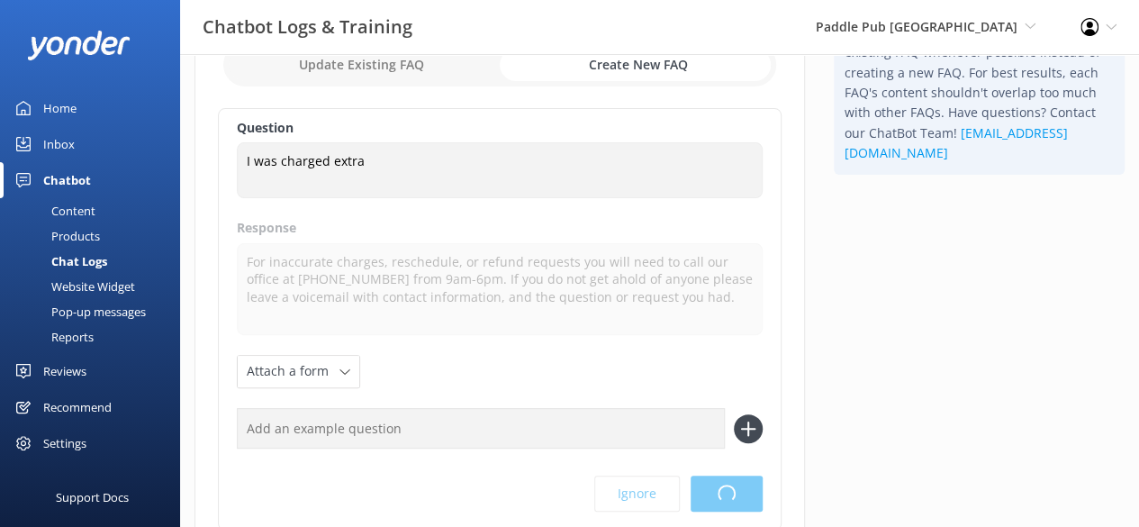
scroll to position [0, 0]
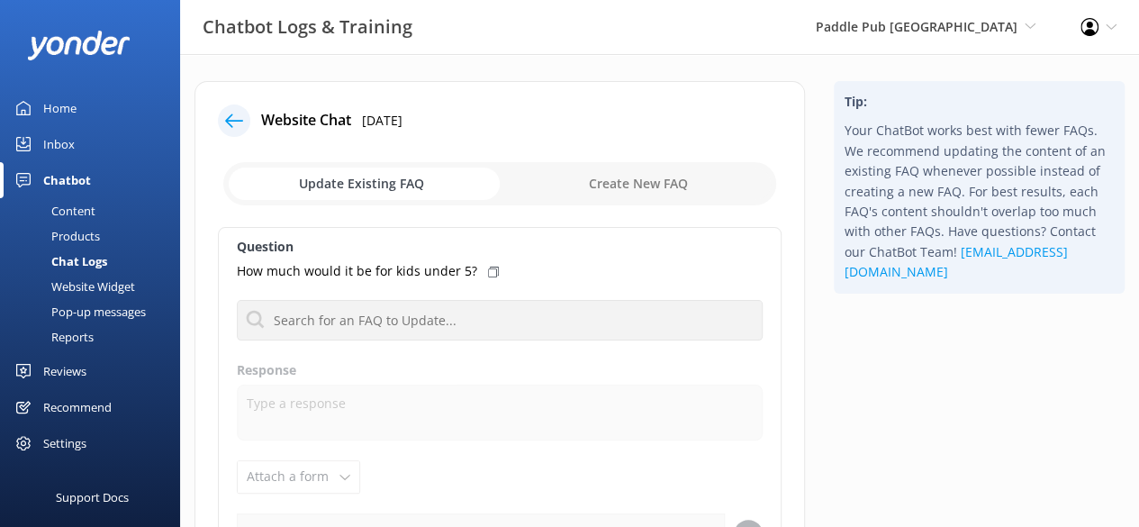
click at [652, 181] on input "checkbox" at bounding box center [499, 183] width 553 height 43
checkbox input "true"
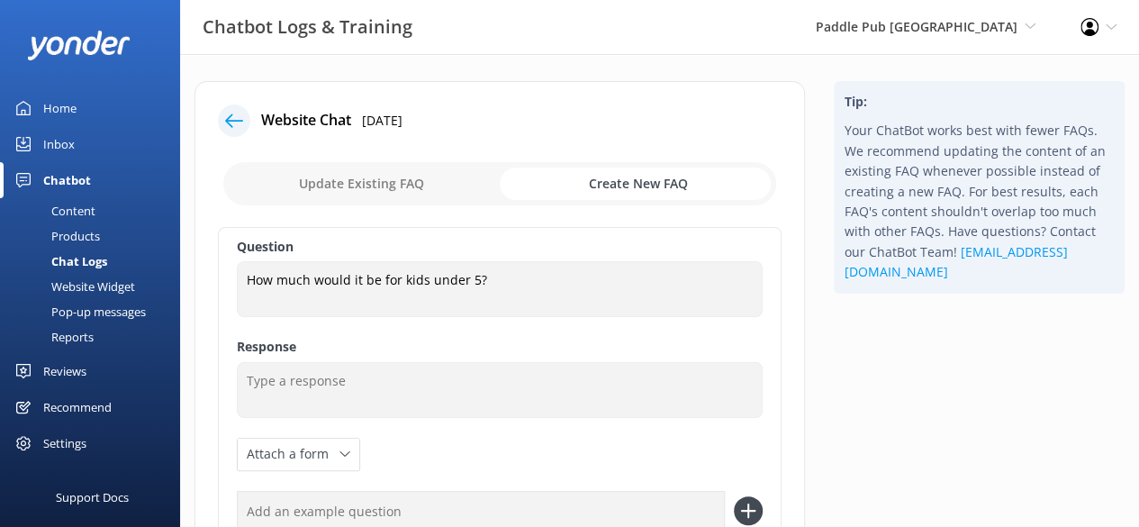
click at [344, 347] on label "Response" at bounding box center [500, 347] width 526 height 20
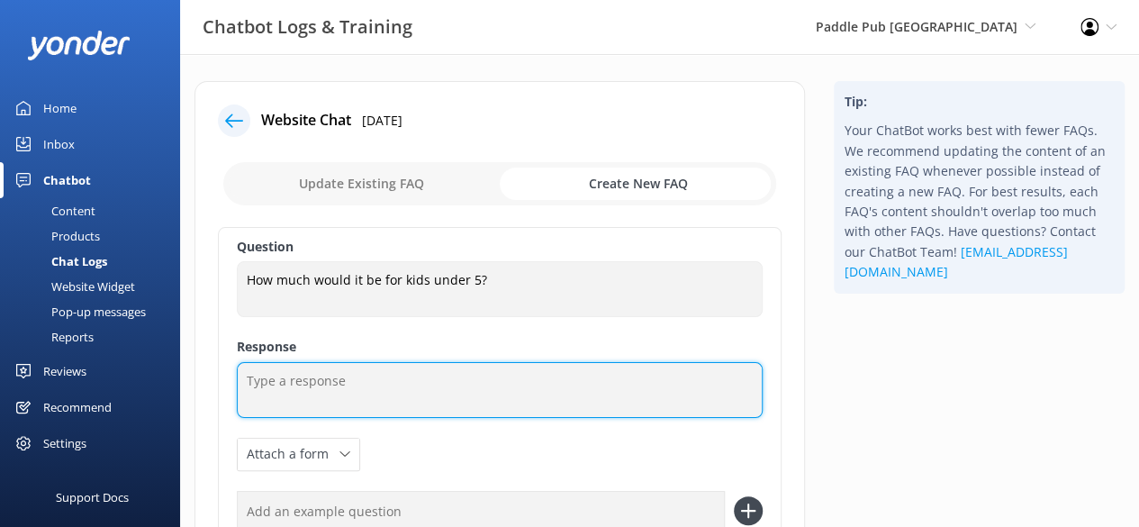
click at [328, 386] on textarea at bounding box center [500, 390] width 526 height 56
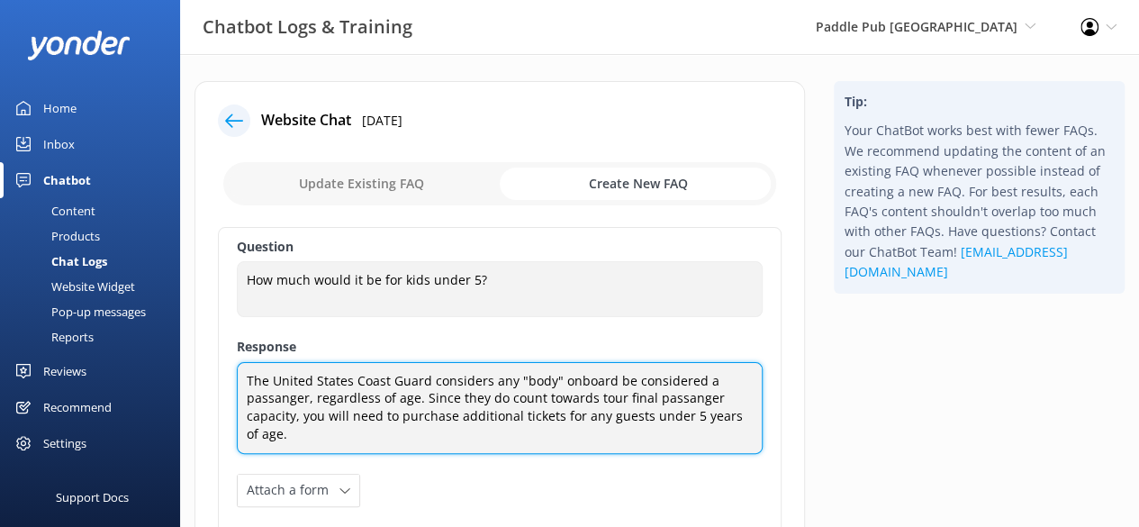
drag, startPoint x: 579, startPoint y: 416, endPoint x: 667, endPoint y: 434, distance: 90.0
click at [667, 434] on textarea "The United States Coast Guard considers any "body" onboard be considered a pass…" at bounding box center [500, 408] width 526 height 92
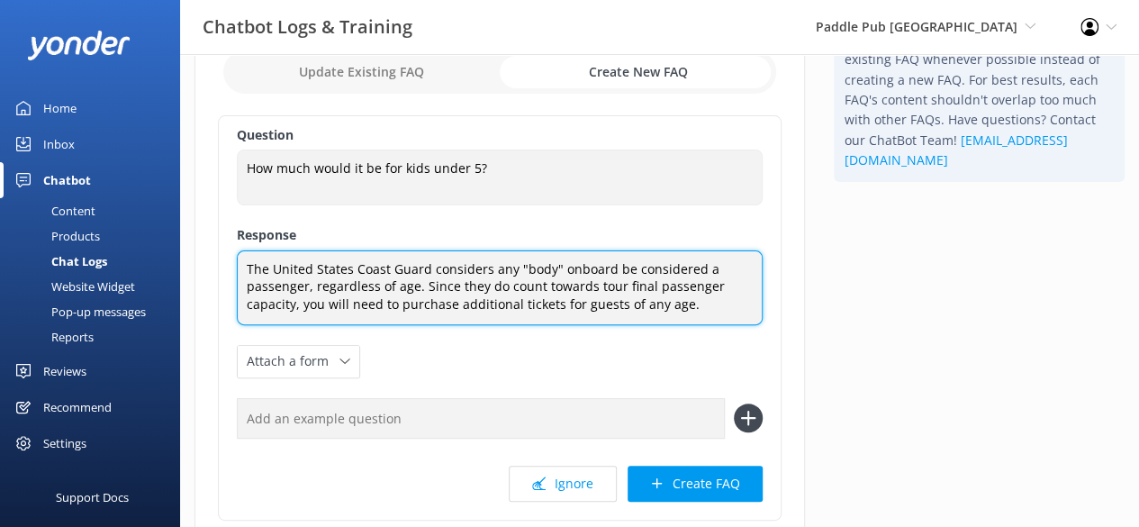
scroll to position [114, 0]
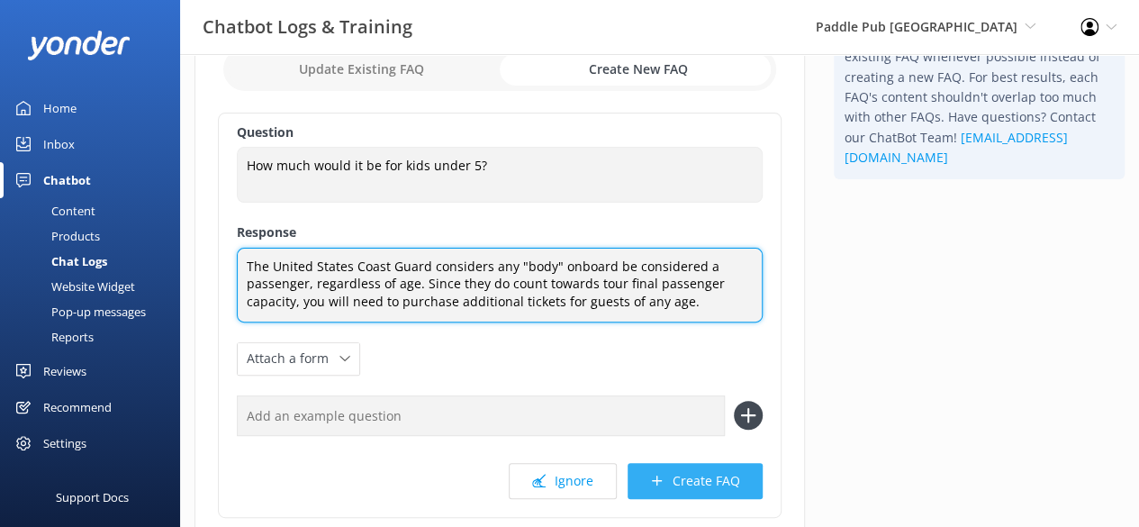
type textarea "The United States Coast Guard considers any "body" onboard be considered a pass…"
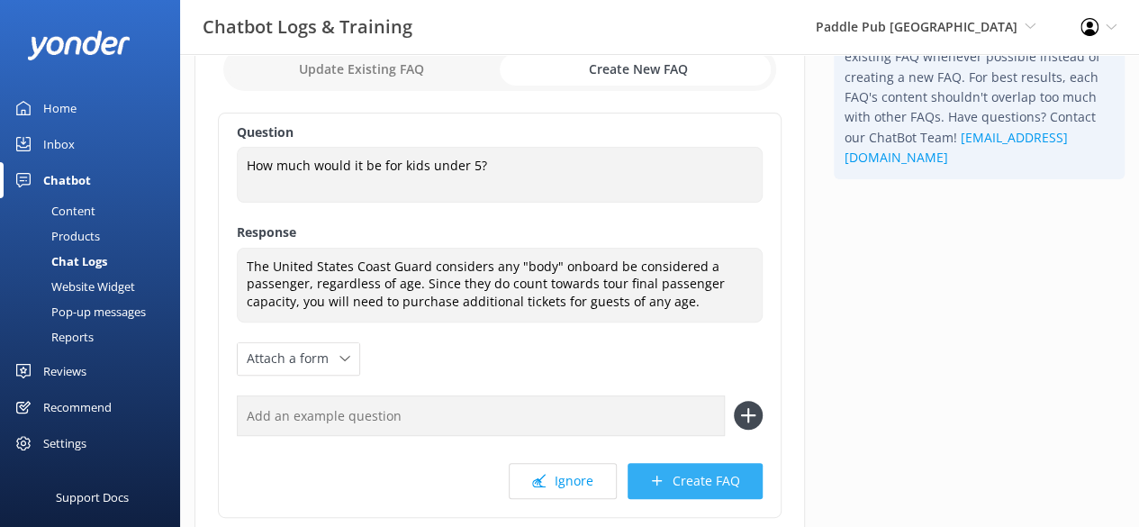
click at [693, 489] on button "Create FAQ" at bounding box center [694, 481] width 135 height 36
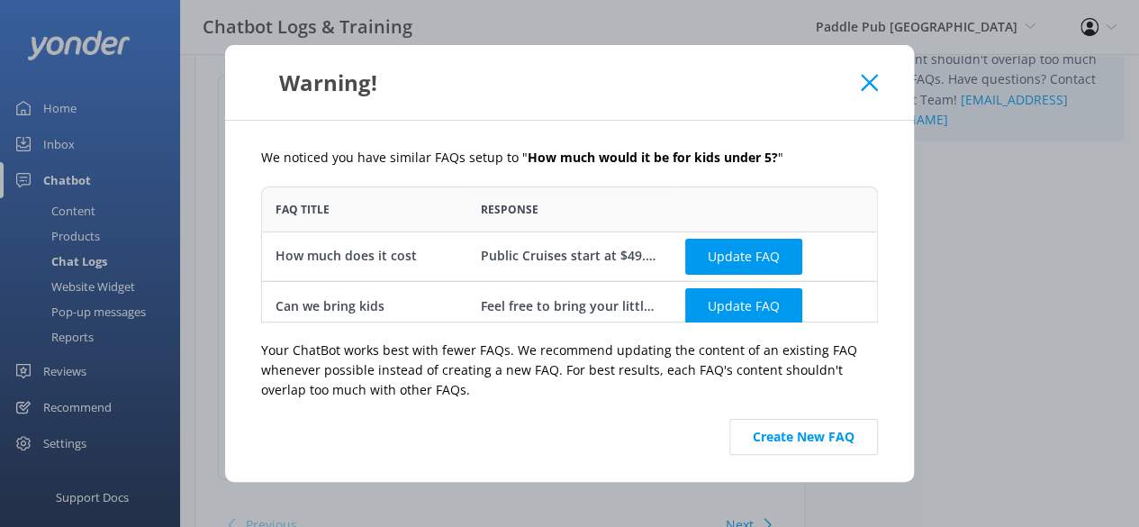
scroll to position [163, 0]
click at [817, 436] on button "Create New FAQ" at bounding box center [803, 437] width 149 height 36
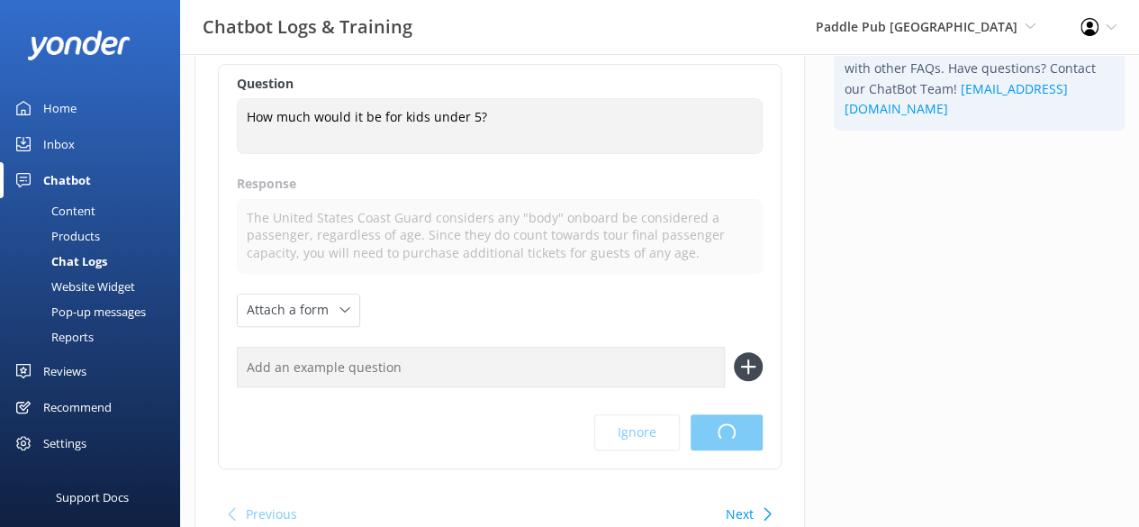
scroll to position [0, 0]
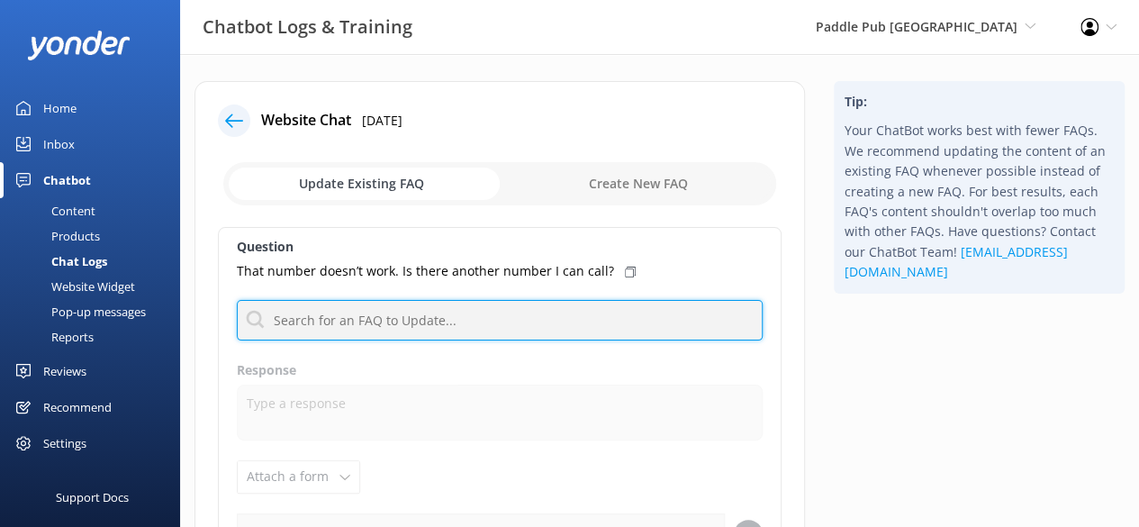
click at [502, 319] on input "text" at bounding box center [500, 320] width 526 height 41
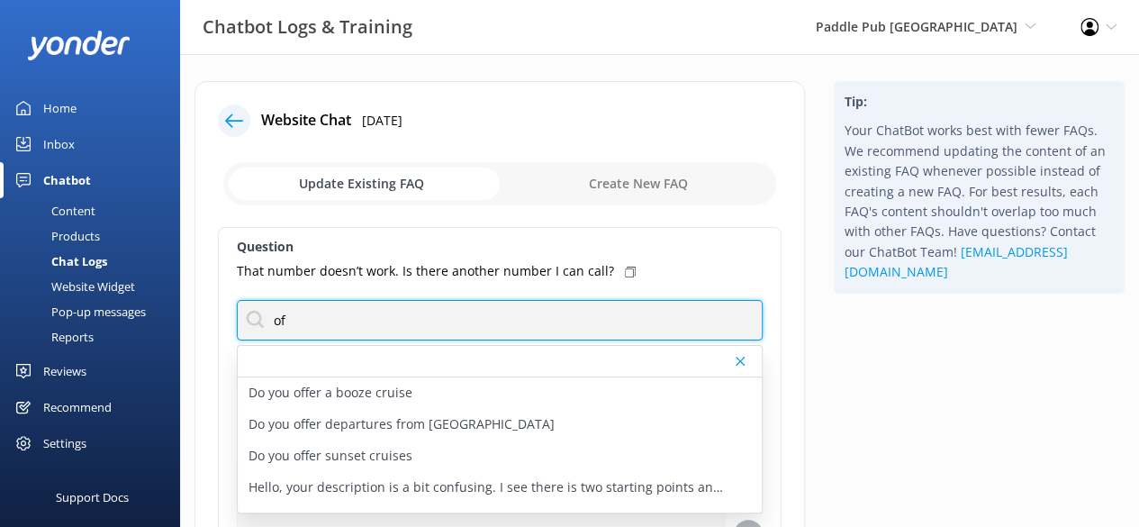
type input "o"
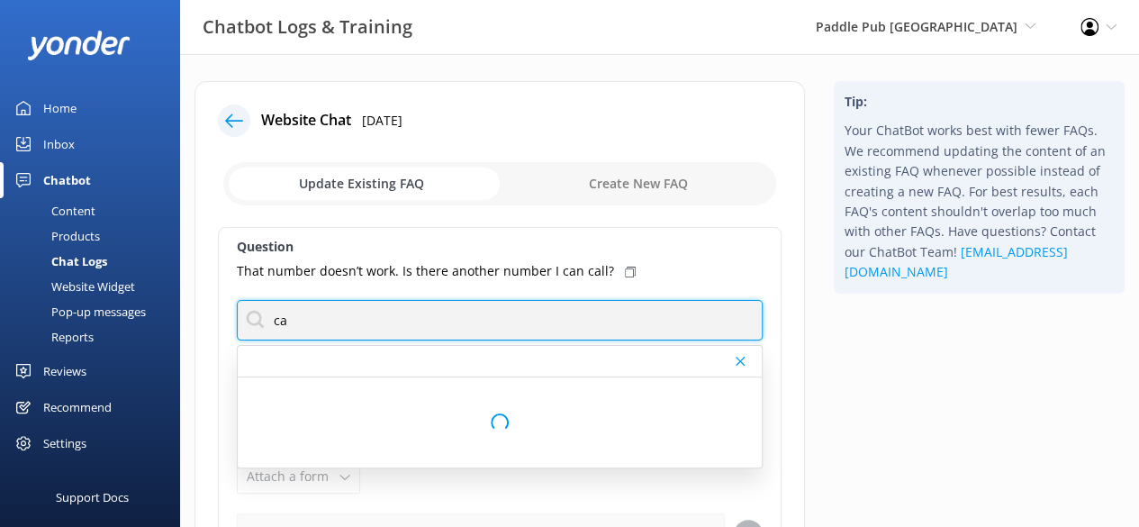
type input "c"
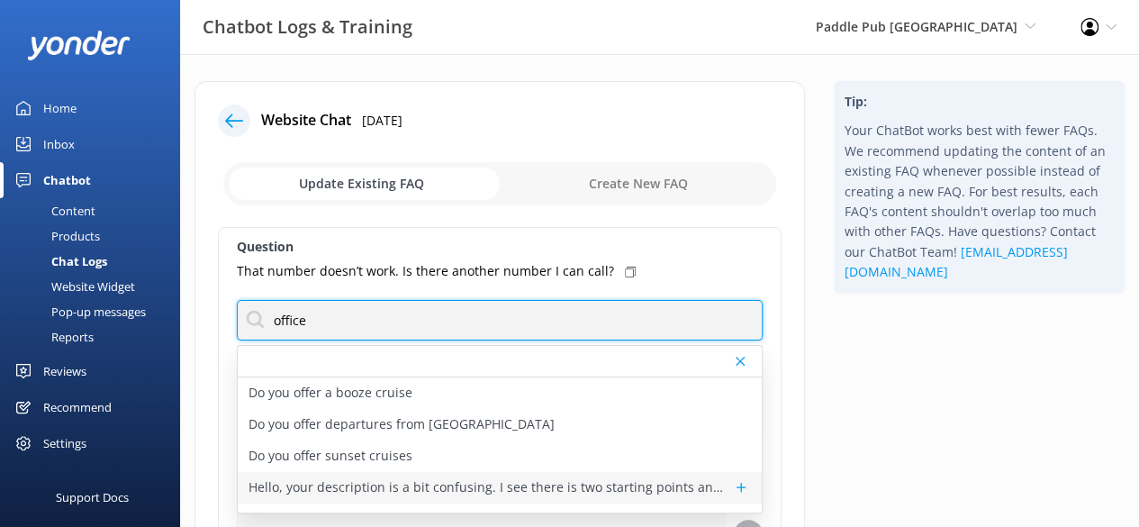
scroll to position [54, 0]
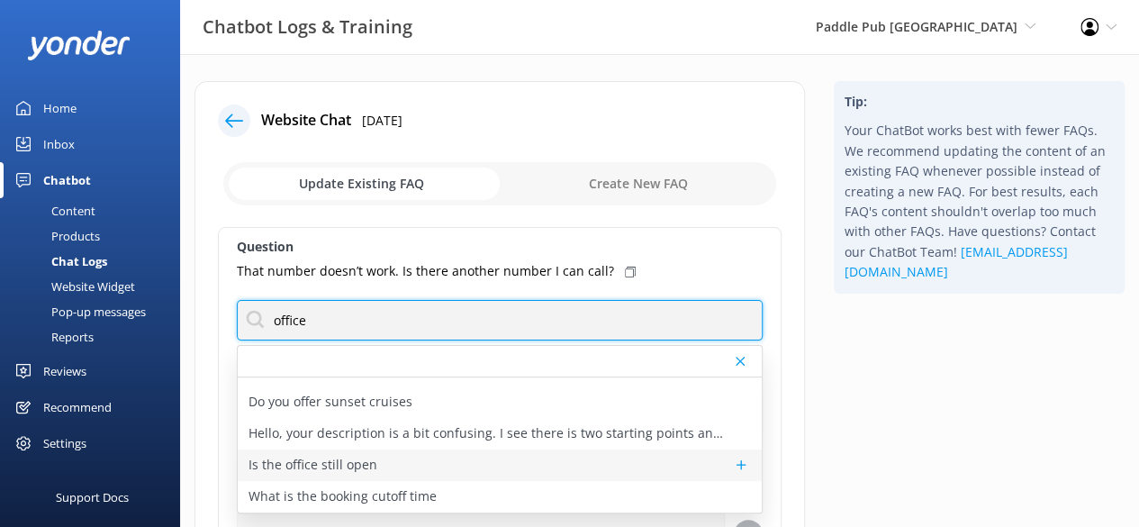
type input "office"
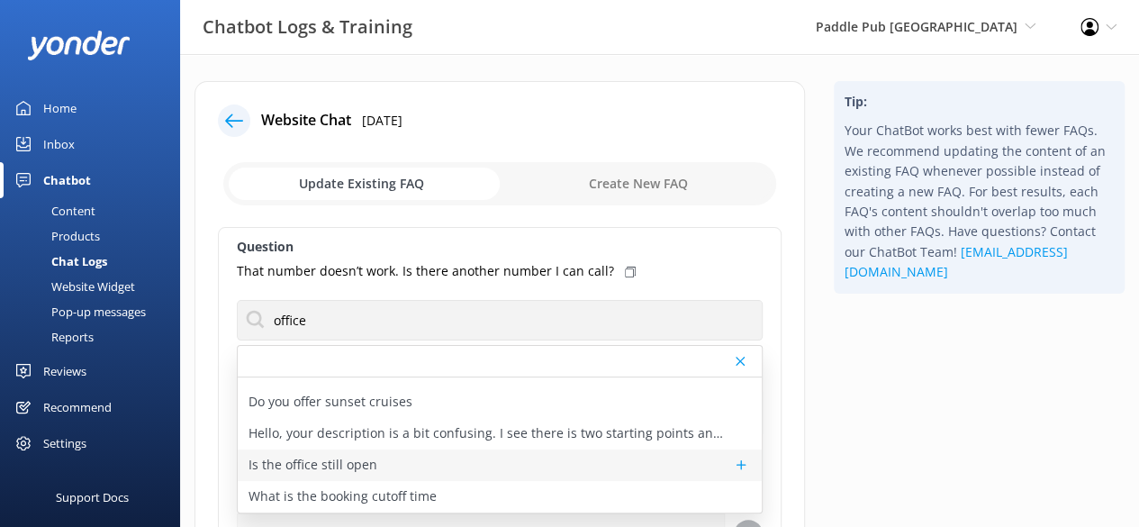
click at [506, 462] on div "Is the office still open" at bounding box center [500, 465] width 524 height 32
type textarea "Office hours are 9am-6pm. You can call into our office at [PHONE_NUMBER] during…"
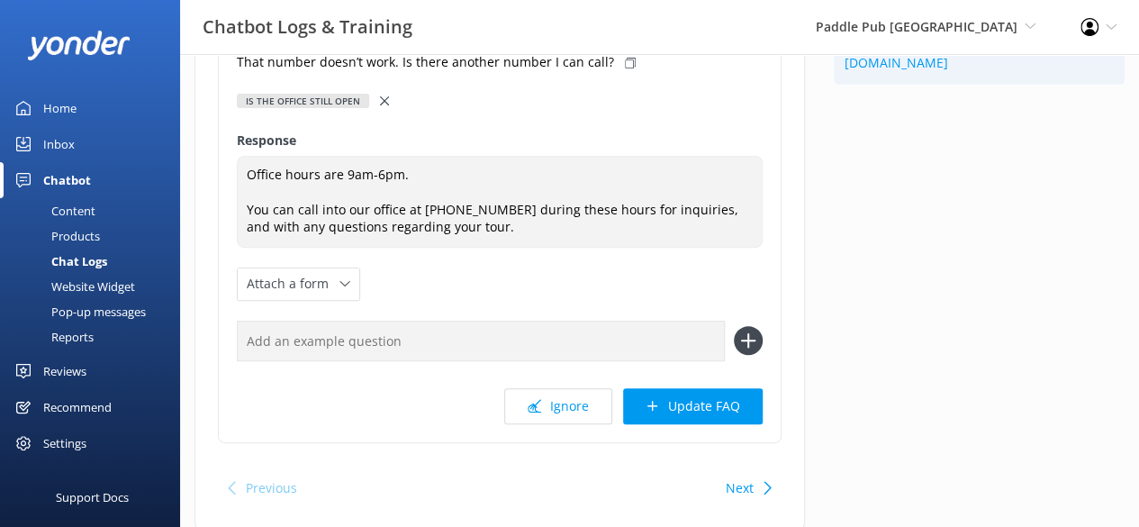
scroll to position [224, 0]
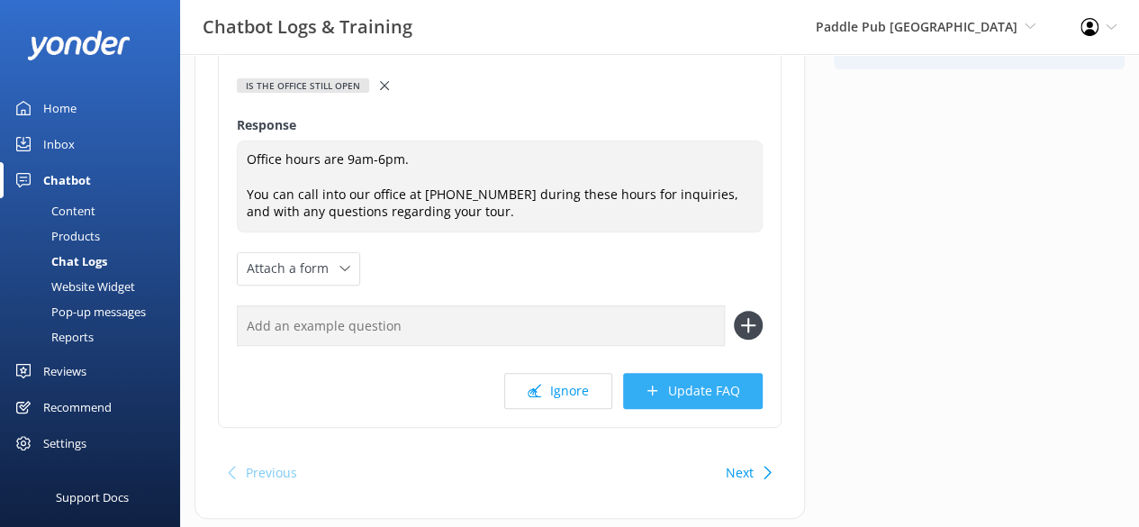
click at [698, 384] on button "Update FAQ" at bounding box center [693, 391] width 140 height 36
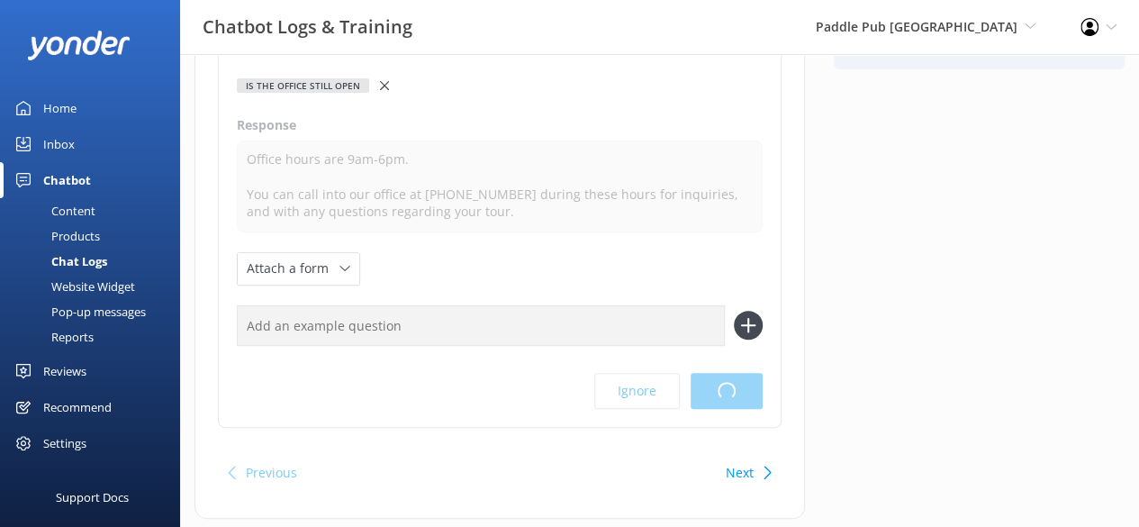
scroll to position [0, 0]
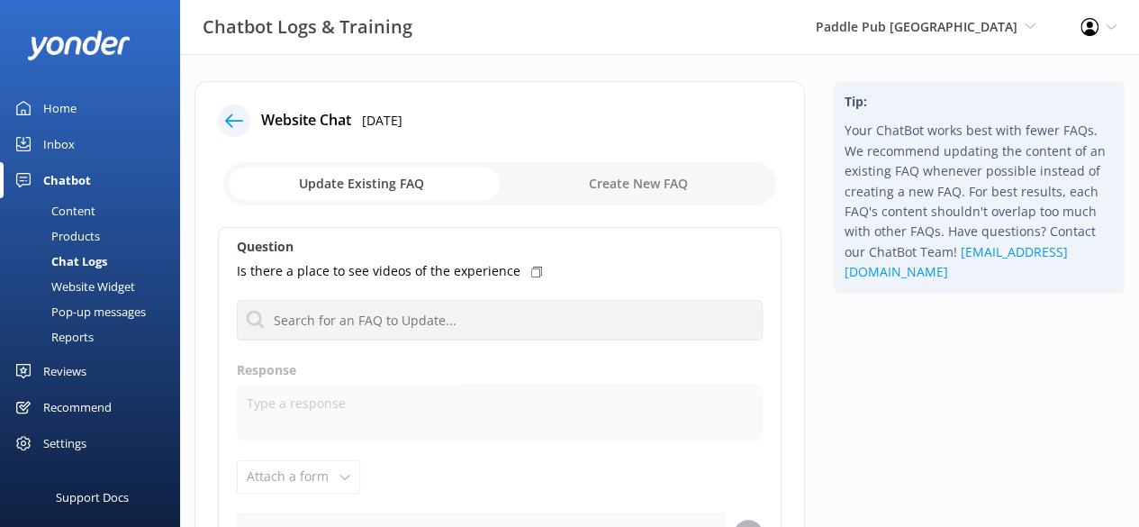
click at [690, 177] on input "checkbox" at bounding box center [499, 183] width 553 height 43
checkbox input "true"
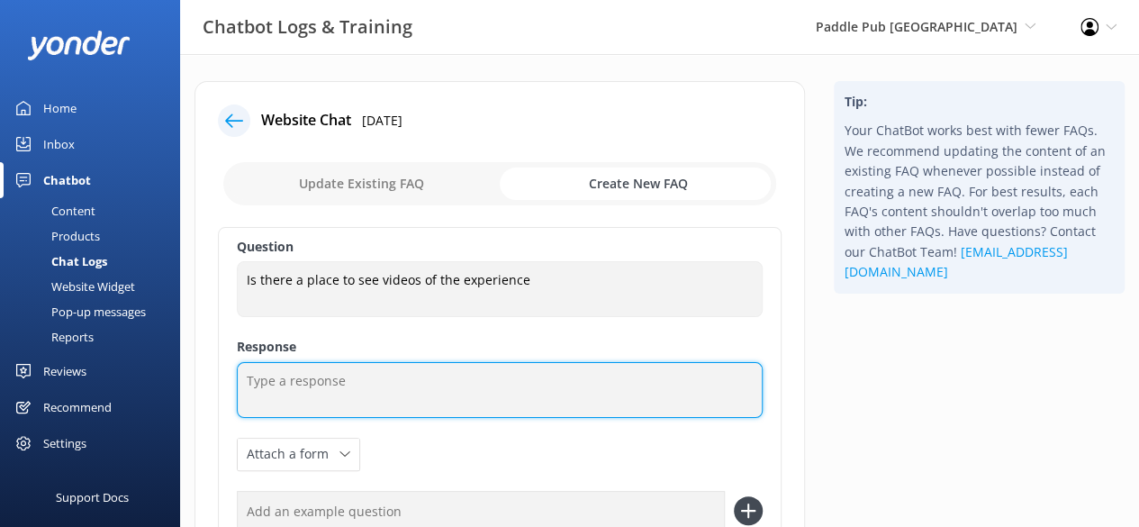
click at [444, 365] on textarea at bounding box center [500, 390] width 526 height 56
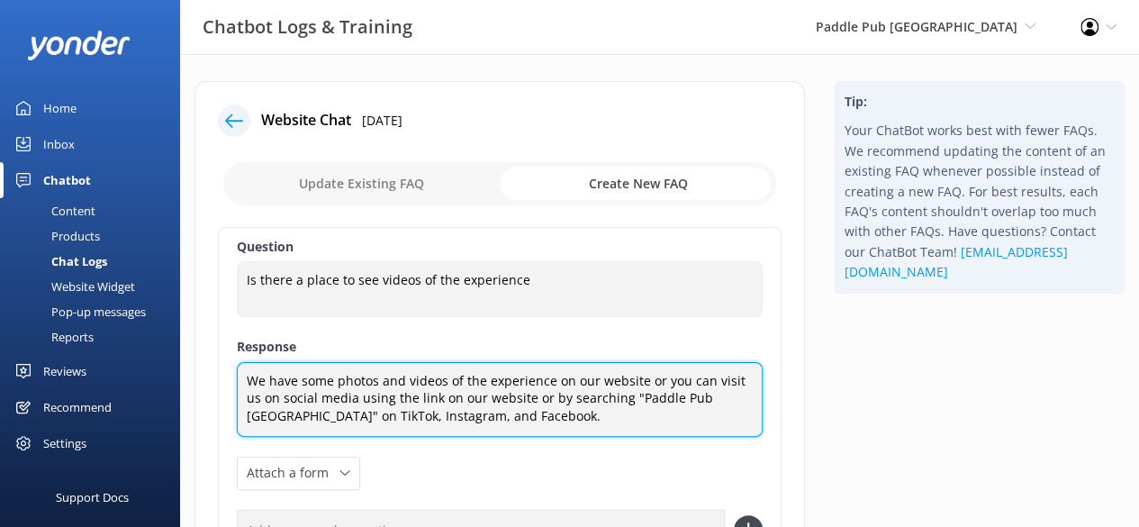
click at [396, 417] on textarea "We have some photos and videos of the experience on our website or you can visi…" at bounding box center [500, 399] width 526 height 75
click at [646, 376] on textarea "We have some photos and videos of the experience on our website or you can visi…" at bounding box center [500, 399] width 526 height 75
click at [638, 379] on textarea "We have some photos and videos of the experience on our website or you can visi…" at bounding box center [500, 399] width 526 height 75
click at [509, 399] on textarea "We have some photos and videos of the experience on our website, or you can vis…" at bounding box center [500, 399] width 526 height 75
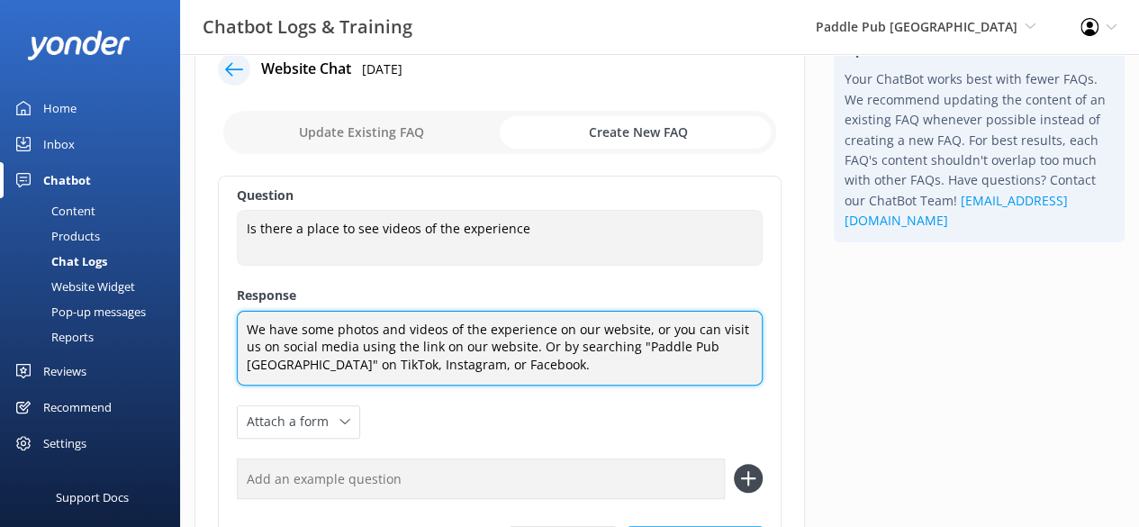
type textarea "We have some photos and videos of the experience on our website, or you can vis…"
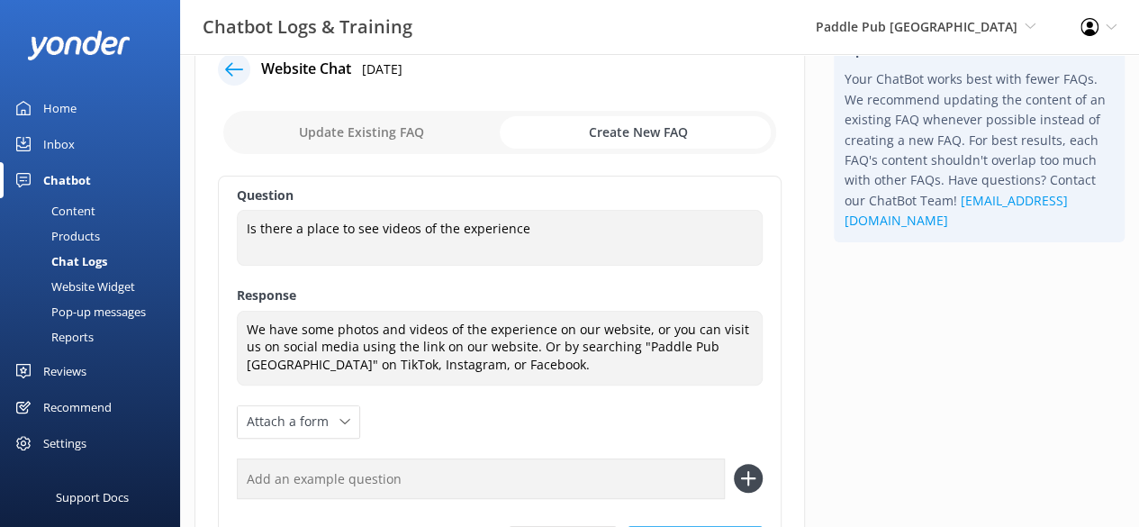
click at [509, 399] on div "Question Is there a place to see videos of the experience Is there a place to s…" at bounding box center [499, 378] width 563 height 405
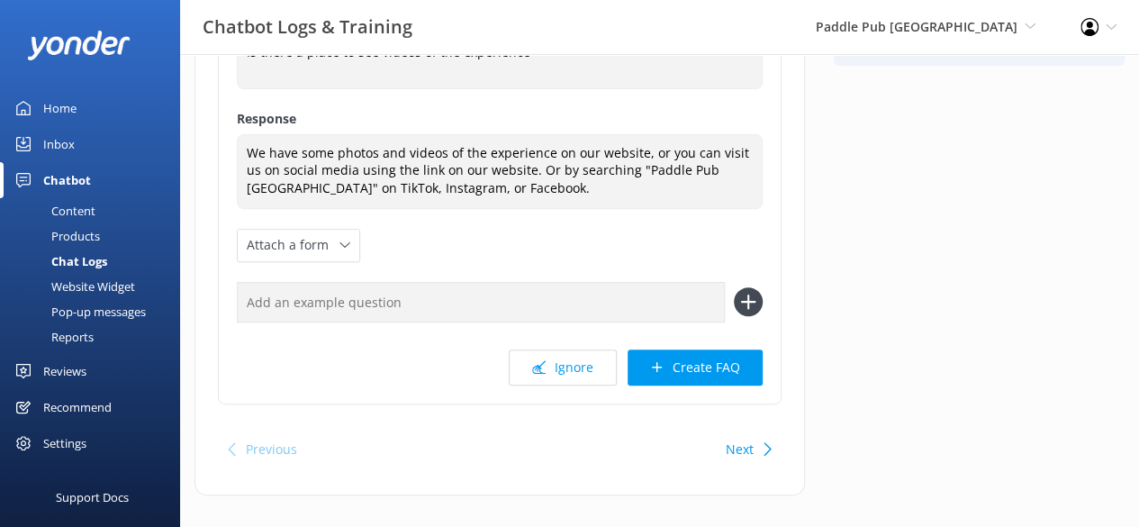
scroll to position [230, 0]
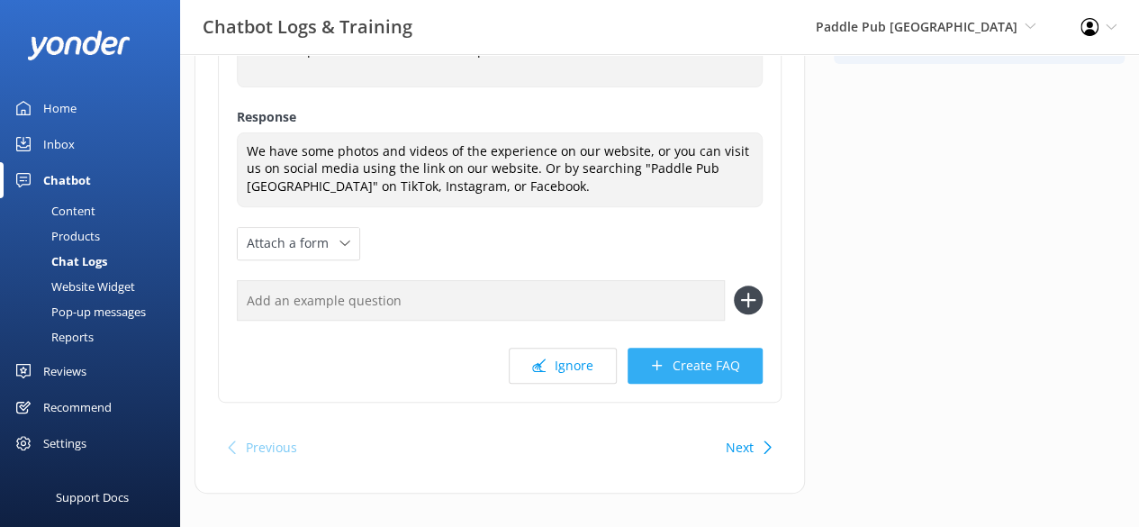
click at [712, 366] on button "Create FAQ" at bounding box center [694, 365] width 135 height 36
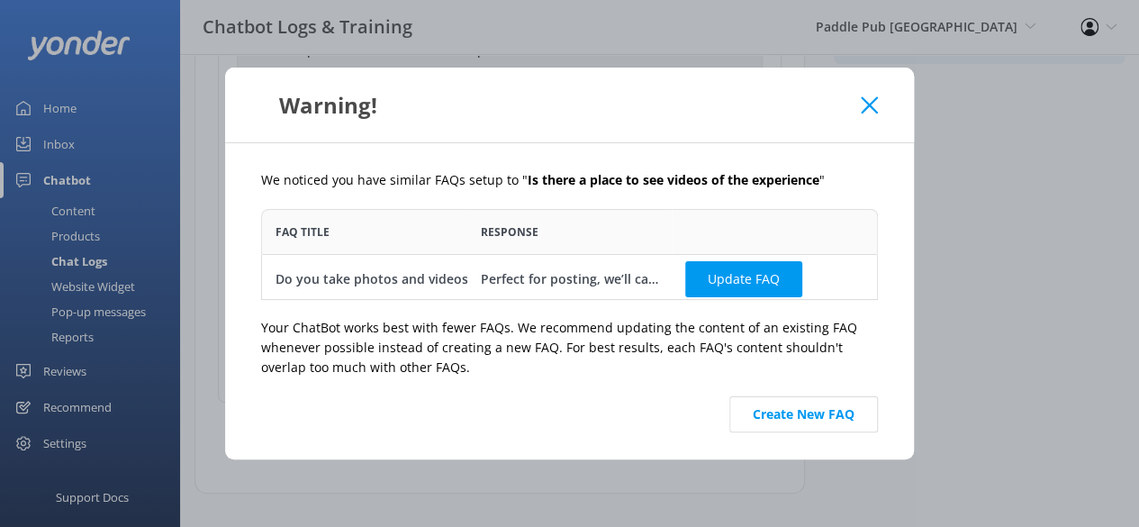
scroll to position [77, 602]
click at [795, 401] on button "Create New FAQ" at bounding box center [803, 414] width 149 height 36
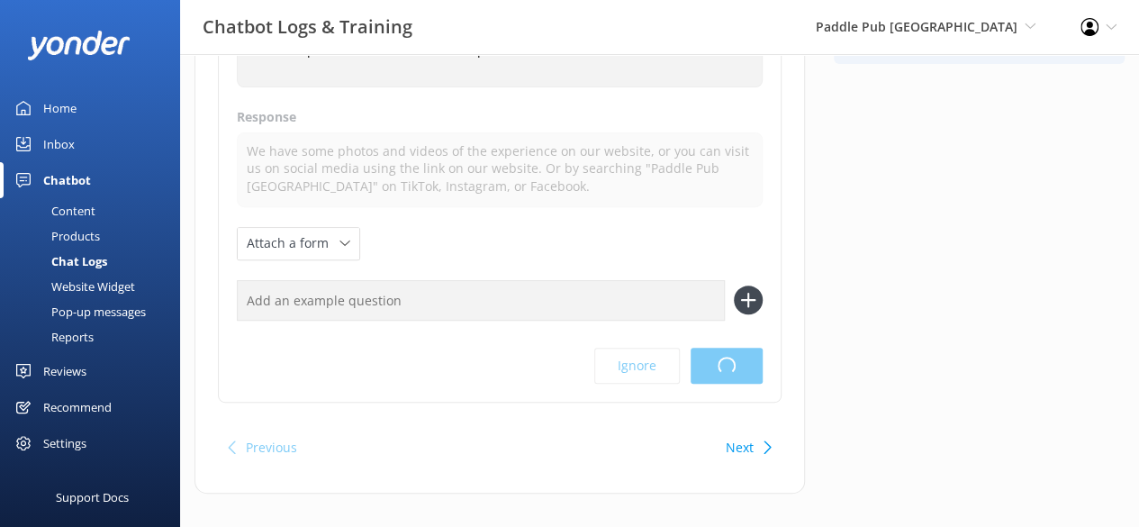
scroll to position [0, 0]
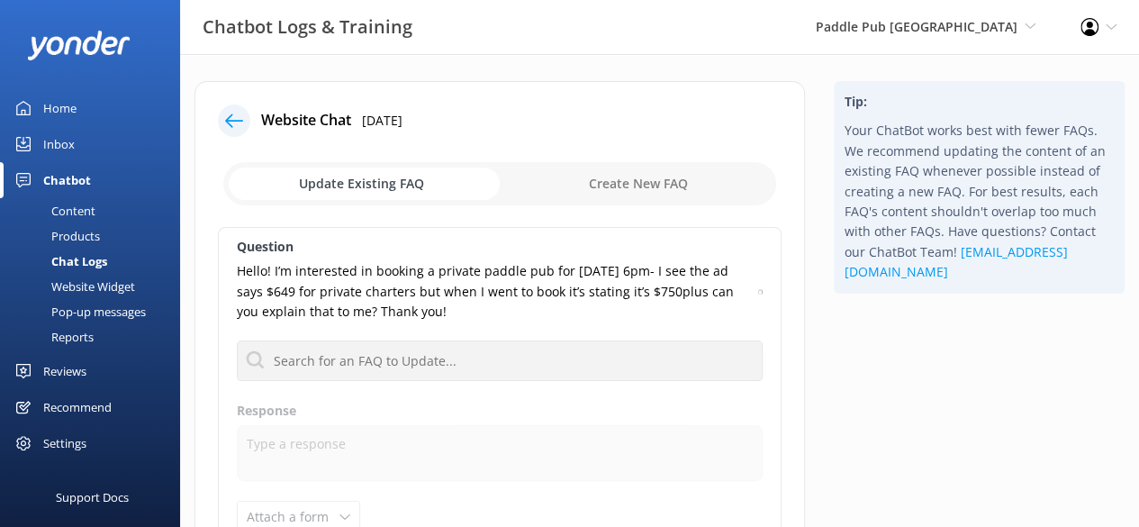
click at [659, 168] on input "checkbox" at bounding box center [499, 183] width 553 height 43
checkbox input "true"
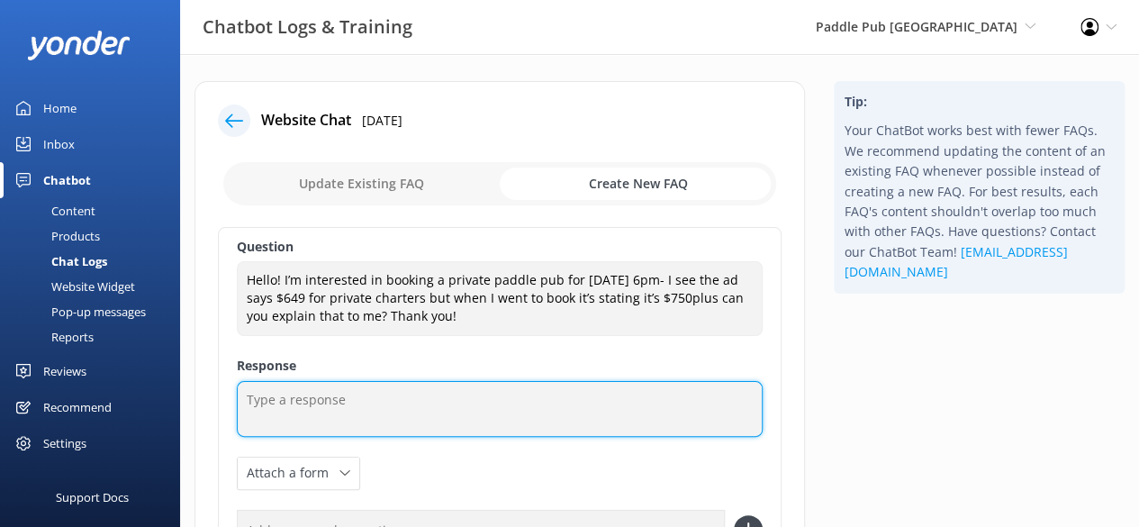
click at [346, 428] on textarea at bounding box center [500, 409] width 526 height 56
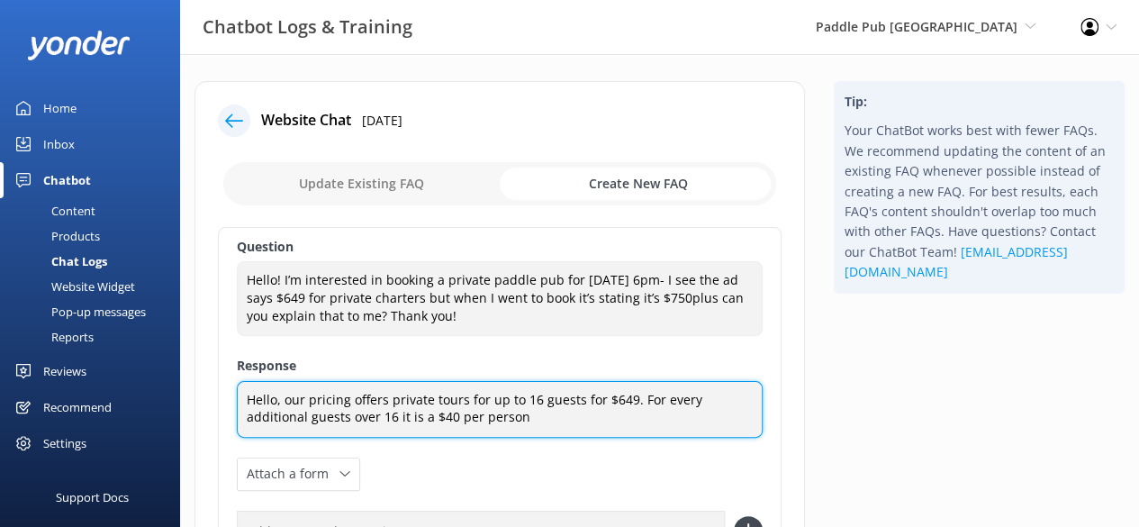
click at [470, 417] on textarea "Hello, our pricing offers private tours for up to 16 guests for $649. For every…" at bounding box center [500, 409] width 526 height 57
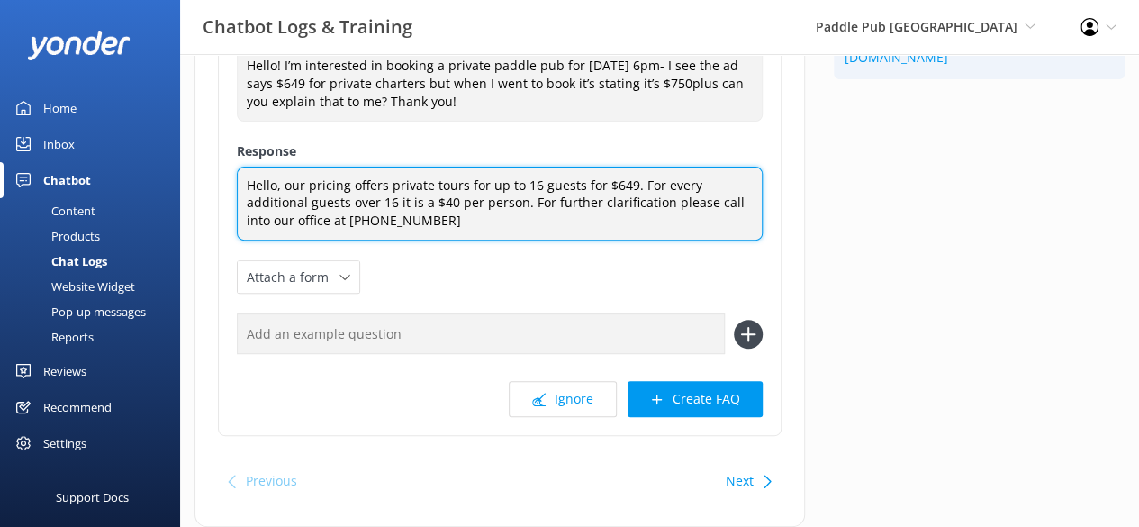
scroll to position [218, 0]
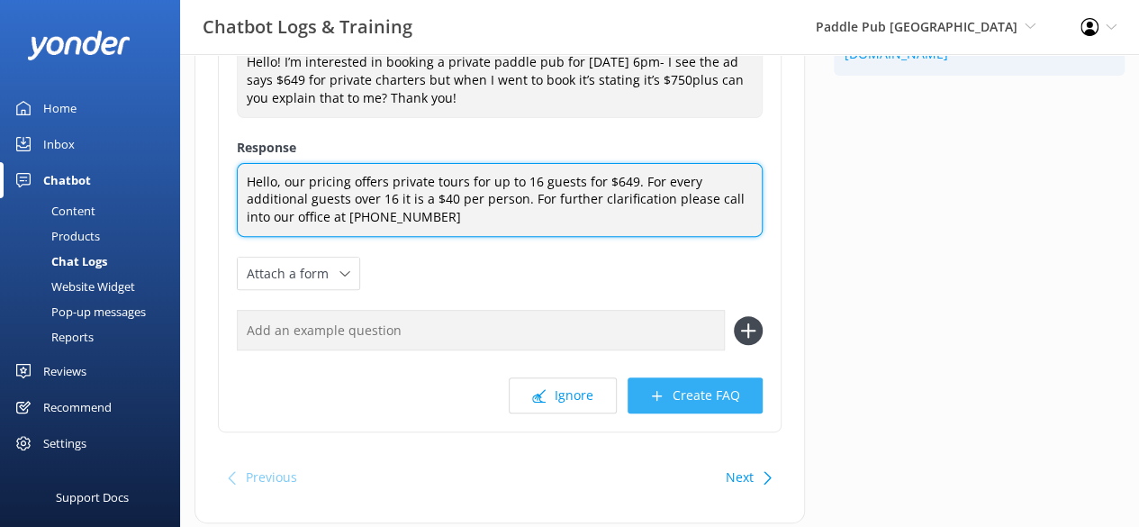
type textarea "Hello, our pricing offers private tours for up to 16 guests for $649. For every…"
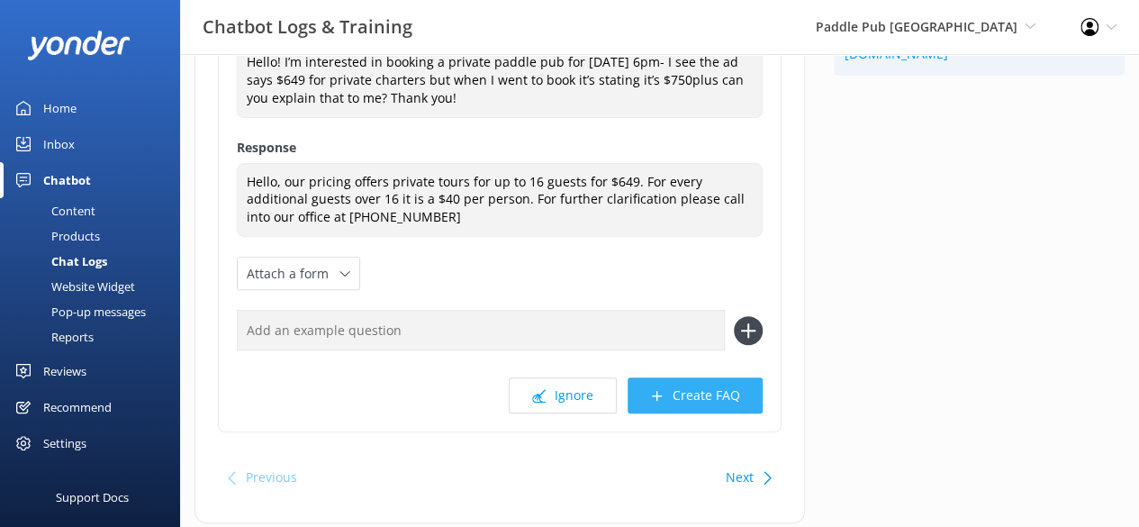
click at [680, 395] on button "Create FAQ" at bounding box center [694, 395] width 135 height 36
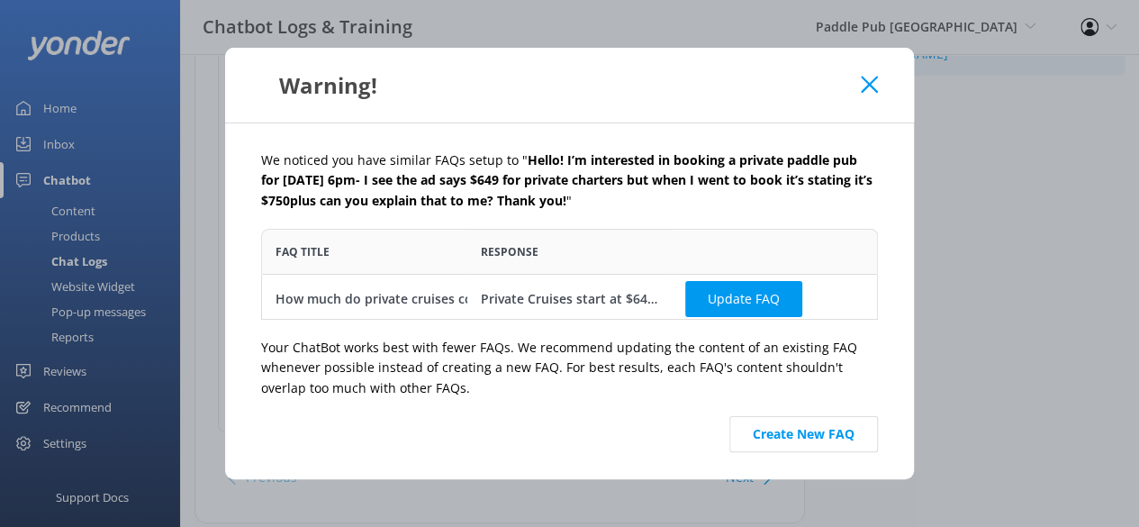
scroll to position [77, 602]
click at [802, 453] on div "We noticed you have similar FAQs setup to " Hello! I’m interested in booking a …" at bounding box center [569, 301] width 689 height 356
click at [815, 431] on button "Create New FAQ" at bounding box center [803, 434] width 149 height 36
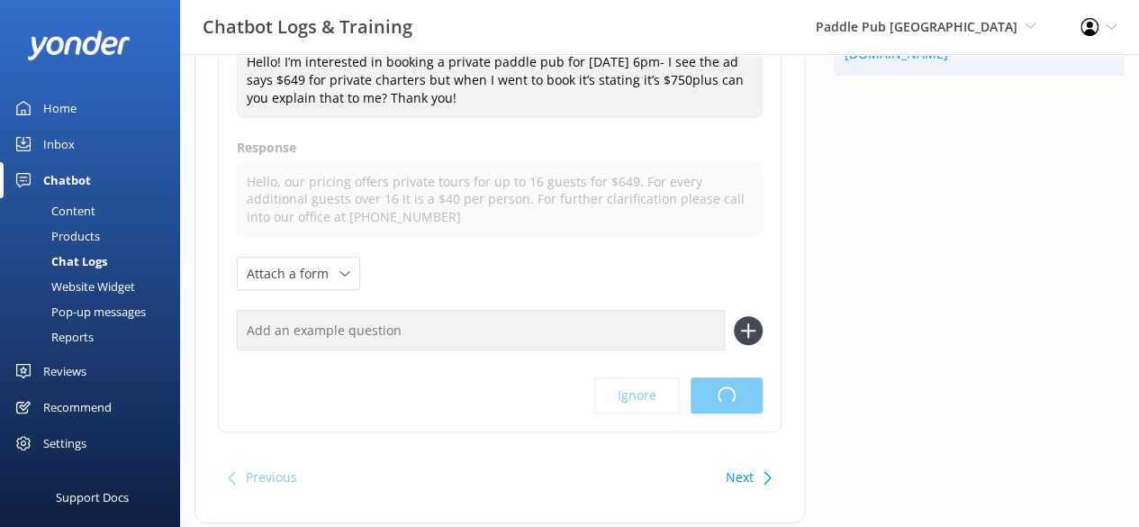
scroll to position [0, 0]
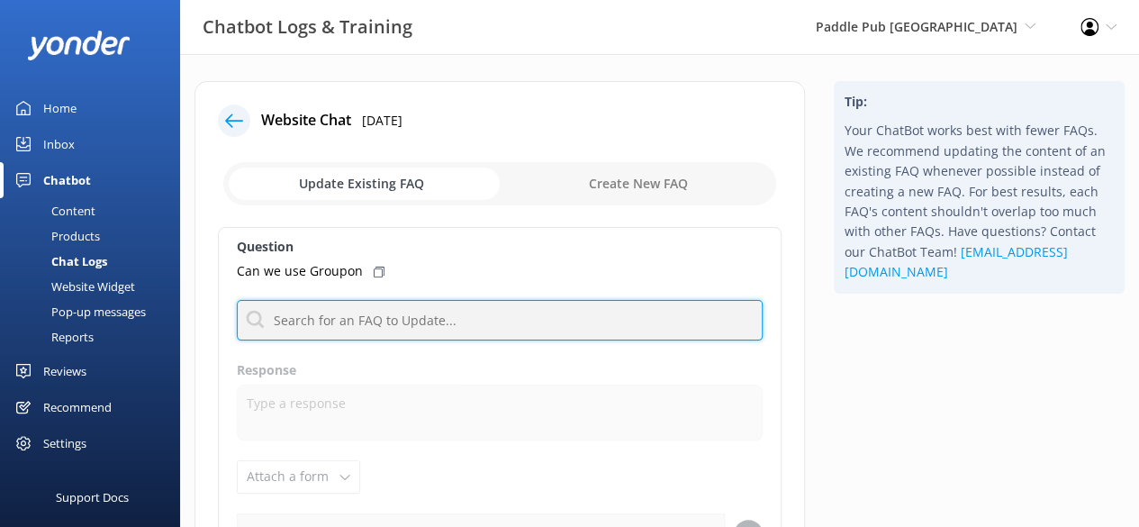
click at [538, 328] on input "text" at bounding box center [500, 320] width 526 height 41
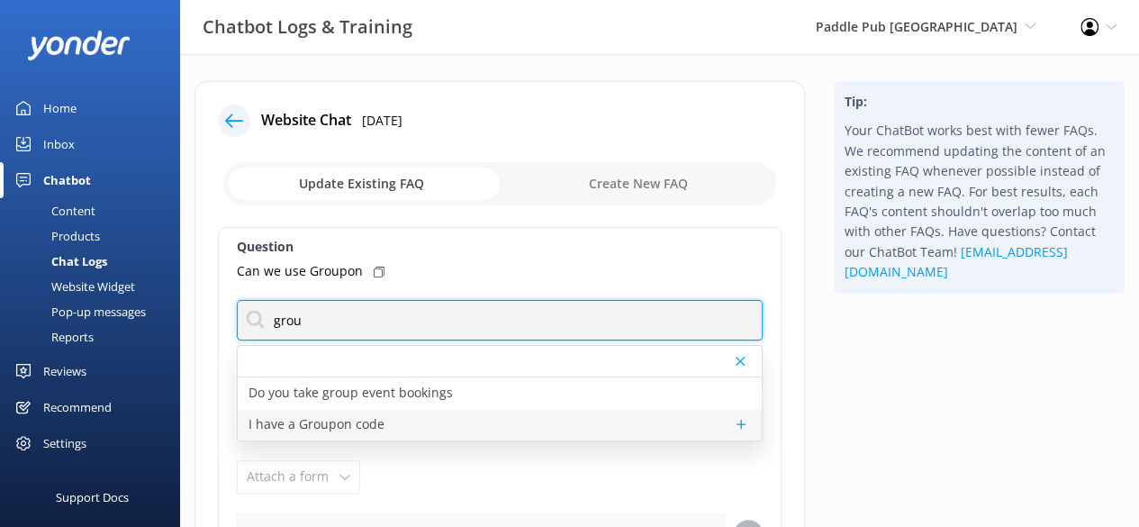
type input "grou"
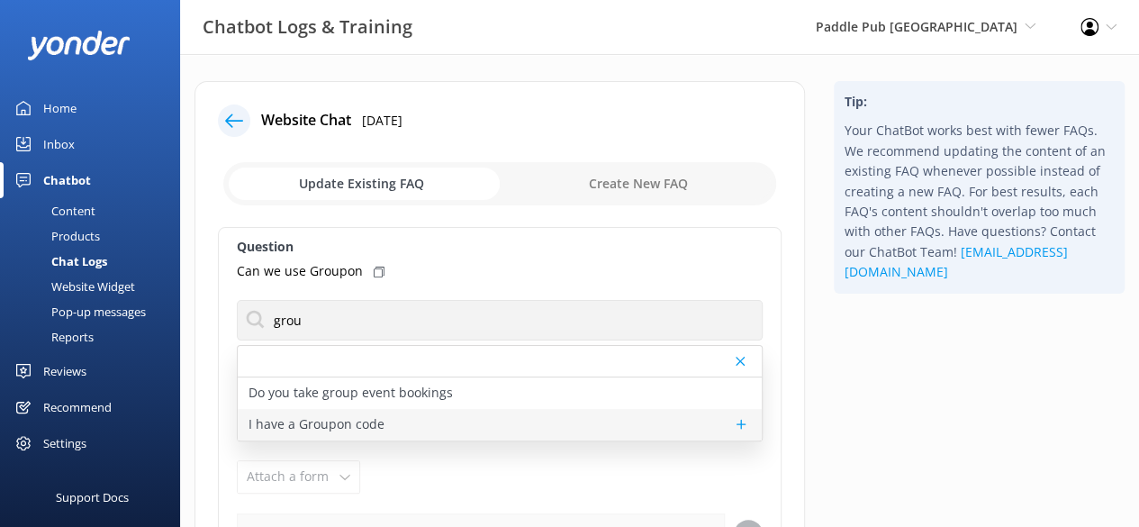
click at [358, 436] on div "I have a Groupon code" at bounding box center [500, 425] width 524 height 32
type textarea "If you have purchased a Groupon. You can go through the normal booking flow on …"
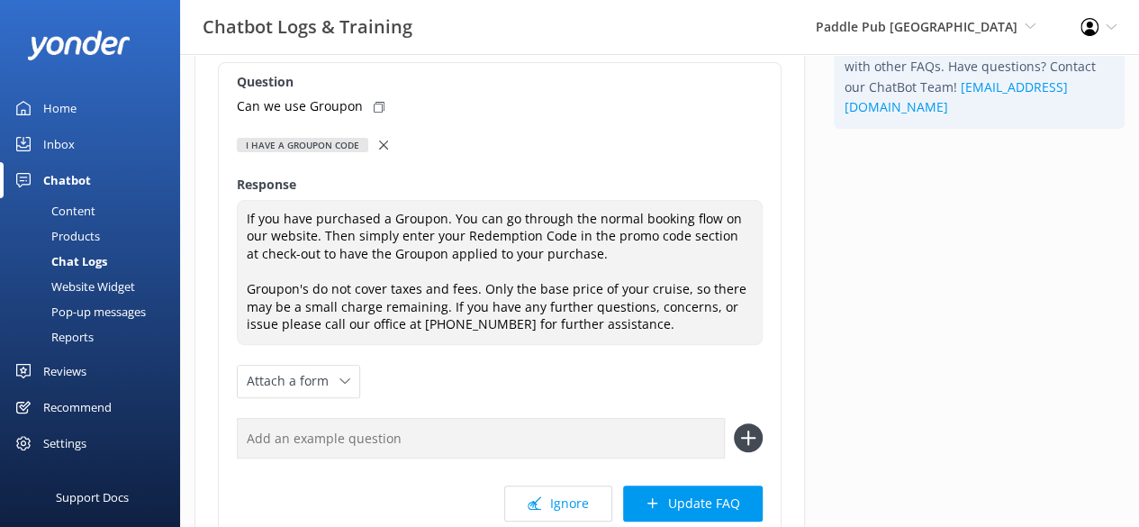
scroll to position [167, 0]
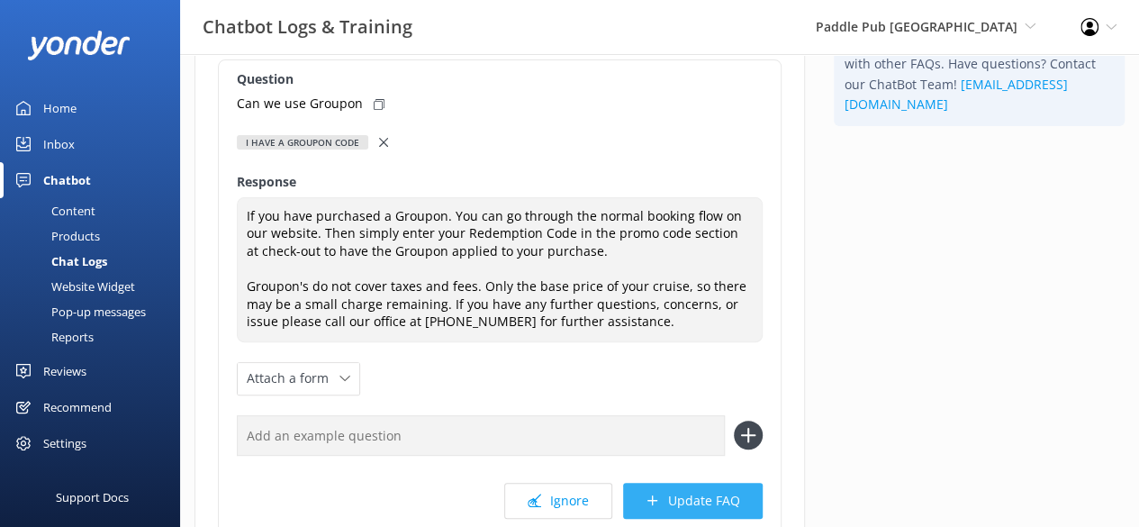
click at [707, 510] on button "Update FAQ" at bounding box center [693, 500] width 140 height 36
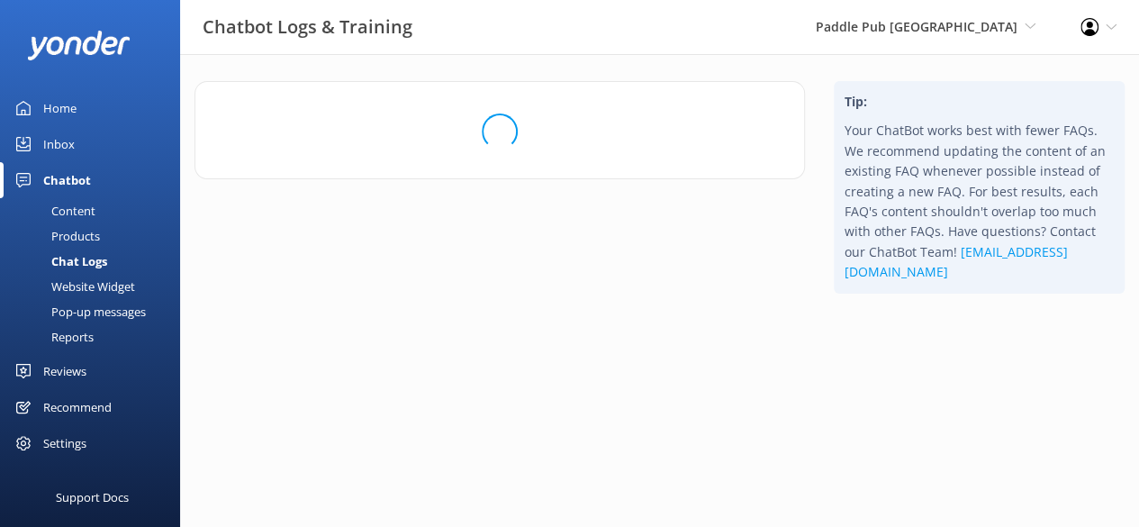
scroll to position [0, 0]
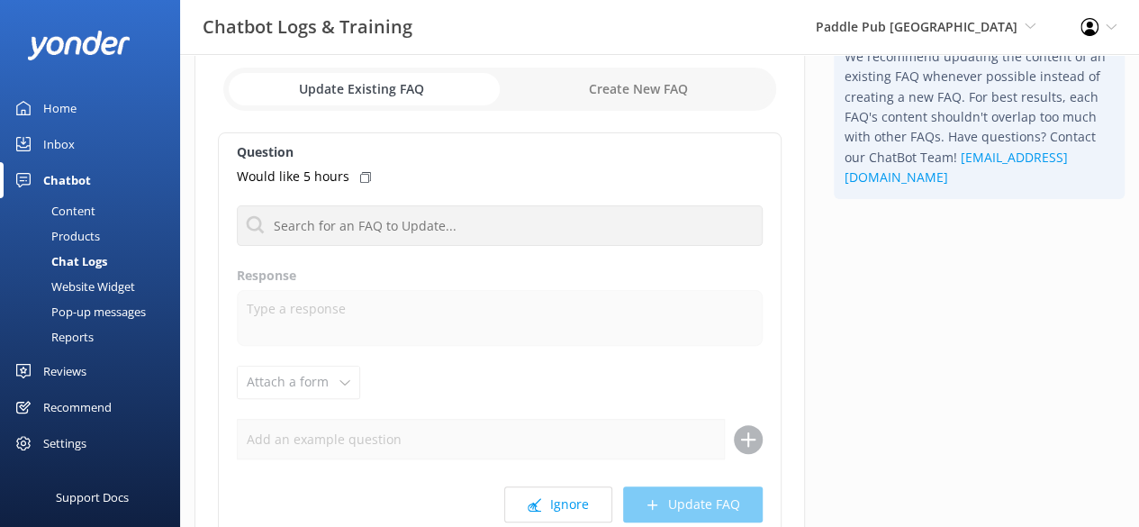
scroll to position [95, 0]
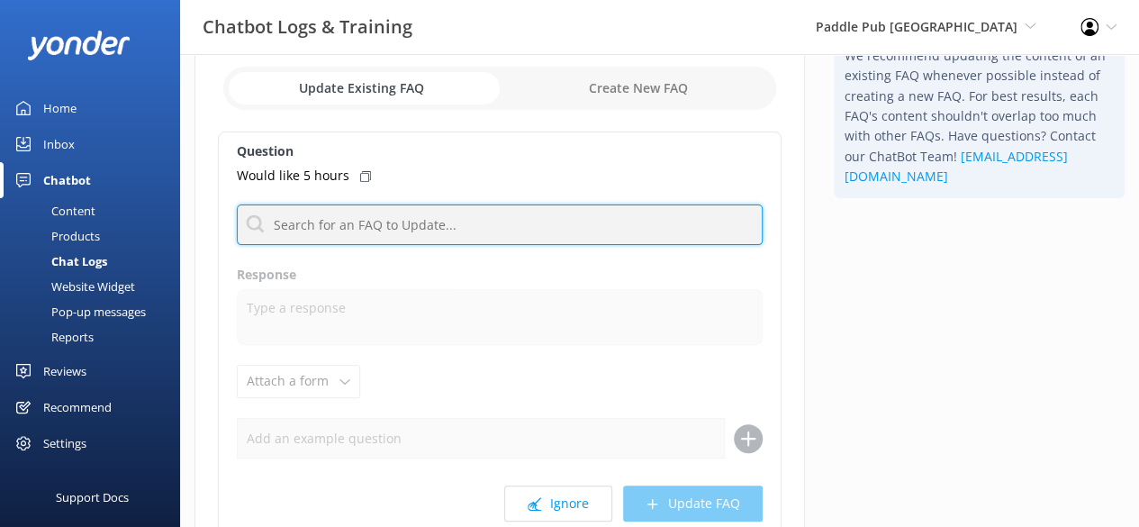
click at [558, 235] on input "text" at bounding box center [500, 224] width 526 height 41
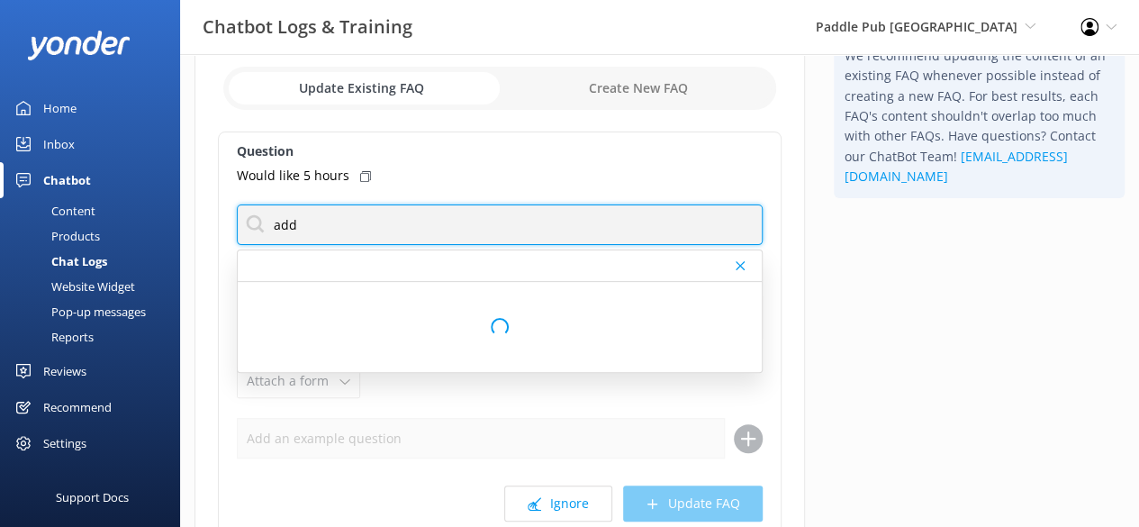
type input "additional"
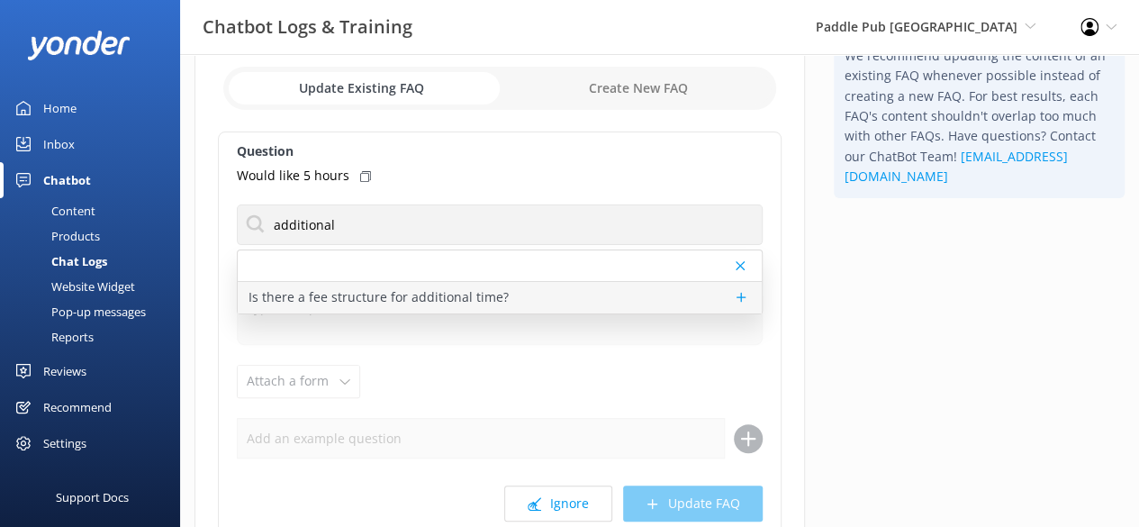
click at [398, 293] on p "Is there a fee structure for additional time?" at bounding box center [378, 297] width 260 height 20
type textarea "Additional time is only available based on availability on the day of your crui…"
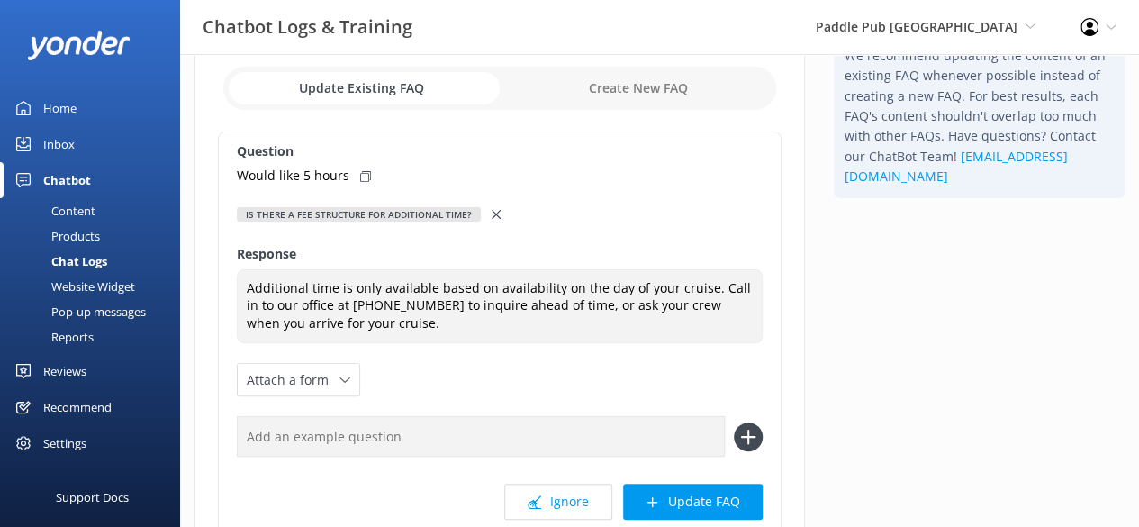
click at [495, 215] on div at bounding box center [497, 214] width 13 height 20
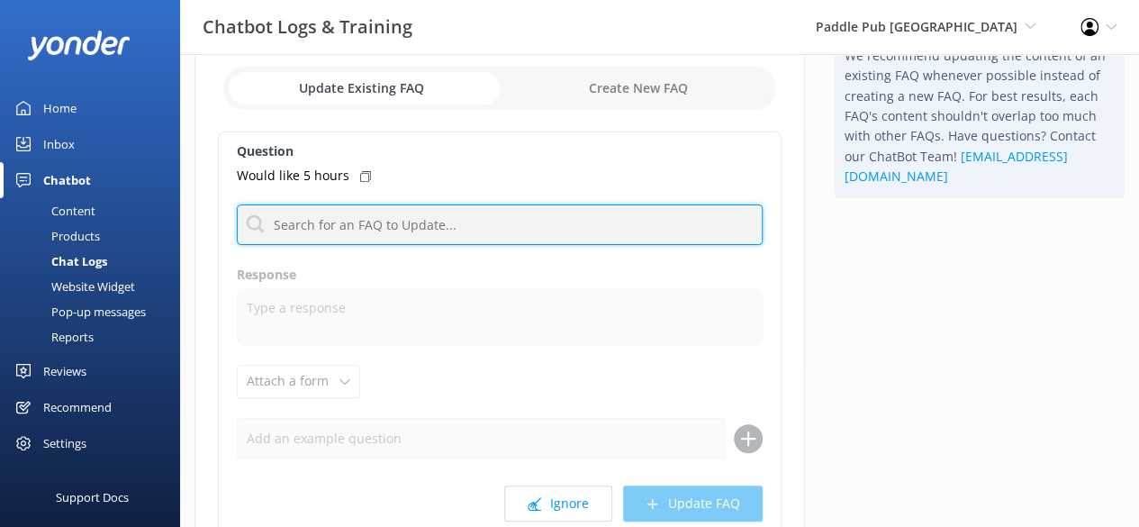
click at [489, 215] on input "text" at bounding box center [500, 224] width 526 height 41
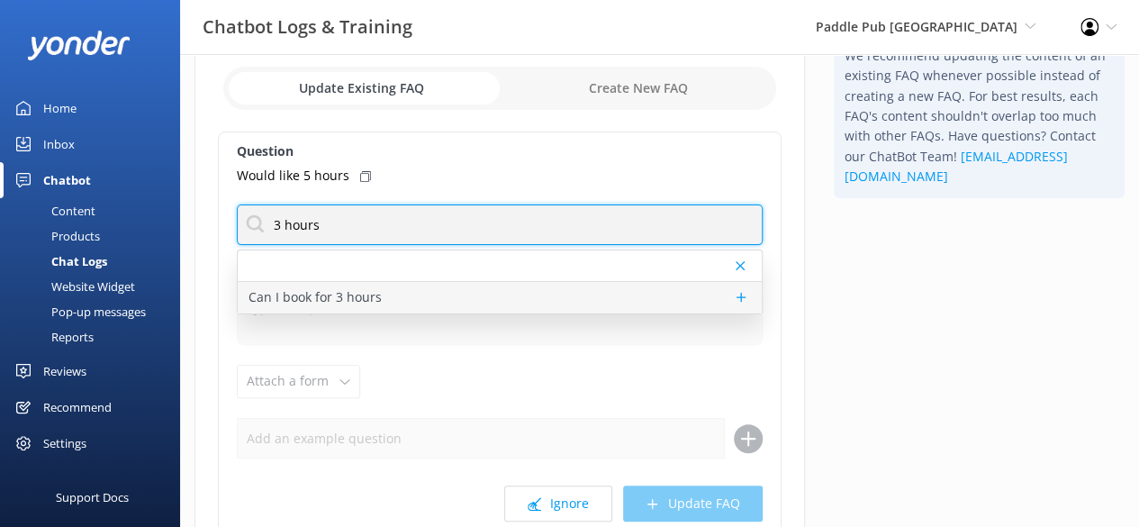
type input "3 hours"
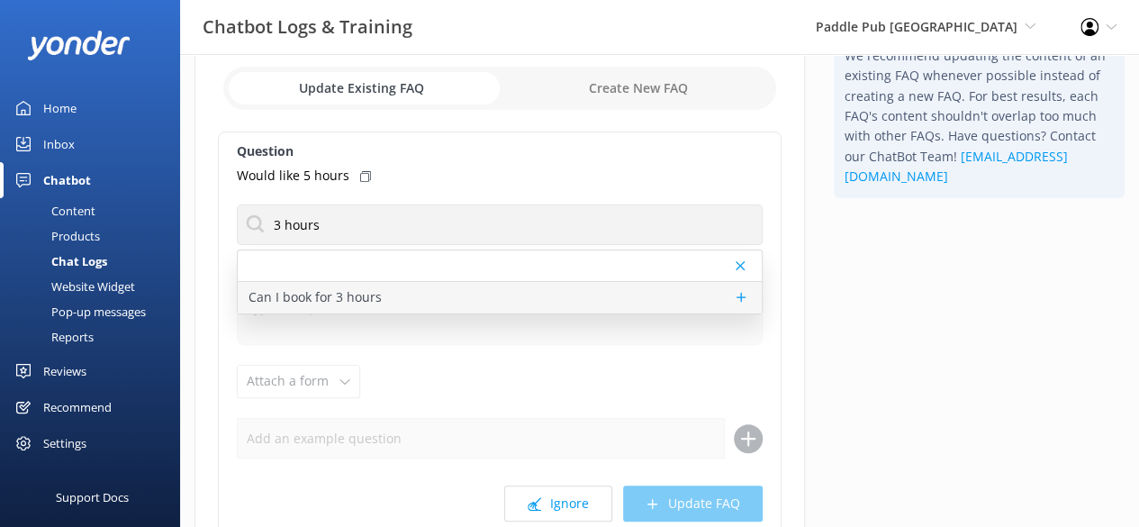
click at [391, 298] on div "Can I book for 3 hours" at bounding box center [500, 298] width 524 height 32
type textarea "We will occasionally offer extended cruises for special occasions. Call into ou…"
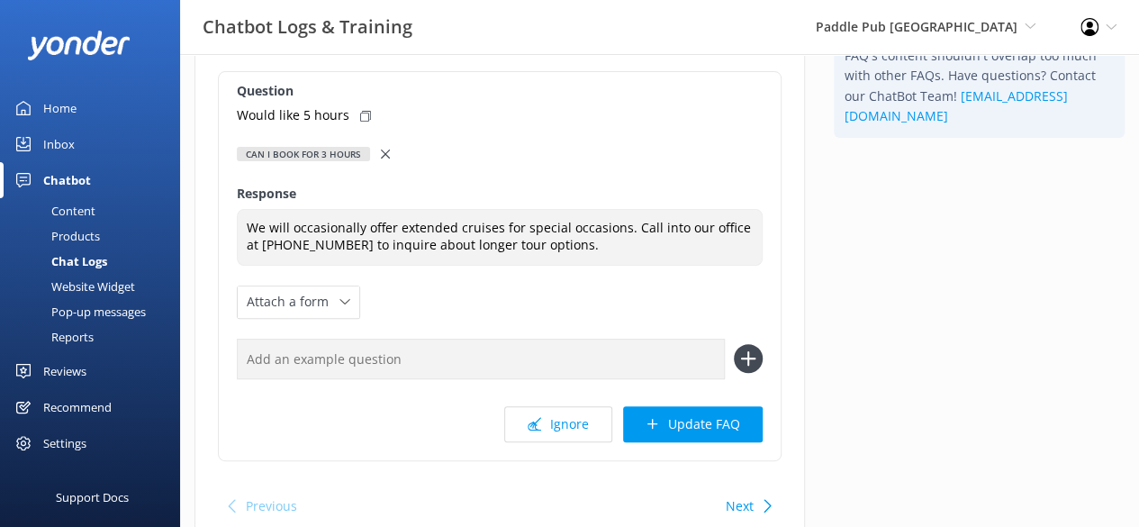
scroll to position [157, 0]
click at [677, 432] on button "Update FAQ" at bounding box center [693, 423] width 140 height 36
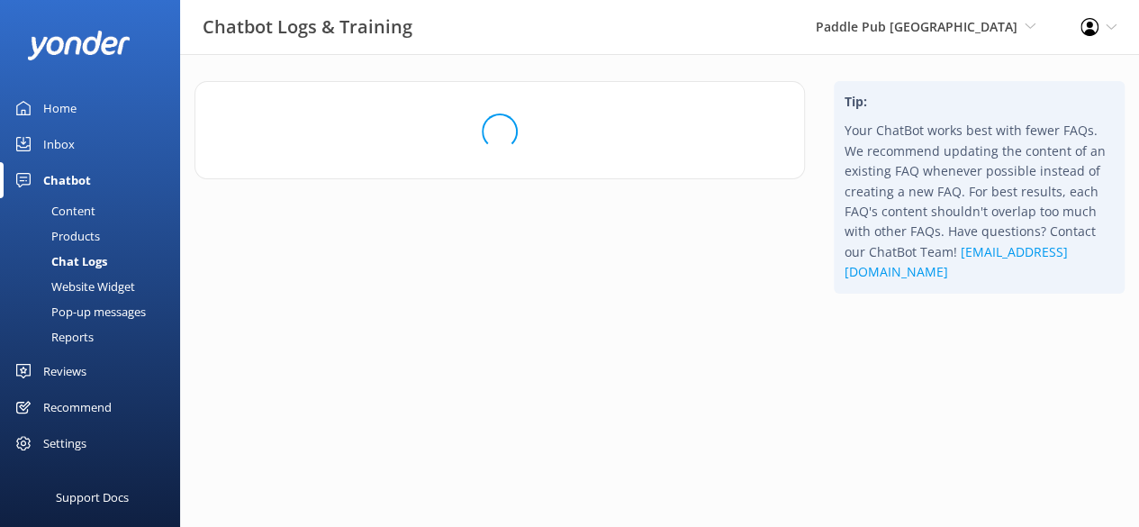
scroll to position [0, 0]
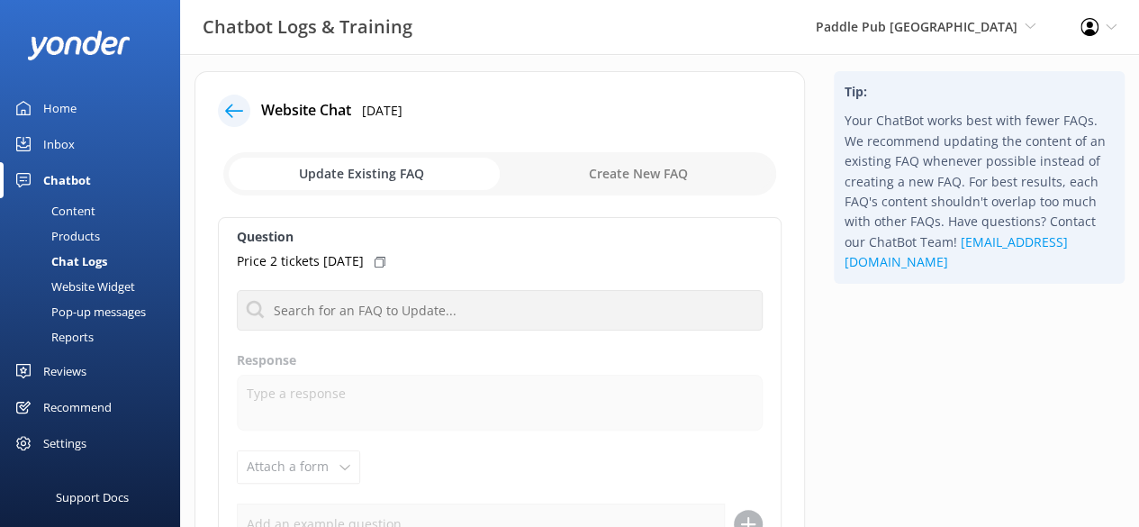
scroll to position [11, 0]
click at [662, 188] on input "checkbox" at bounding box center [499, 172] width 553 height 43
checkbox input "true"
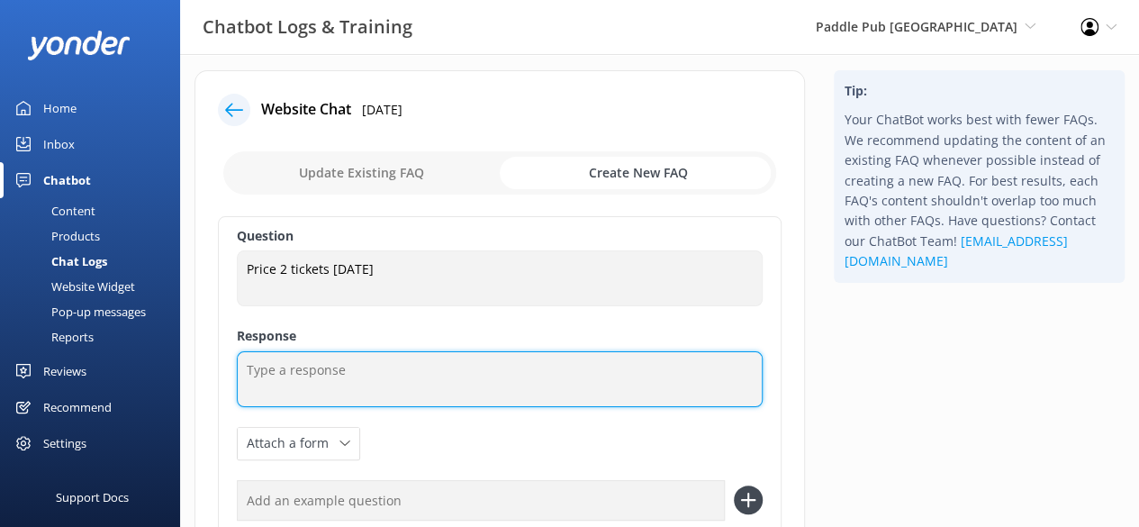
click at [443, 361] on textarea at bounding box center [500, 379] width 526 height 56
type textarea "m"
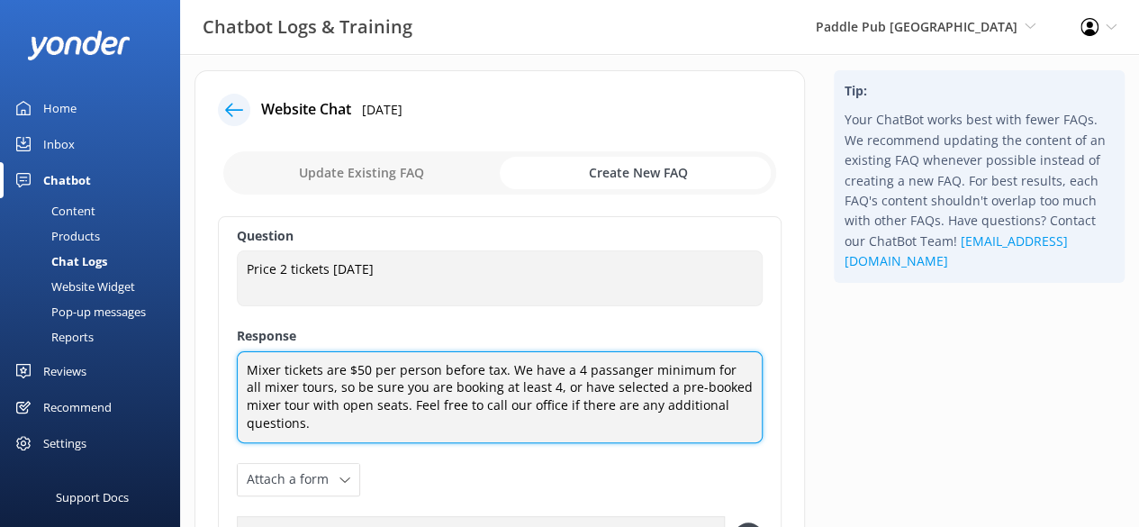
scroll to position [131, 0]
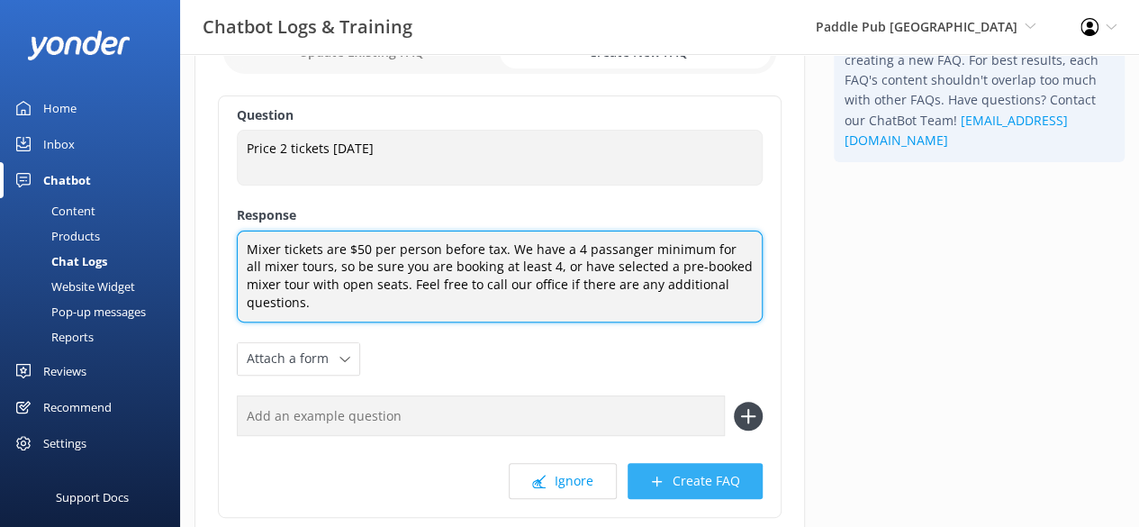
type textarea "Mixer tickets are $50 per person before tax. We have a 4 passanger minimum for …"
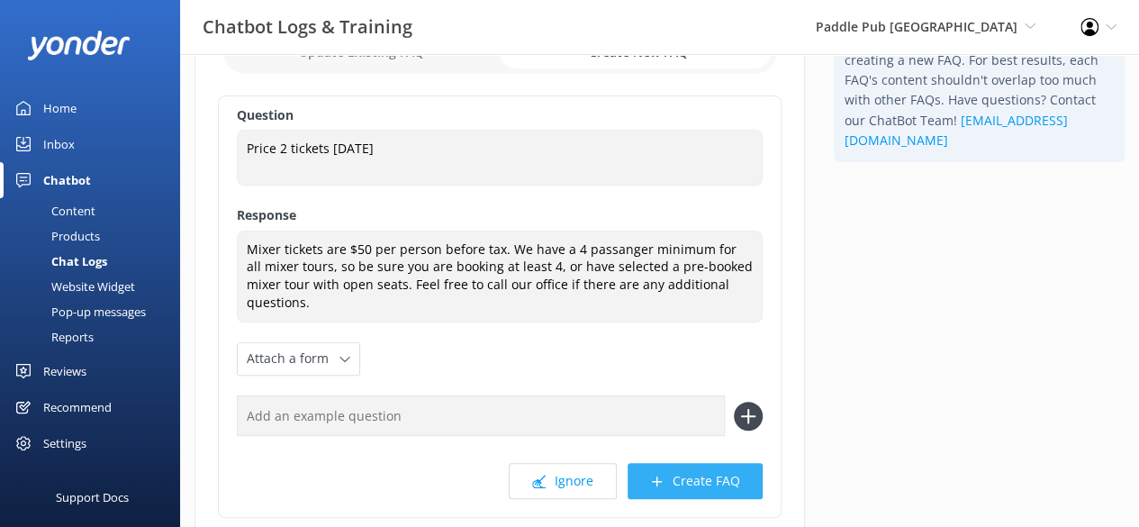
click at [710, 487] on button "Create FAQ" at bounding box center [694, 481] width 135 height 36
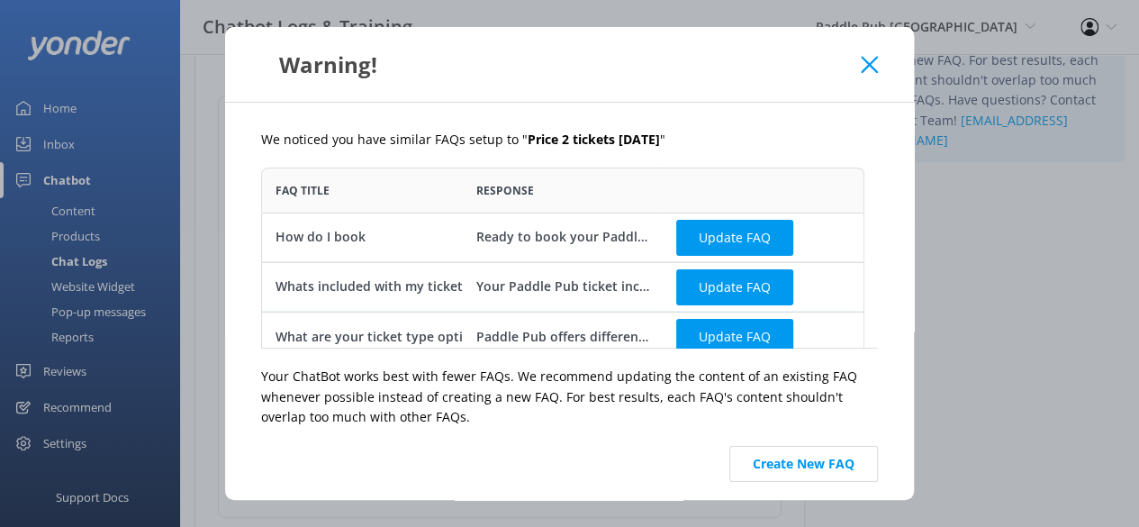
scroll to position [167, 589]
click at [794, 460] on button "Create New FAQ" at bounding box center [803, 464] width 149 height 36
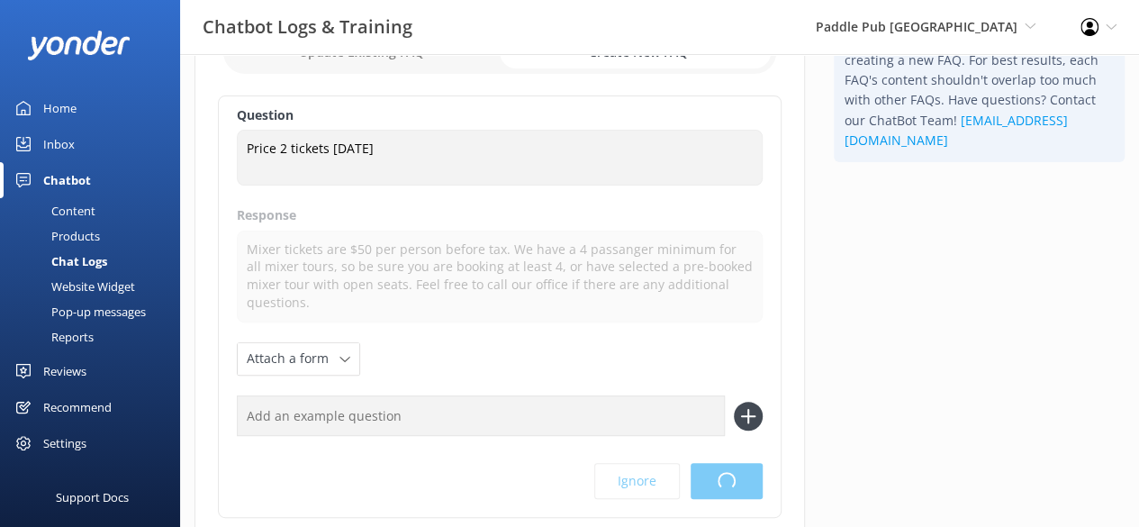
scroll to position [0, 0]
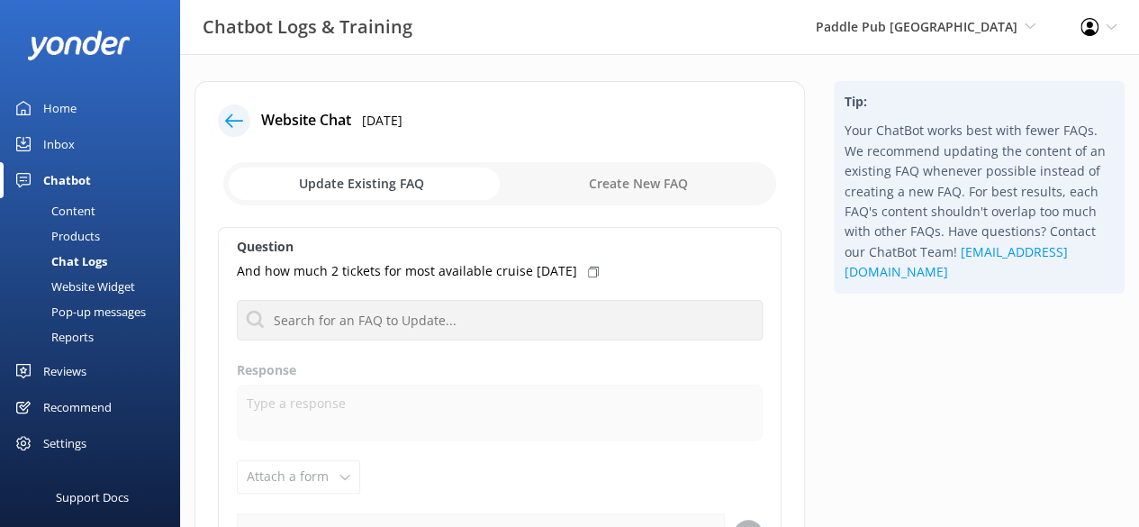
click at [654, 195] on input "checkbox" at bounding box center [499, 183] width 553 height 43
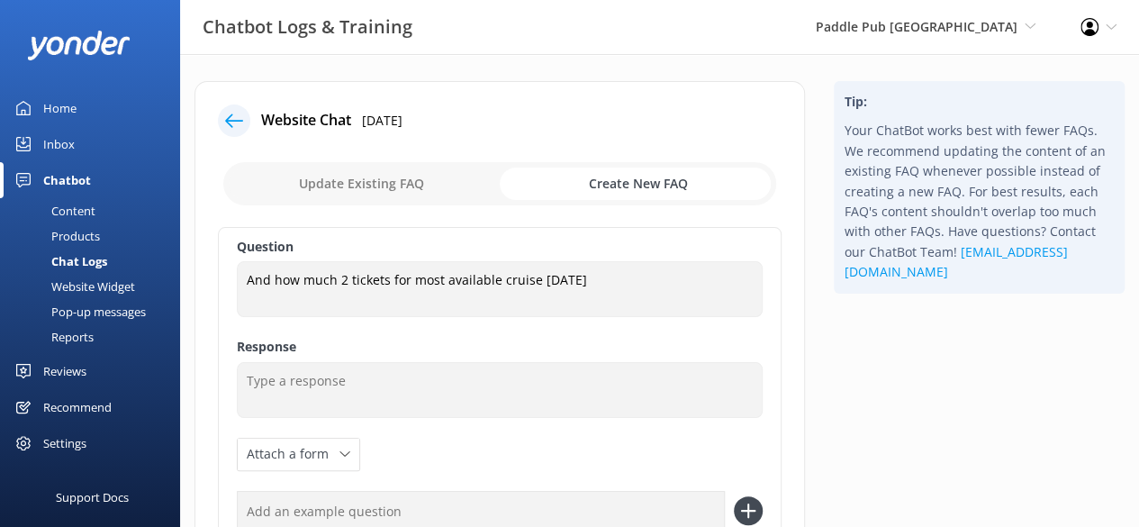
click at [393, 199] on input "checkbox" at bounding box center [499, 183] width 553 height 43
checkbox input "false"
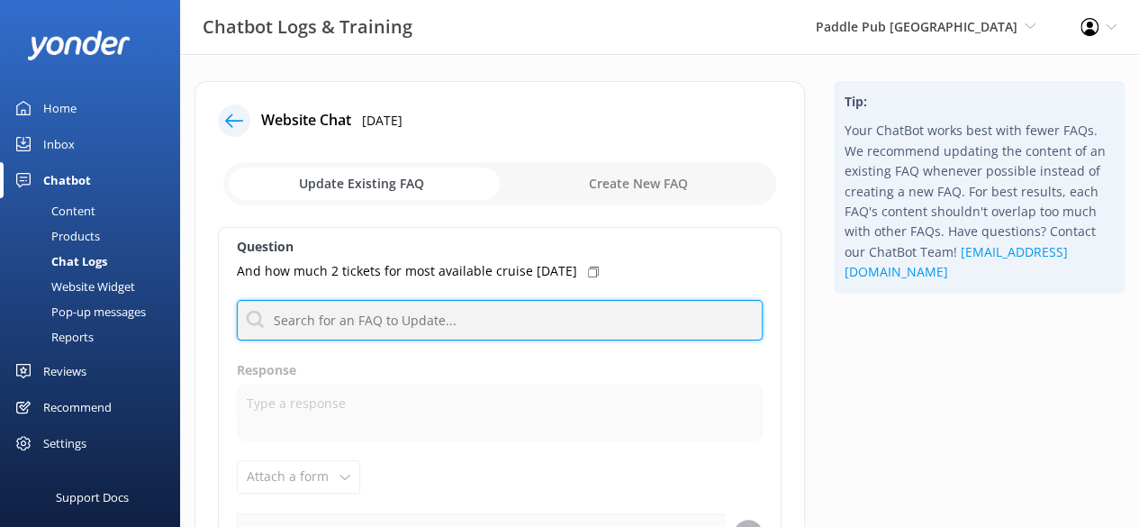
click at [365, 311] on input "text" at bounding box center [500, 320] width 526 height 41
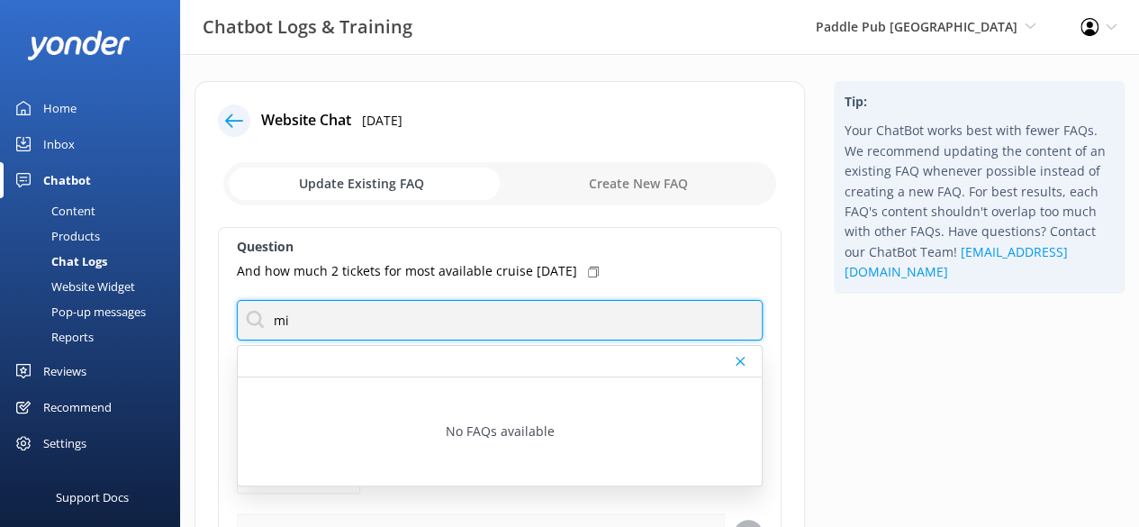
type input "m"
type input "2"
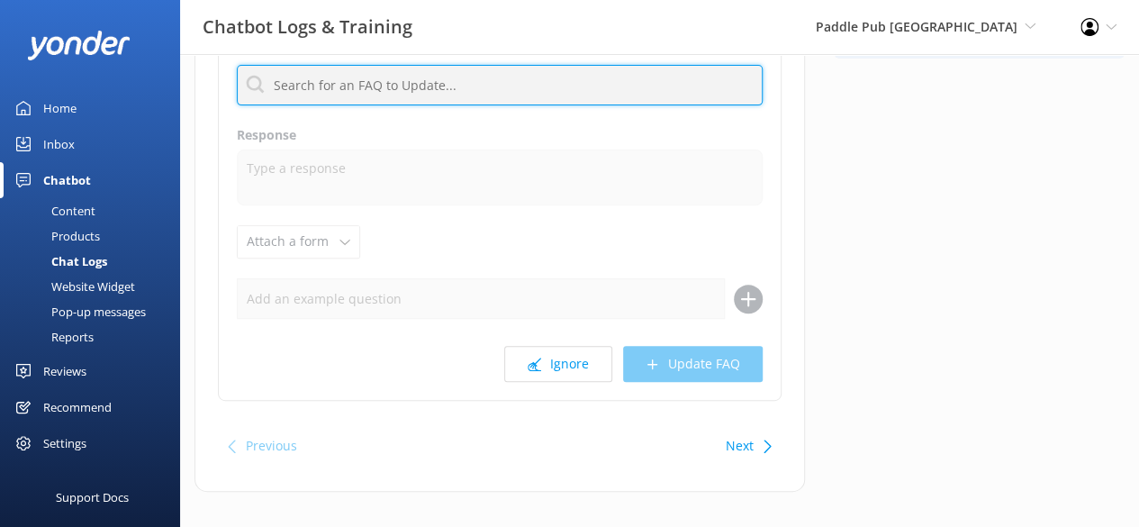
scroll to position [252, 0]
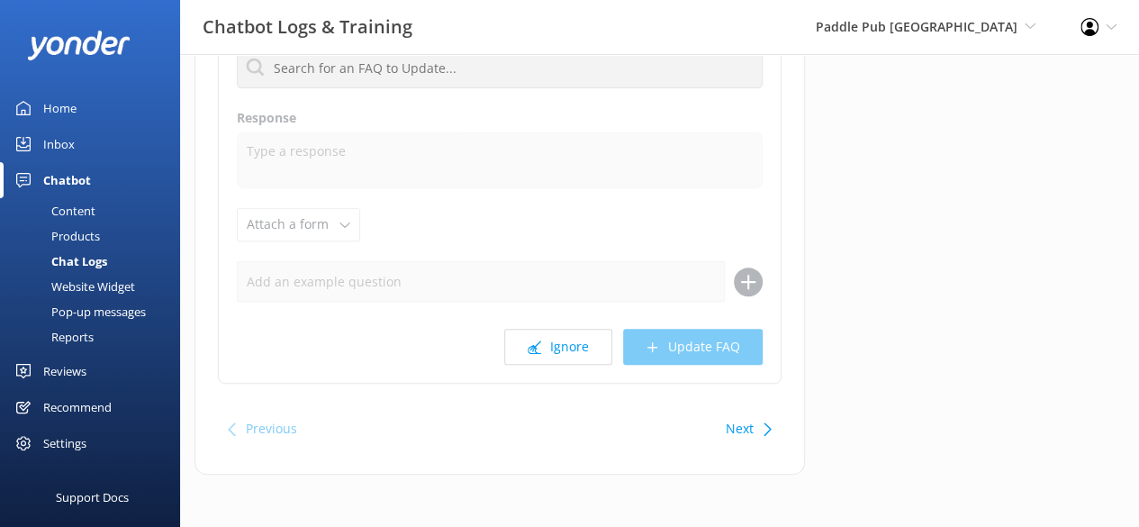
click at [287, 424] on div "Previous" at bounding box center [271, 428] width 51 height 36
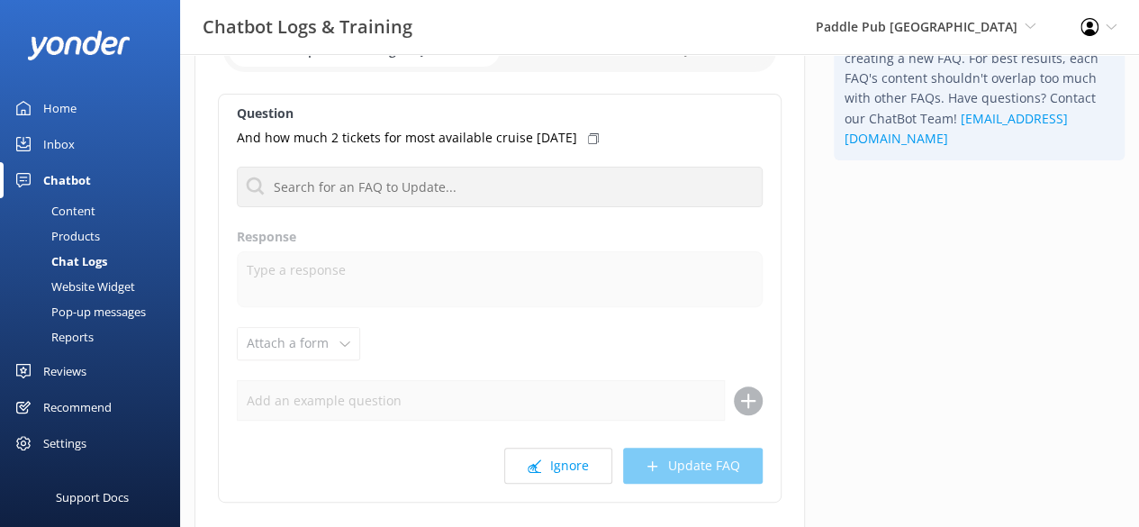
click at [407, 330] on div "Question And how much 2 tickets for most available cruise [DATE] No FAQs availa…" at bounding box center [499, 298] width 563 height 409
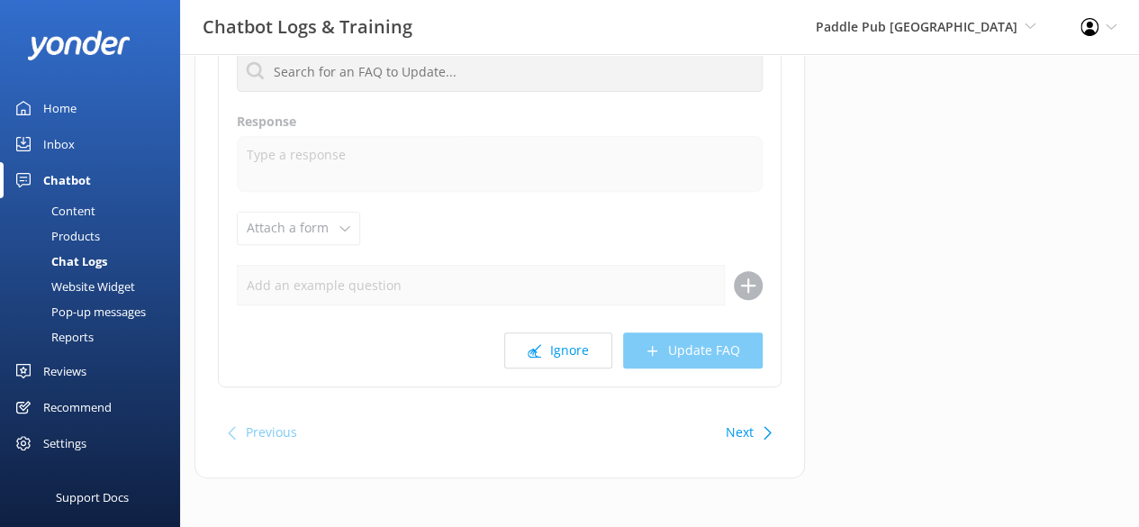
scroll to position [251, 0]
click at [283, 435] on div "Previous" at bounding box center [271, 429] width 51 height 36
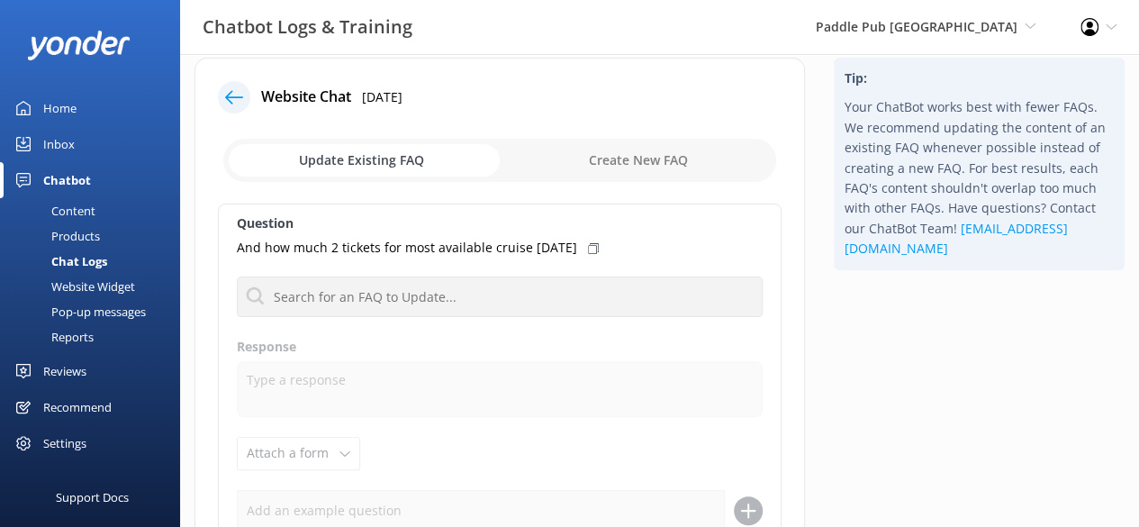
scroll to position [8, 0]
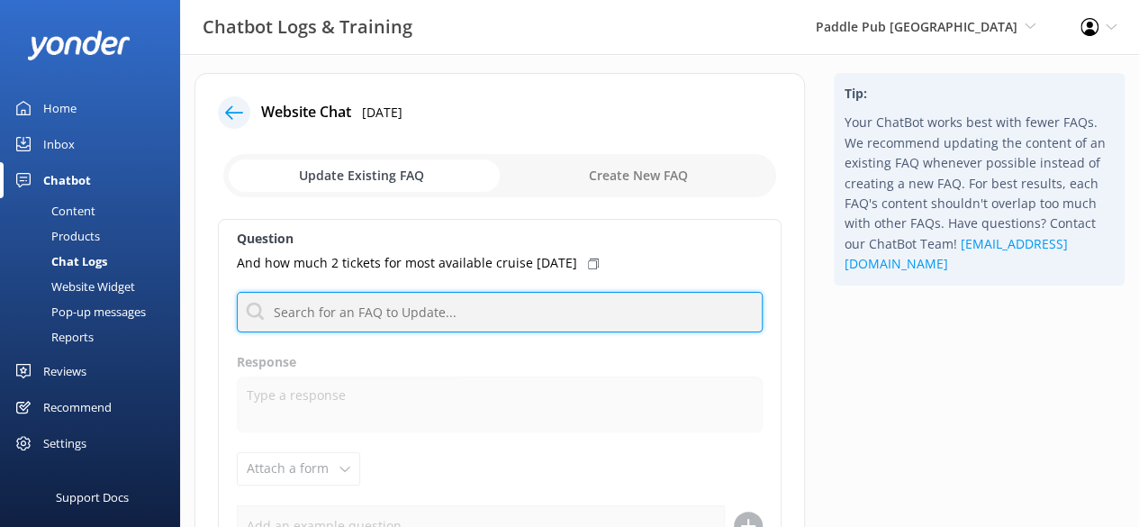
click at [439, 293] on input "text" at bounding box center [500, 312] width 526 height 41
type input "2"
click at [419, 307] on input "2" at bounding box center [500, 312] width 526 height 41
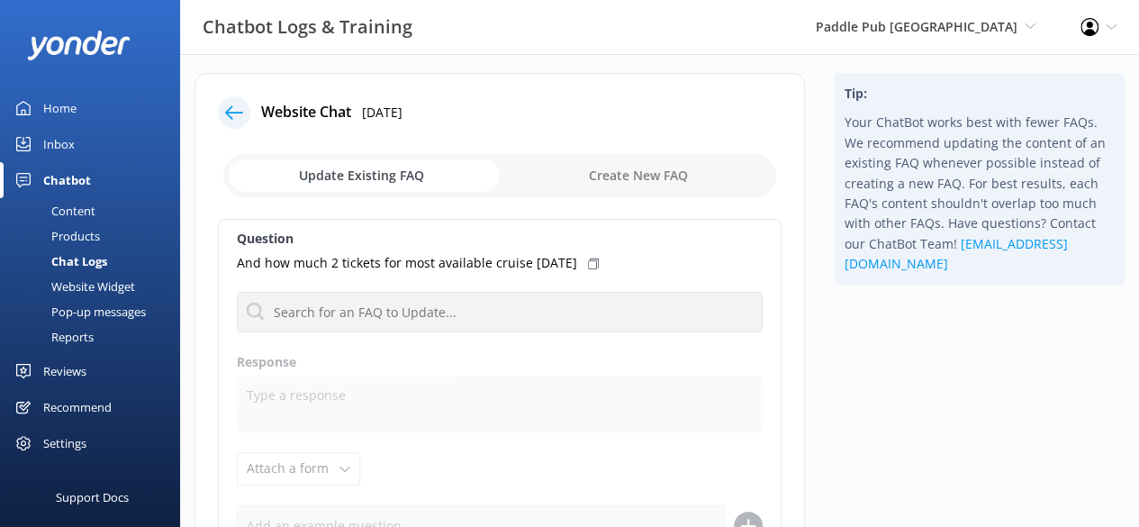
click at [588, 263] on icon at bounding box center [593, 263] width 11 height 11
click at [588, 263] on use at bounding box center [593, 263] width 11 height 9
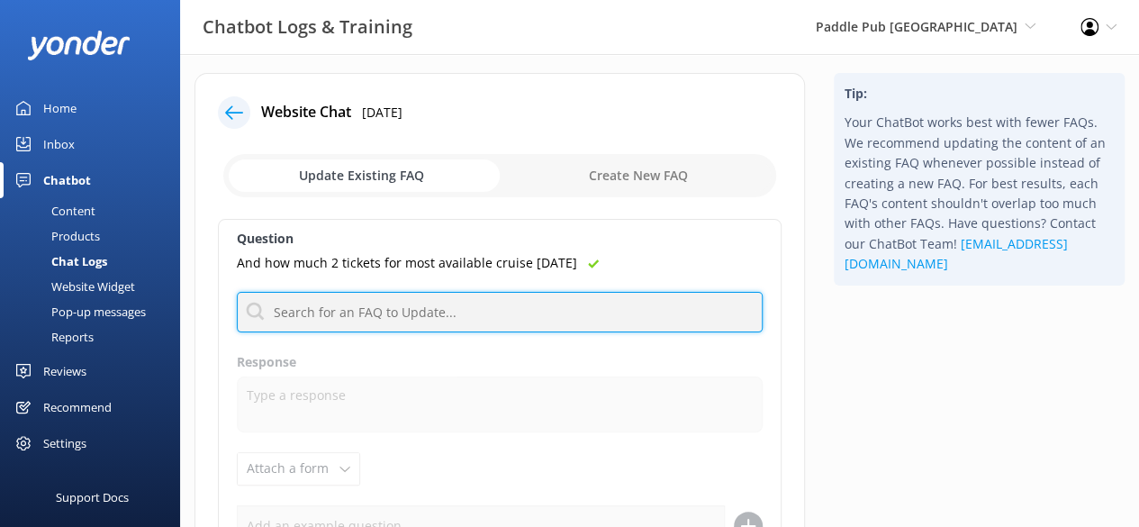
click at [542, 303] on input "text" at bounding box center [500, 312] width 526 height 41
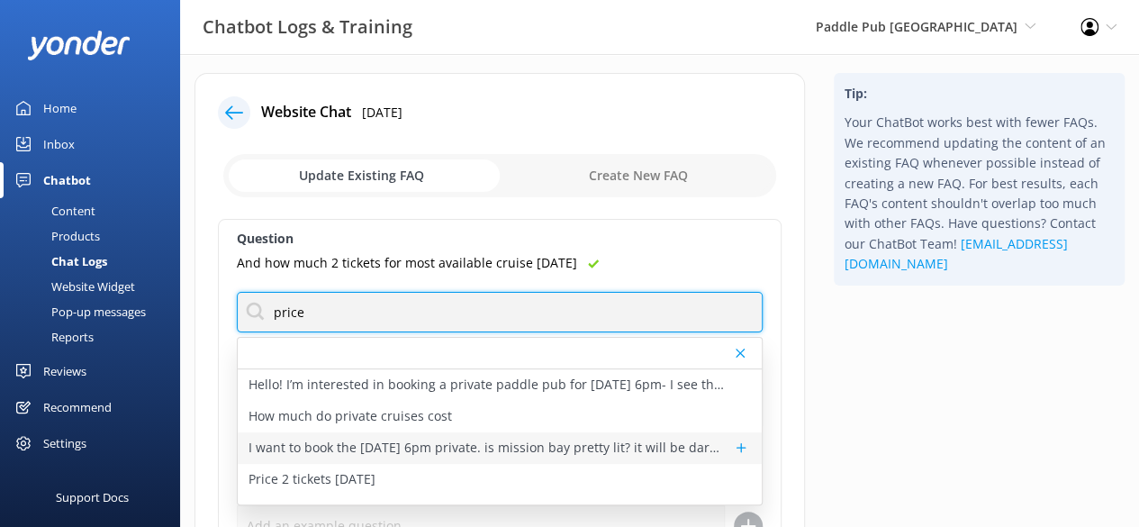
scroll to position [16, 0]
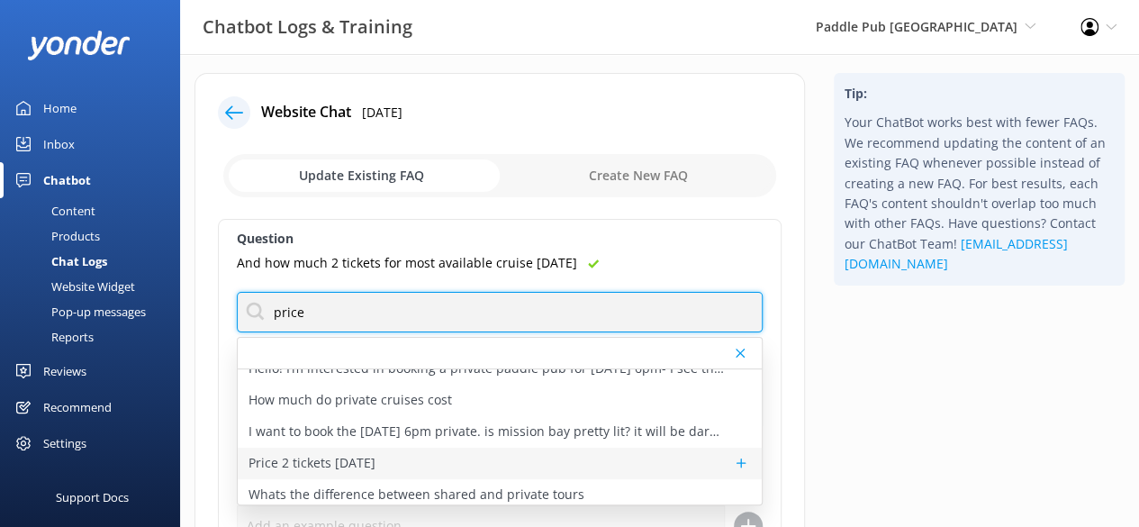
type input "price"
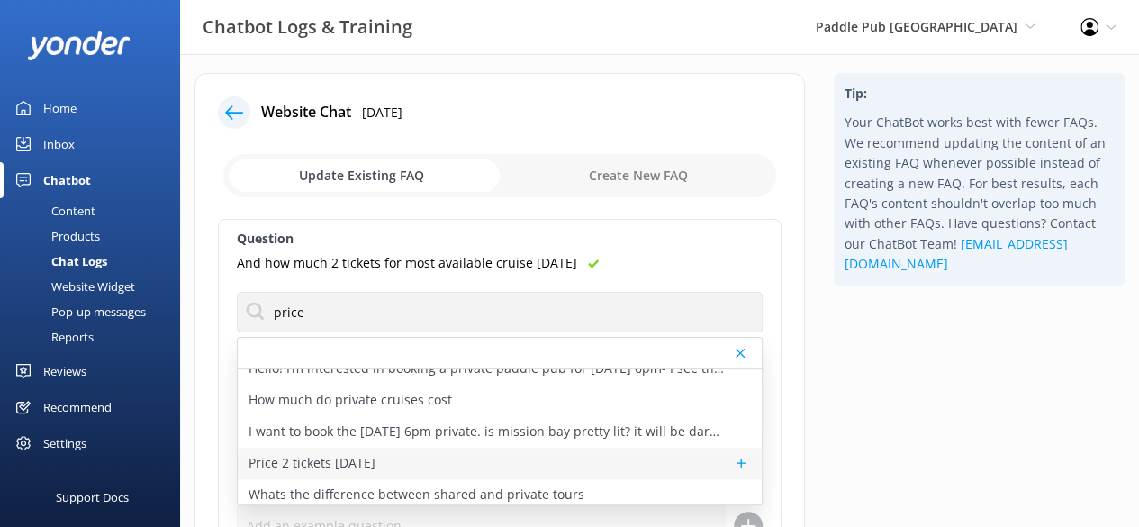
click at [440, 457] on div "Price 2 tickets [DATE]" at bounding box center [500, 463] width 524 height 32
type textarea "Mixer tickets are $50 per person before tax. We have a 4 passanger minimum for …"
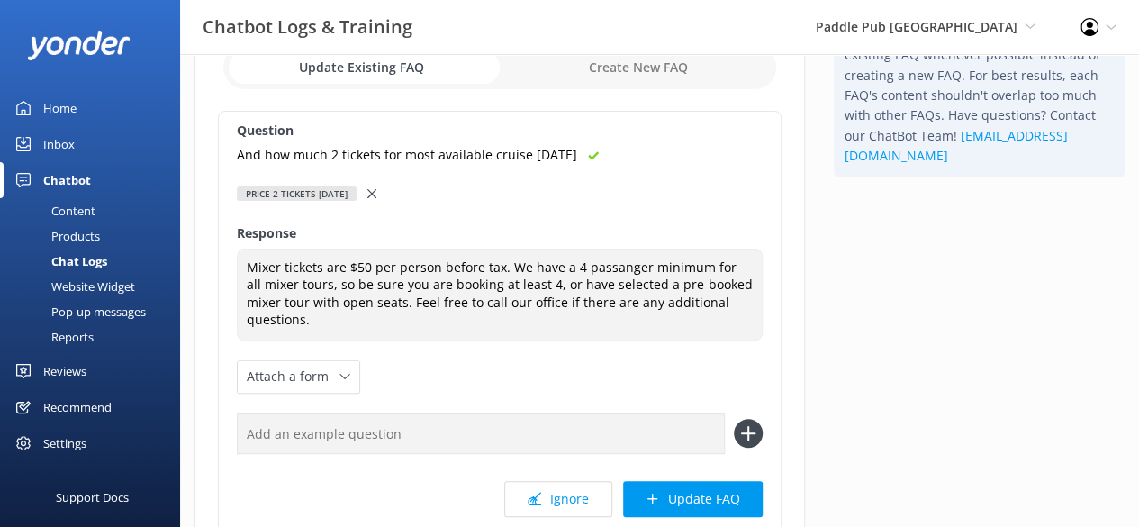
scroll to position [138, 0]
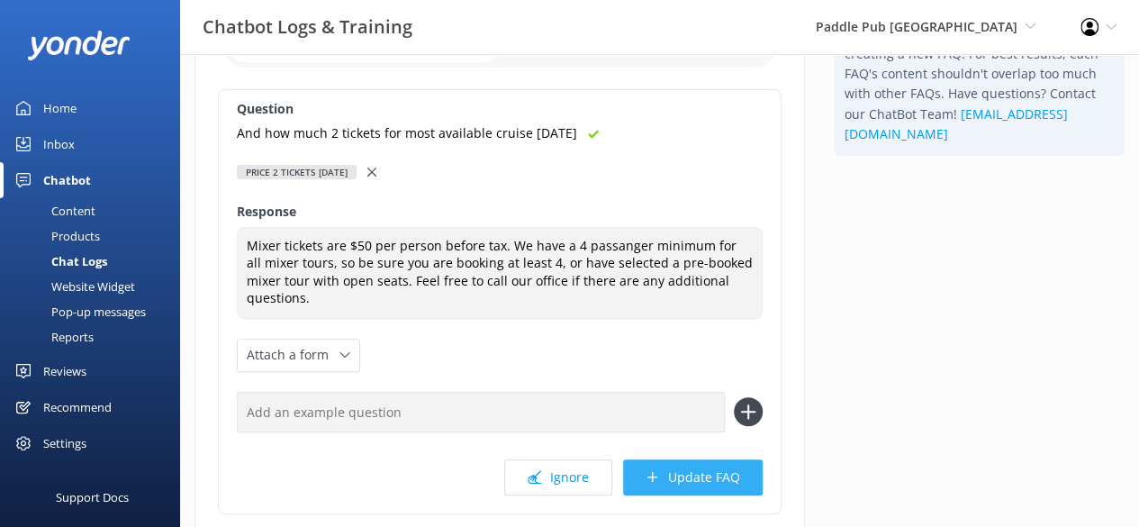
click at [680, 476] on button "Update FAQ" at bounding box center [693, 477] width 140 height 36
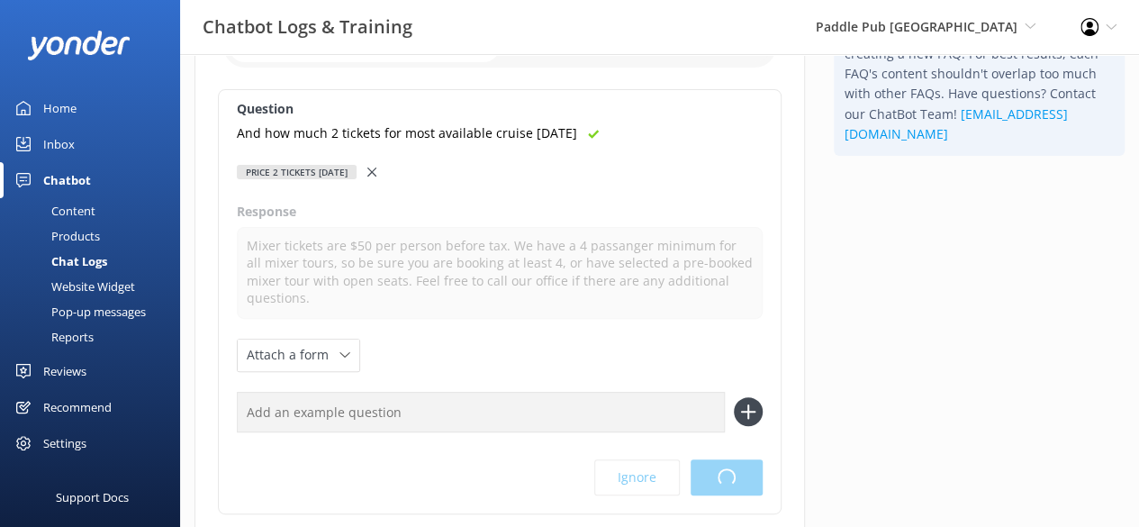
scroll to position [0, 0]
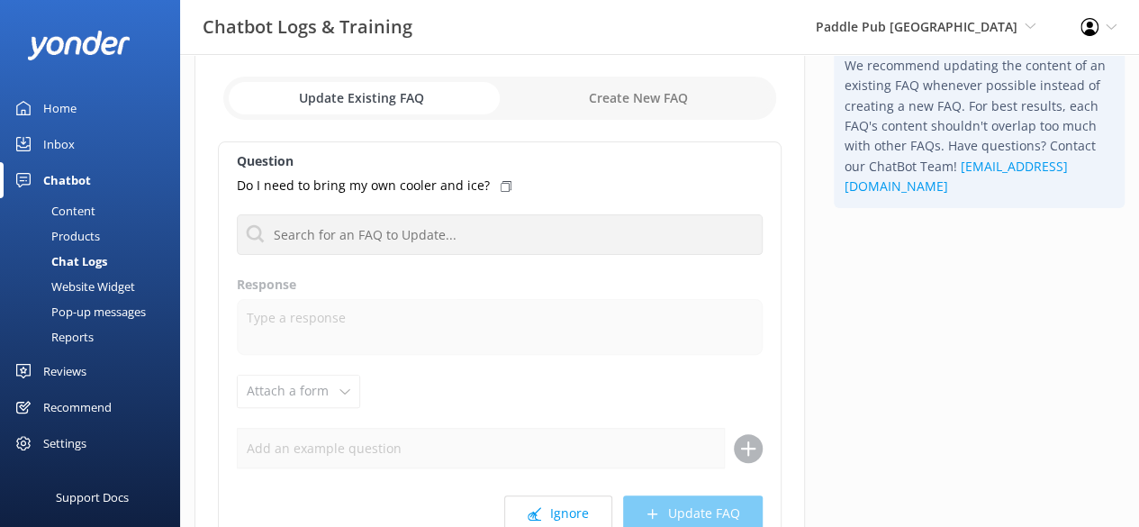
scroll to position [86, 0]
click at [679, 95] on input "checkbox" at bounding box center [499, 97] width 553 height 43
checkbox input "true"
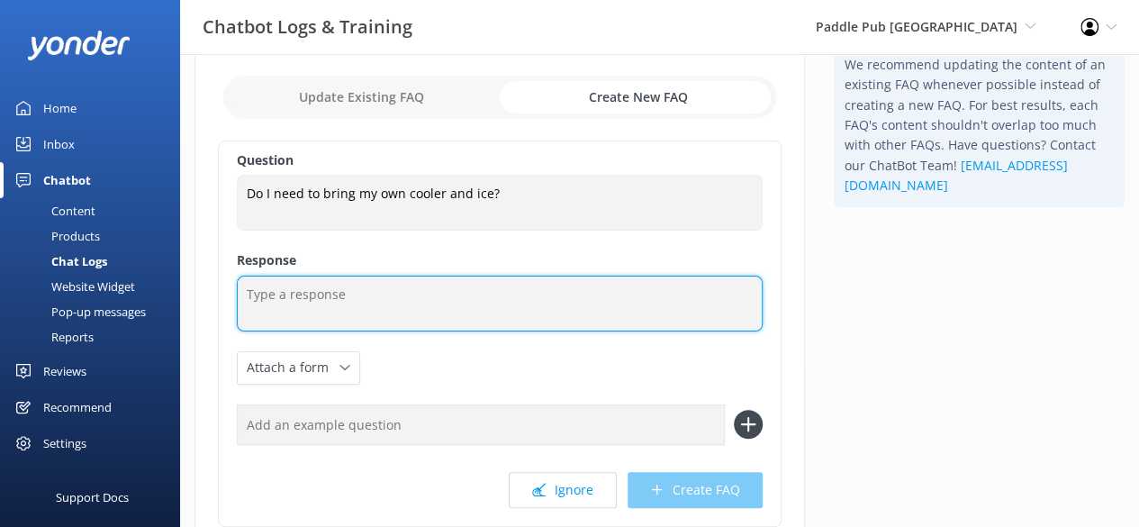
click at [417, 314] on textarea at bounding box center [500, 303] width 526 height 56
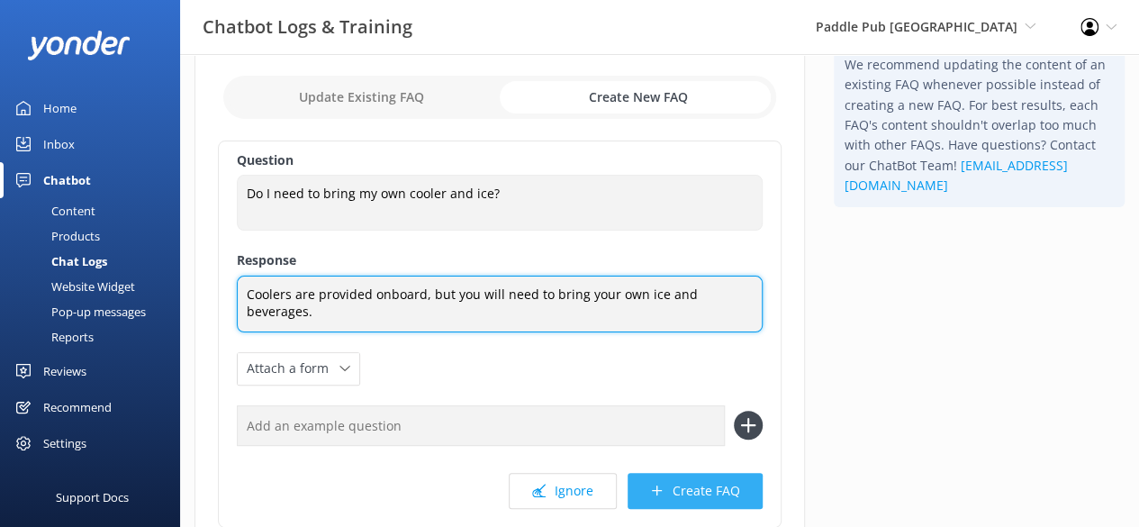
type textarea "Coolers are provided onboard, but you will need to bring your own ice and bever…"
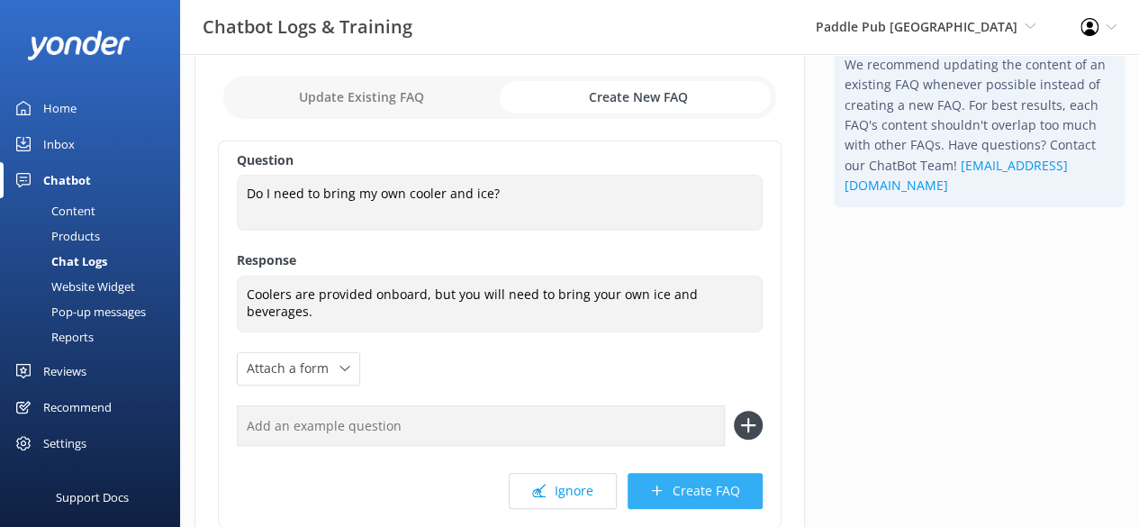
click at [671, 482] on button "Create FAQ" at bounding box center [694, 491] width 135 height 36
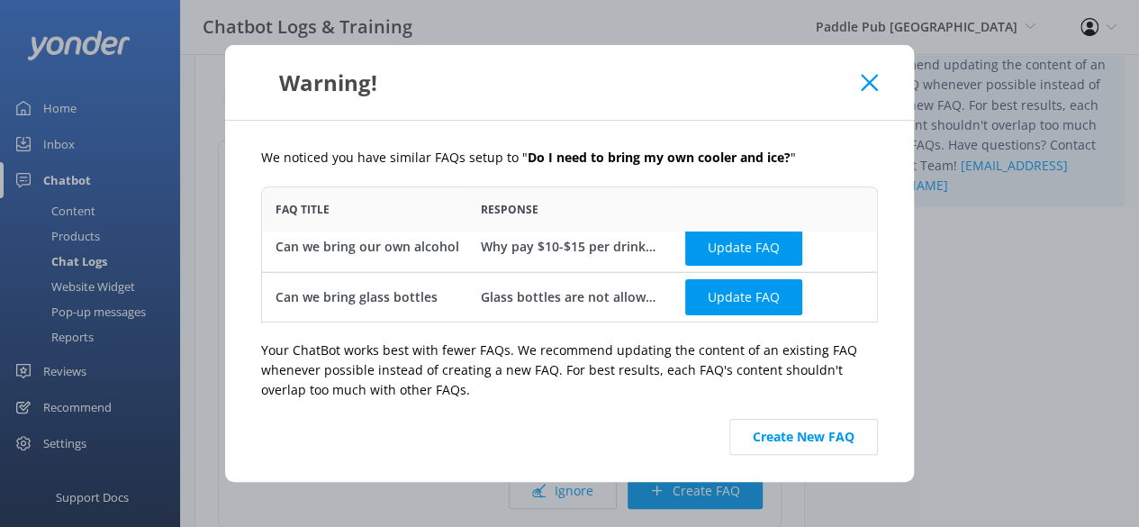
scroll to position [0, 0]
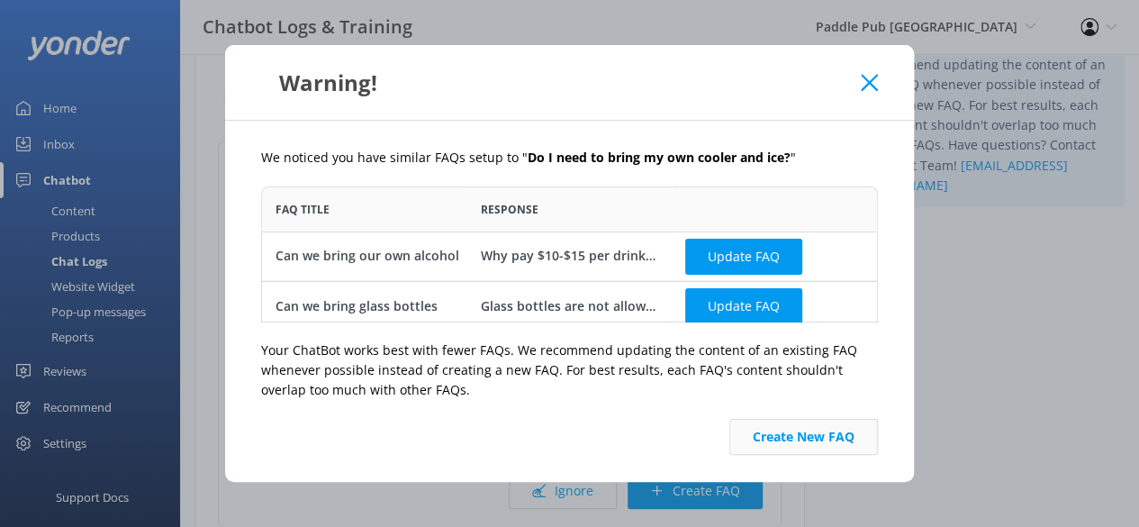
click at [818, 435] on button "Create New FAQ" at bounding box center [803, 437] width 149 height 36
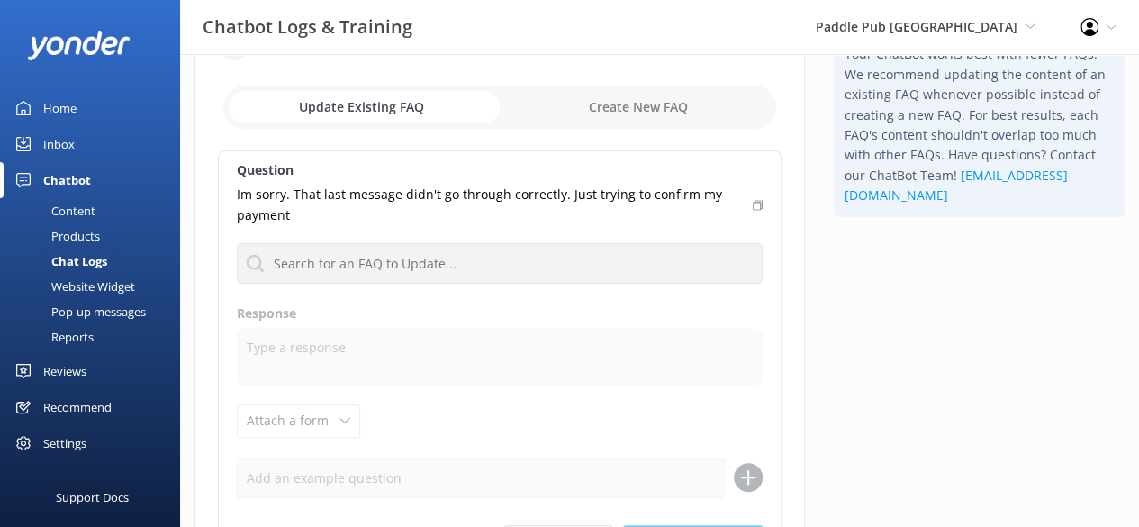
scroll to position [68, 0]
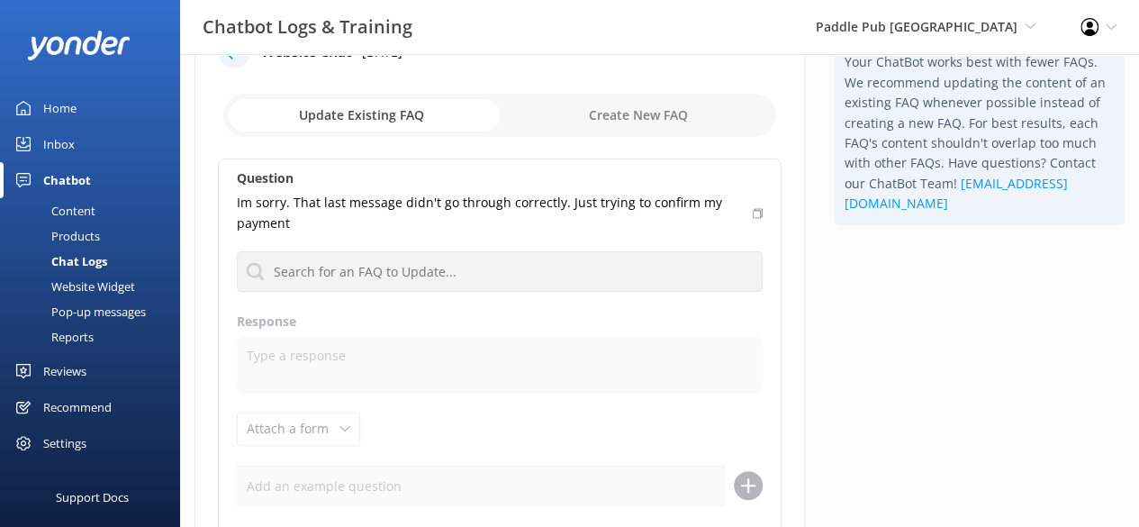
click at [648, 107] on input "checkbox" at bounding box center [499, 115] width 553 height 43
checkbox input "true"
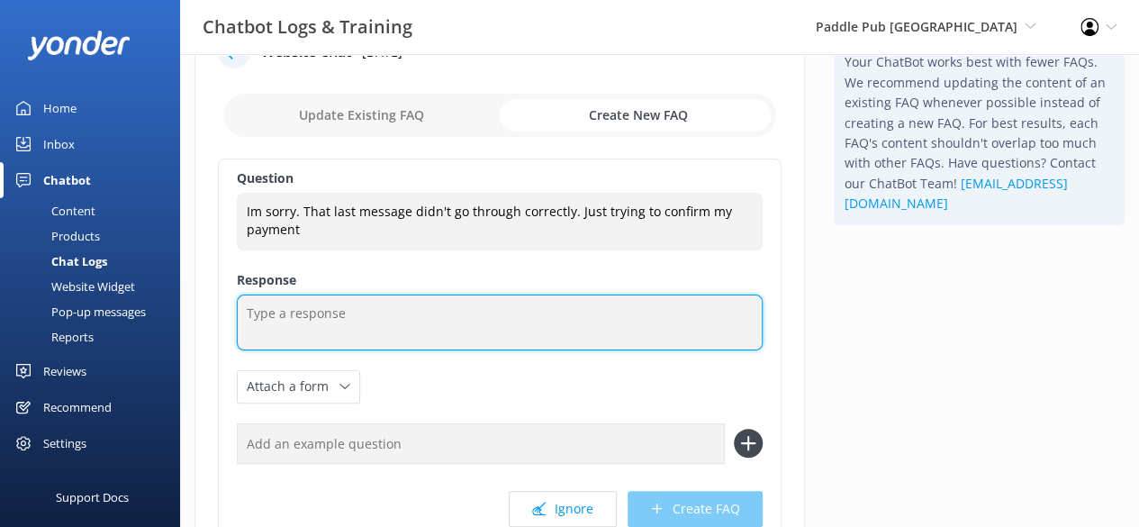
click at [396, 347] on textarea at bounding box center [500, 322] width 526 height 56
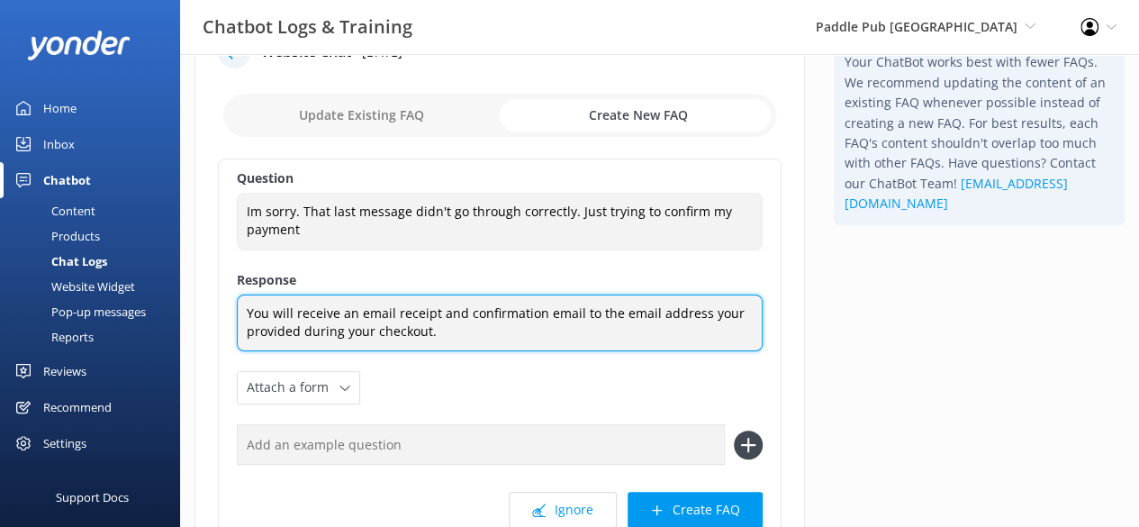
click at [473, 333] on textarea "You will receive an email receipt and confirmation email to the email address y…" at bounding box center [500, 322] width 526 height 57
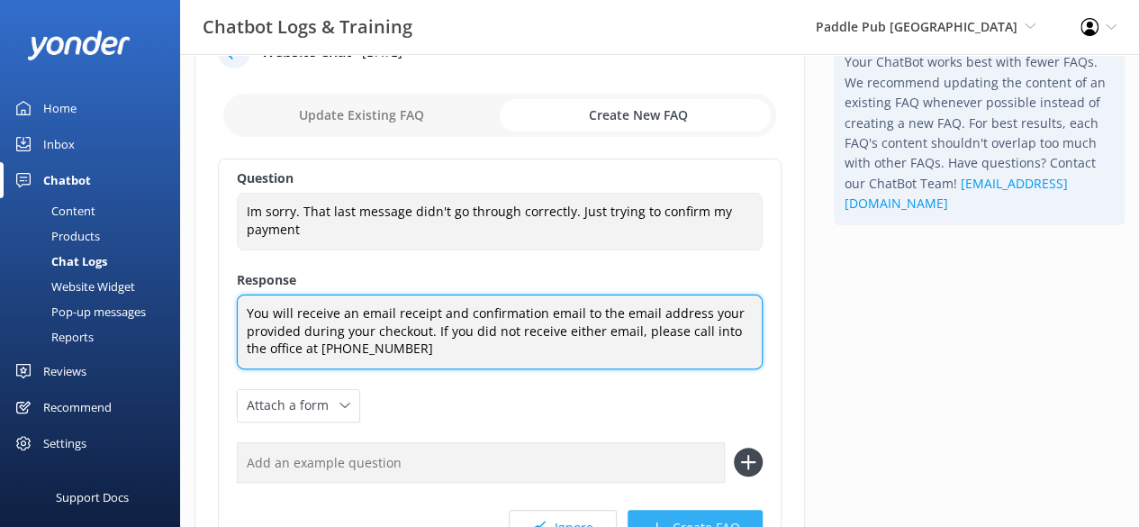
type textarea "You will receive an email receipt and confirmation email to the email address y…"
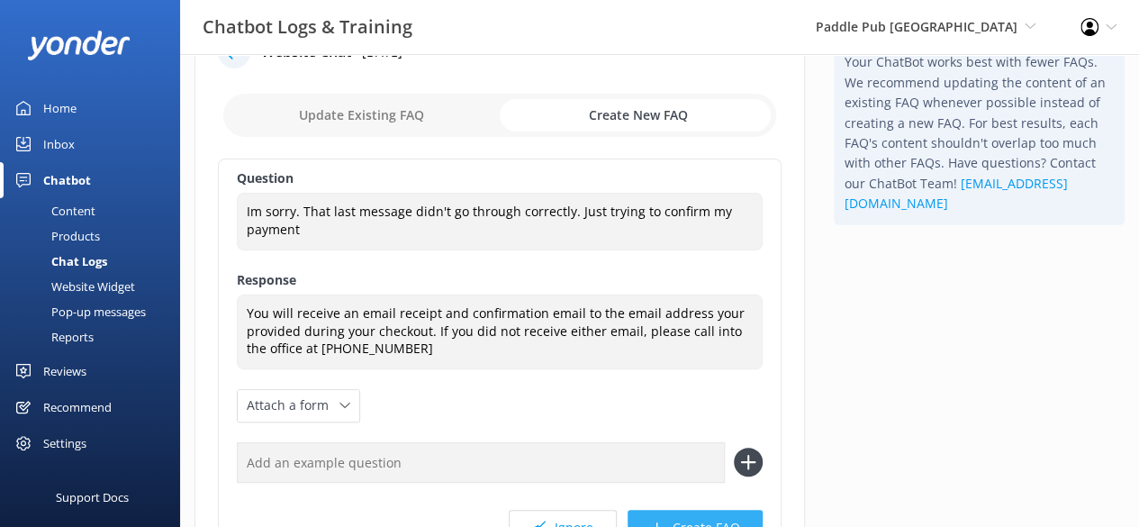
click at [680, 509] on button "Create FAQ" at bounding box center [694, 527] width 135 height 36
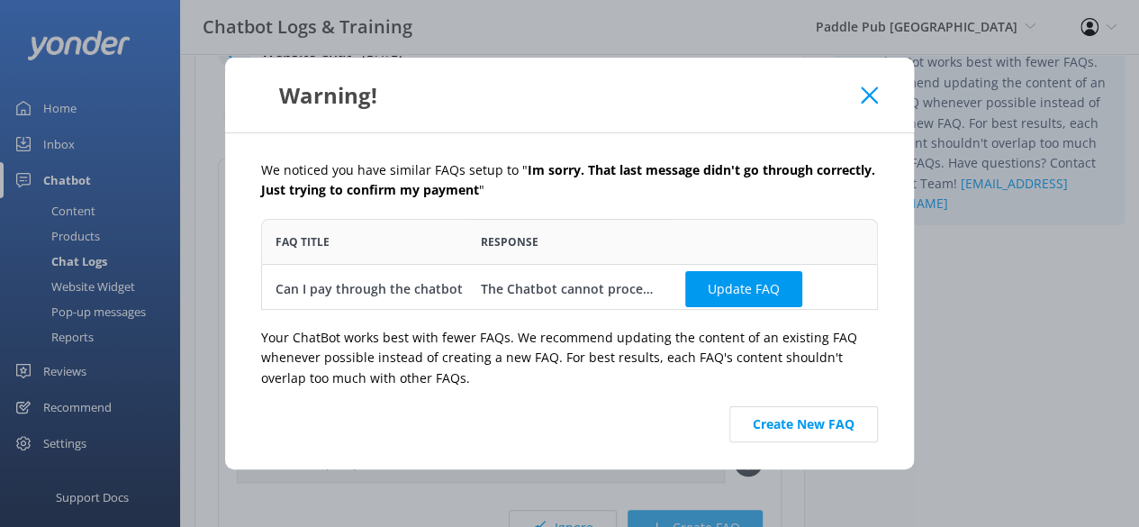
scroll to position [77, 602]
